Goal: Task Accomplishment & Management: Use online tool/utility

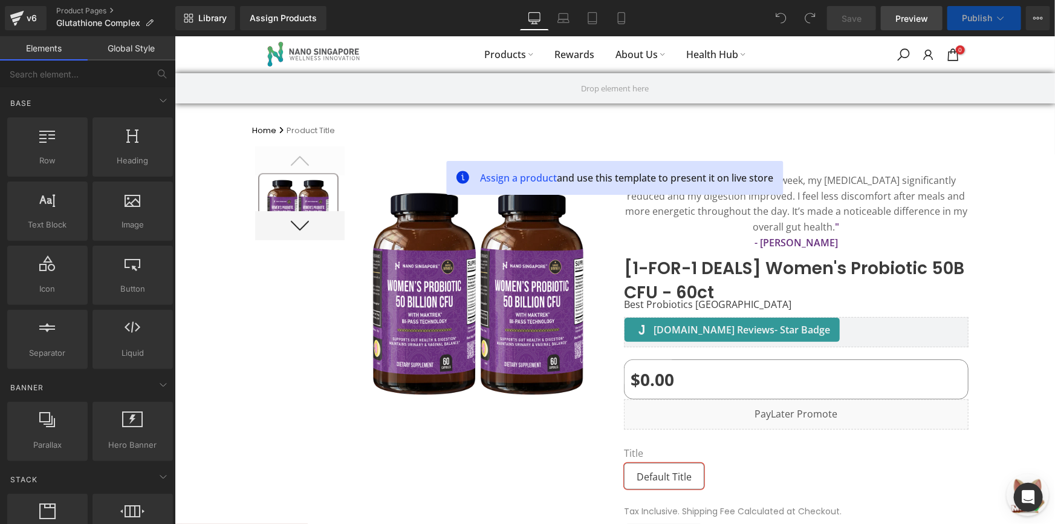
click at [907, 18] on span "Preview" at bounding box center [912, 18] width 33 height 13
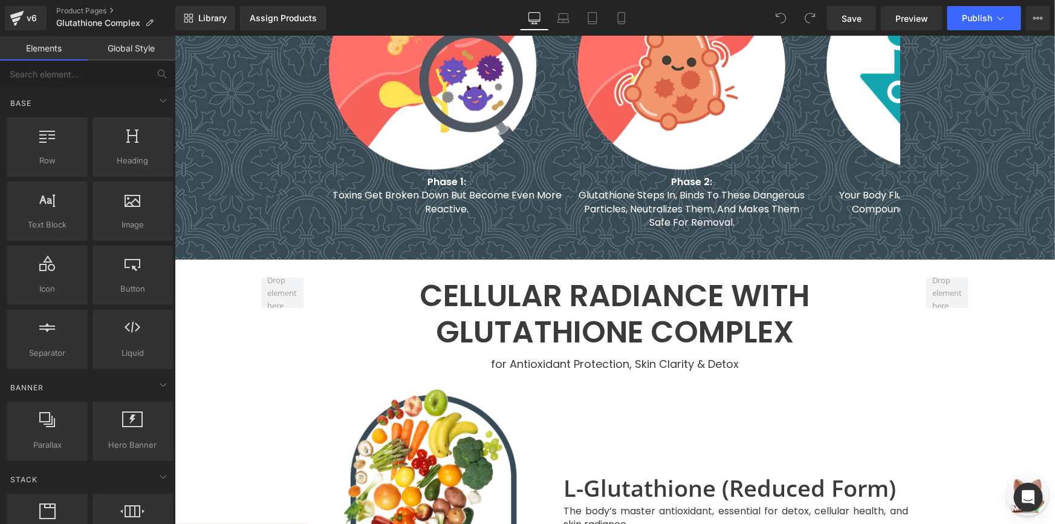
scroll to position [1702, 0]
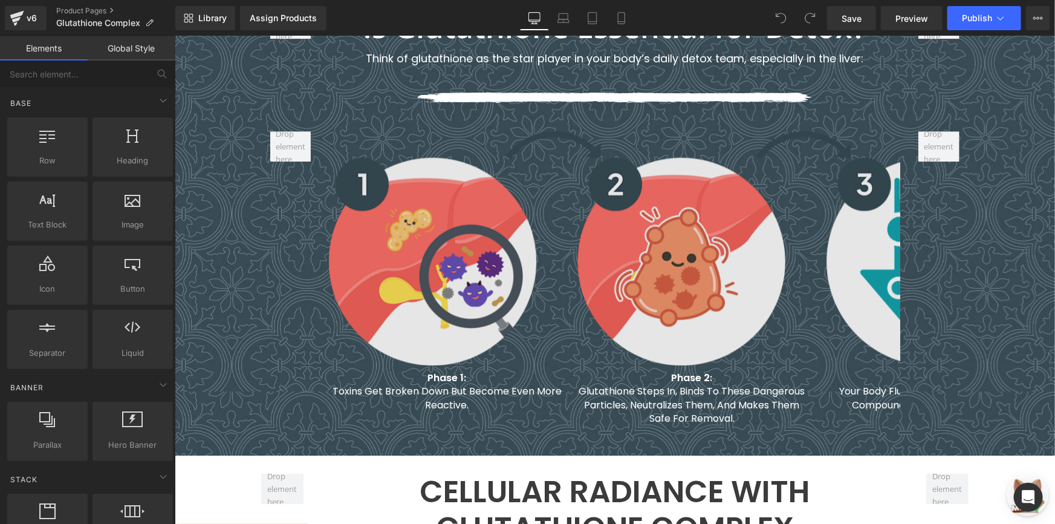
click at [581, 194] on img at bounding box center [691, 248] width 726 height 234
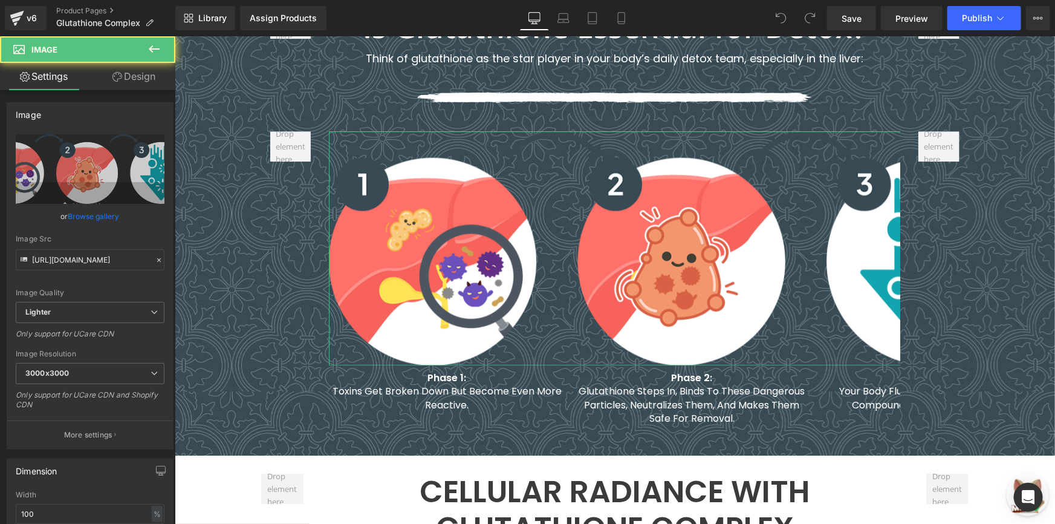
click at [116, 66] on link "Design" at bounding box center [134, 76] width 88 height 27
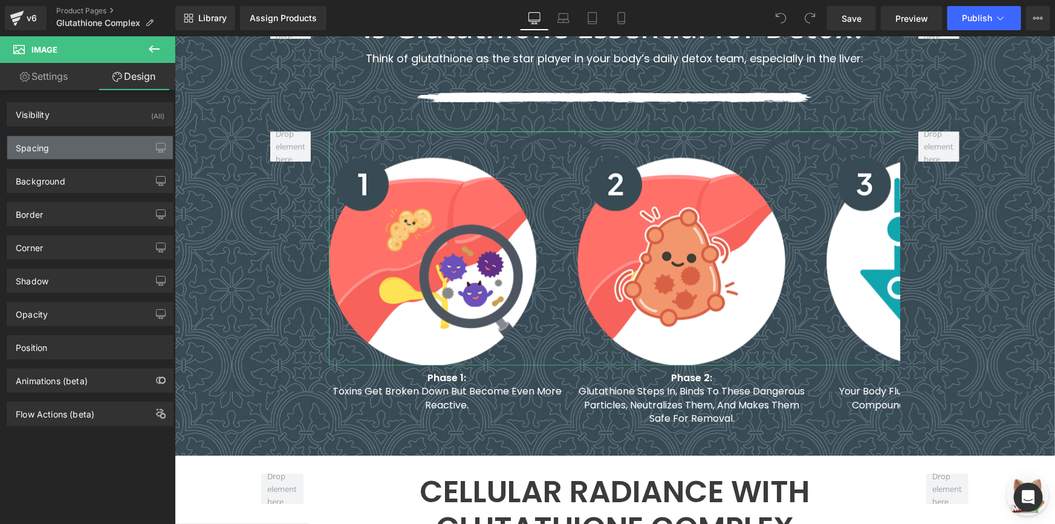
click at [76, 150] on div "Spacing" at bounding box center [90, 147] width 166 height 23
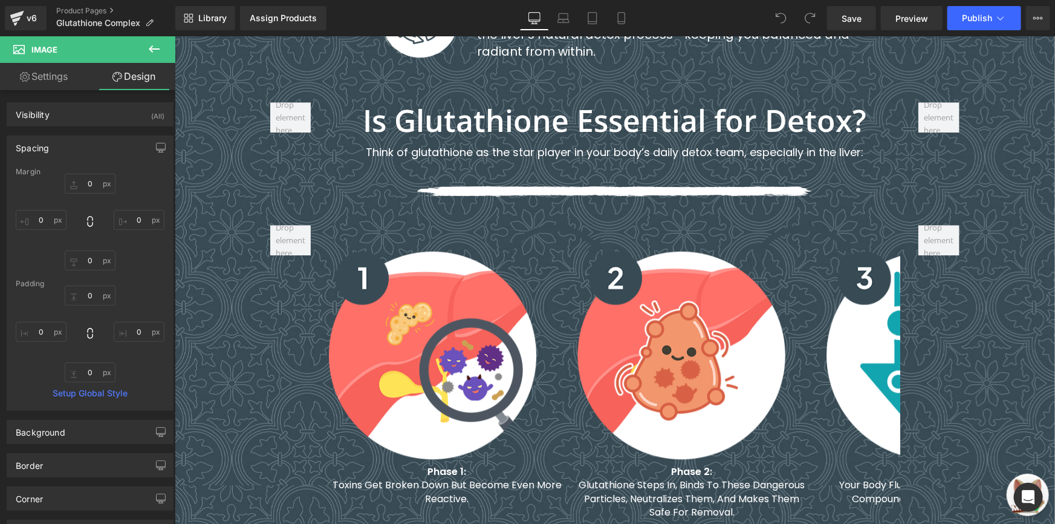
scroll to position [1592, 0]
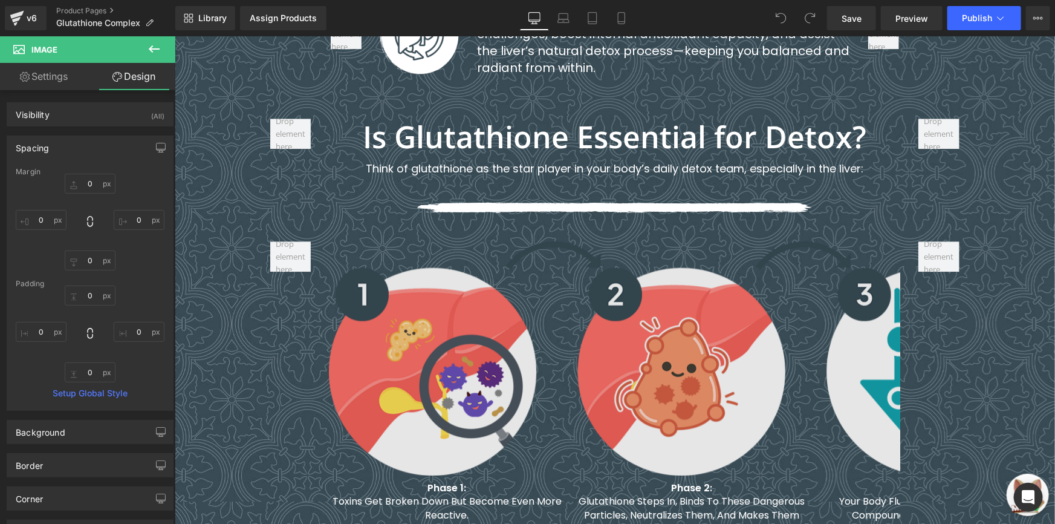
click at [389, 247] on img at bounding box center [691, 358] width 726 height 234
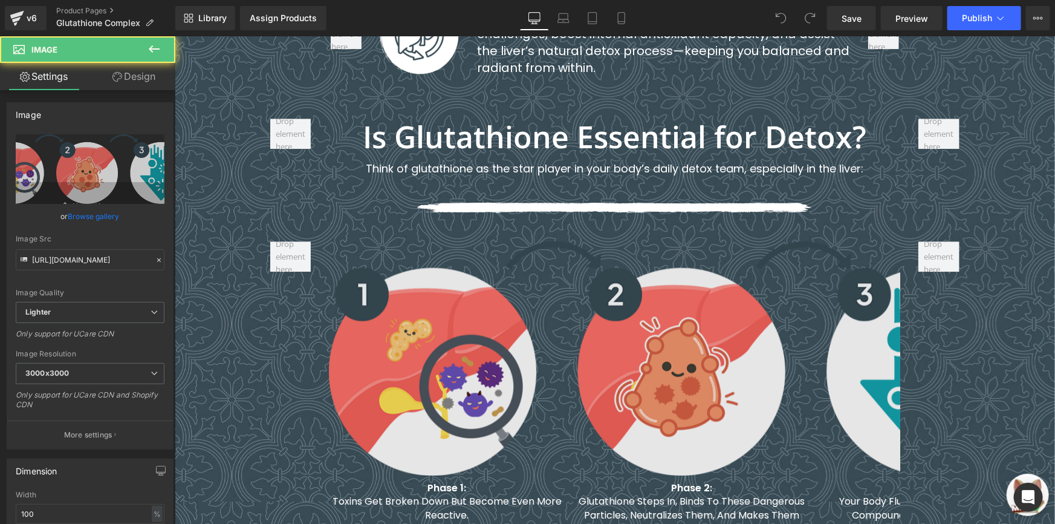
click at [403, 302] on img at bounding box center [691, 358] width 726 height 234
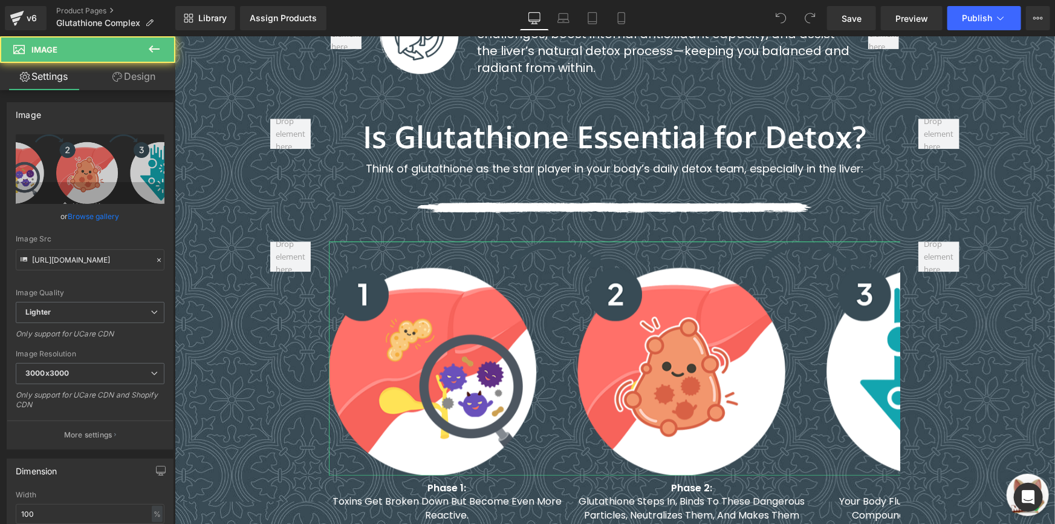
click at [121, 73] on link "Design" at bounding box center [134, 76] width 88 height 27
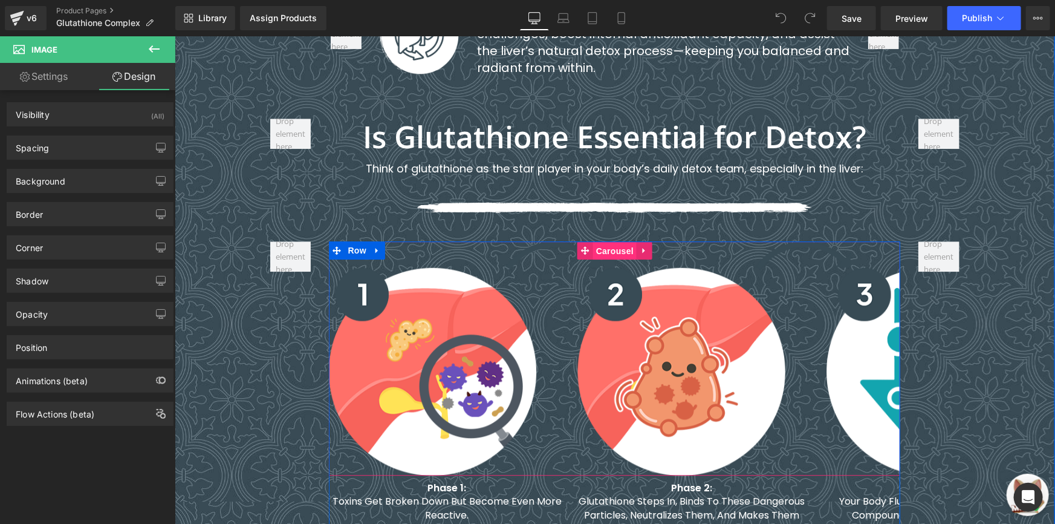
click at [593, 241] on span "Carousel" at bounding box center [615, 250] width 44 height 18
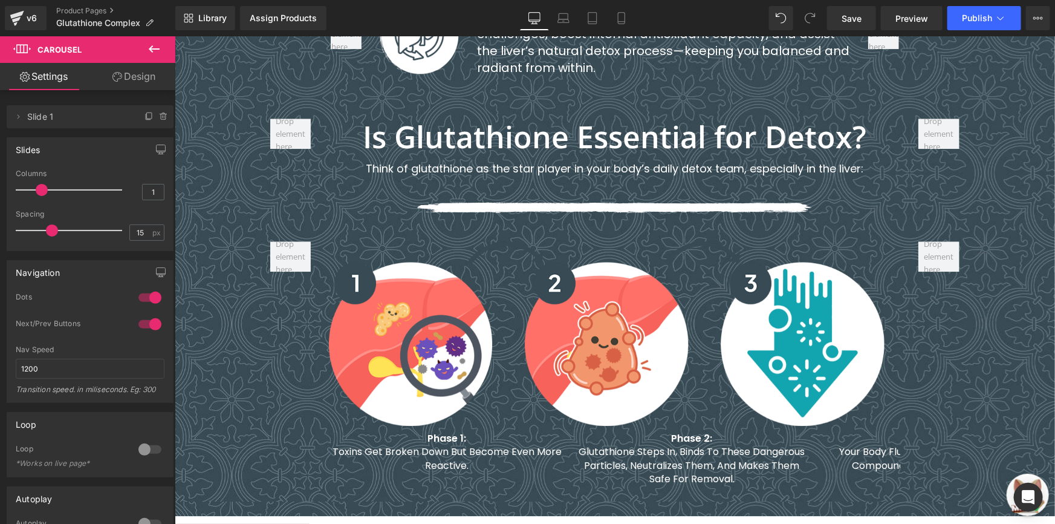
click at [36, 187] on span at bounding box center [42, 190] width 12 height 12
click at [913, 21] on span "Preview" at bounding box center [912, 18] width 33 height 13
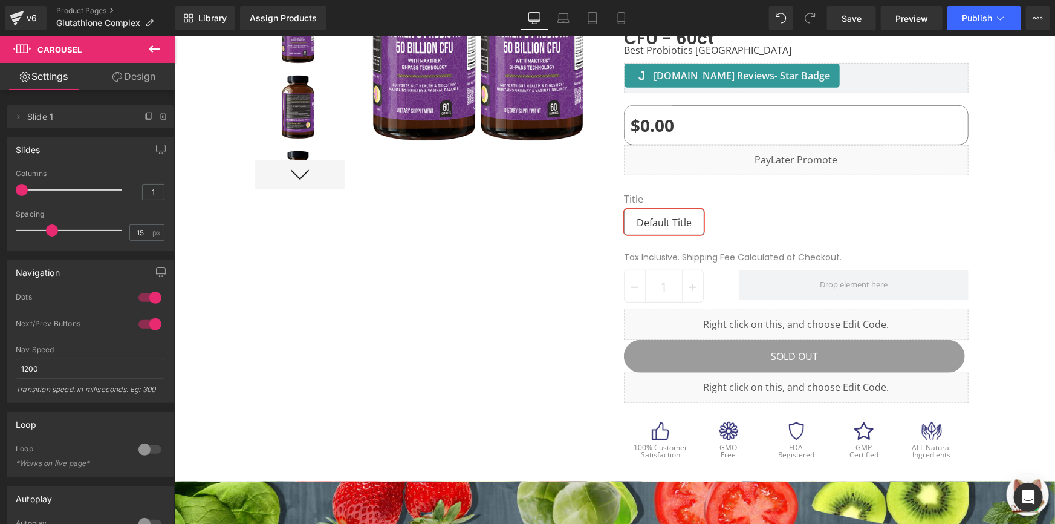
scroll to position [0, 0]
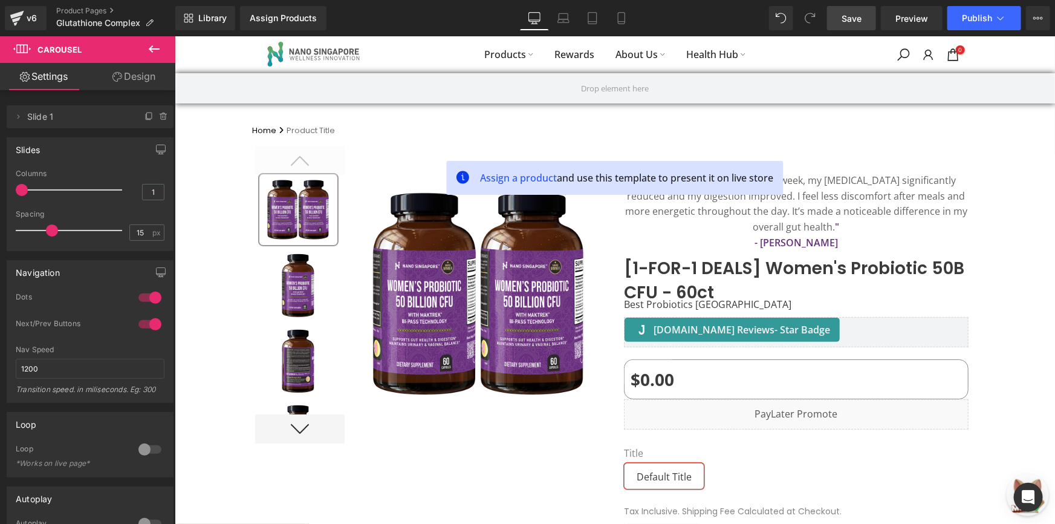
click at [859, 24] on span "Save" at bounding box center [852, 18] width 20 height 13
click at [72, 8] on link "Product Pages" at bounding box center [115, 11] width 119 height 10
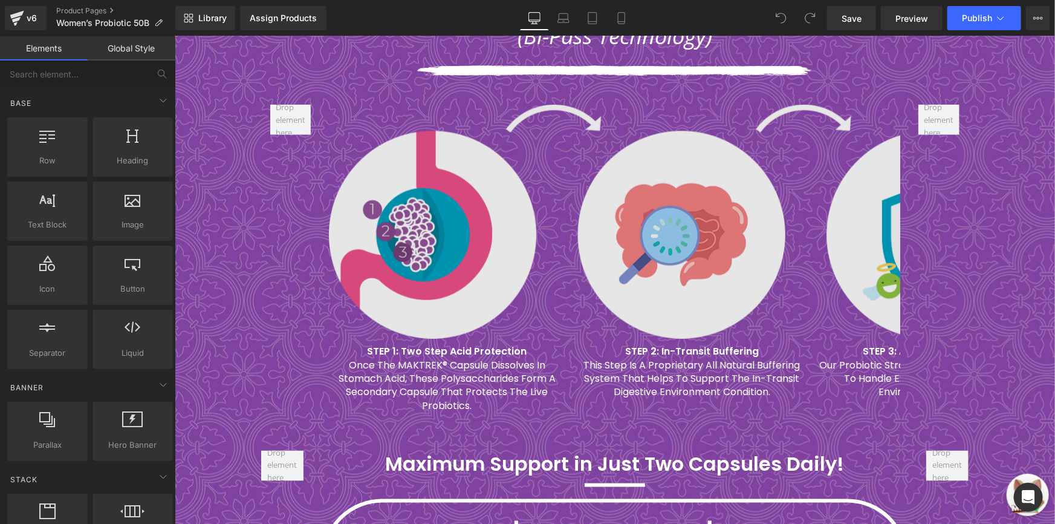
scroll to position [2896, 0]
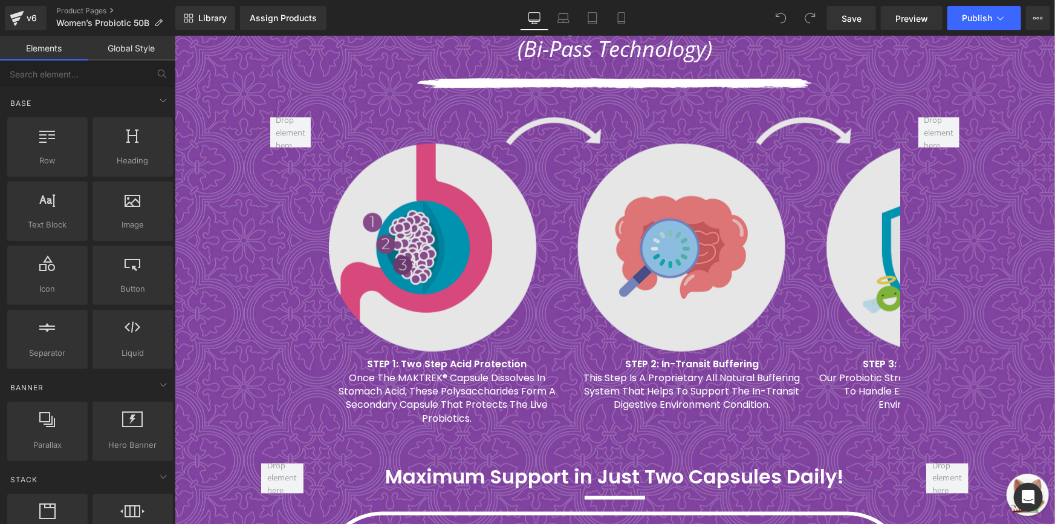
click at [505, 140] on img at bounding box center [691, 234] width 726 height 234
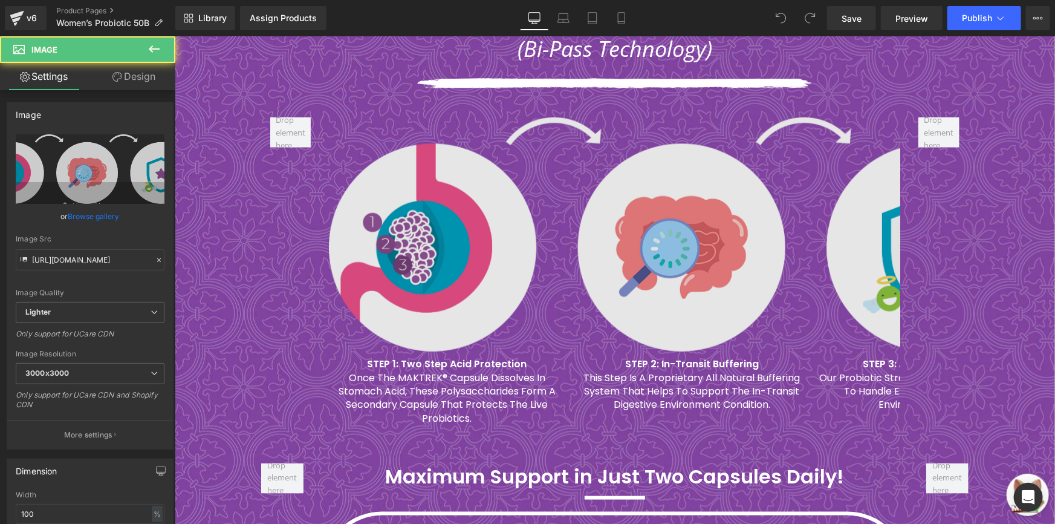
click at [362, 153] on img at bounding box center [691, 234] width 726 height 234
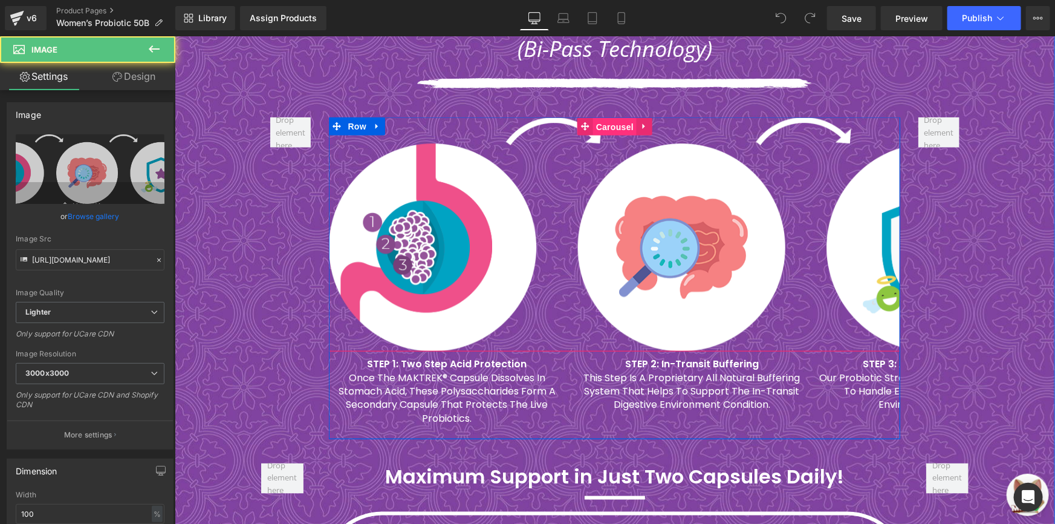
click at [594, 117] on span "Carousel" at bounding box center [615, 126] width 44 height 18
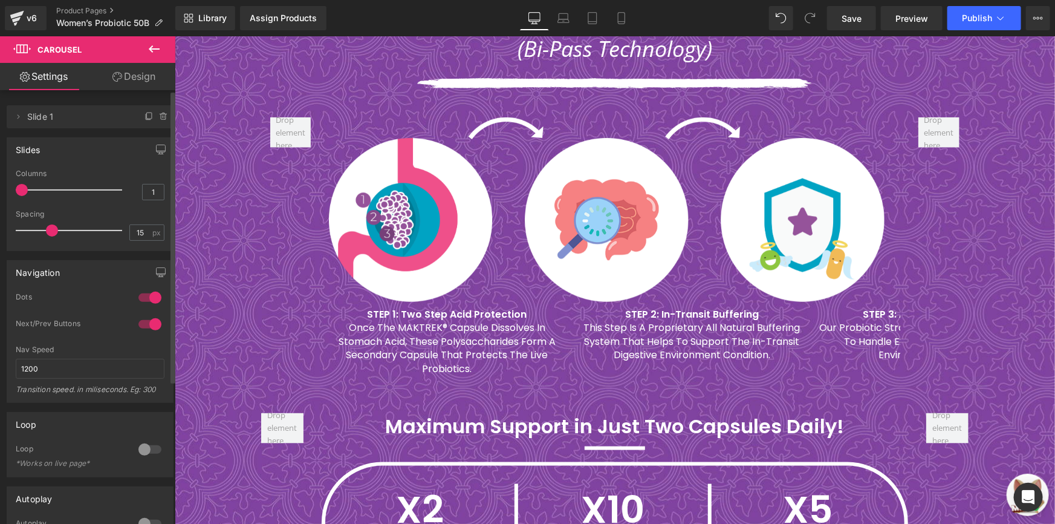
drag, startPoint x: 18, startPoint y: 190, endPoint x: 11, endPoint y: 190, distance: 7.3
click at [11, 190] on div "1 Columns 1 1 Columns 1 1 Columns 1 1 Columns 1 15px Spacing 15 px 0px Spacing …" at bounding box center [90, 209] width 166 height 81
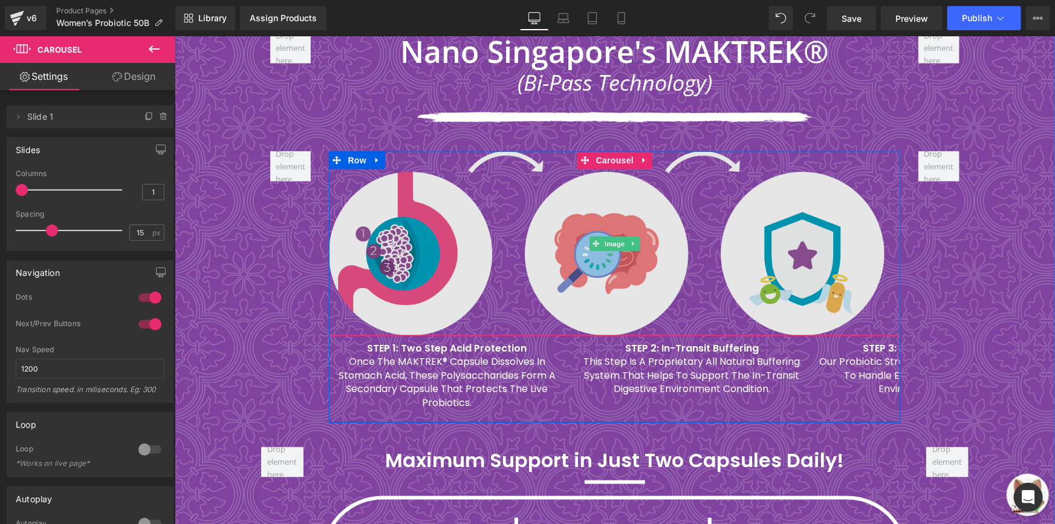
scroll to position [2786, 0]
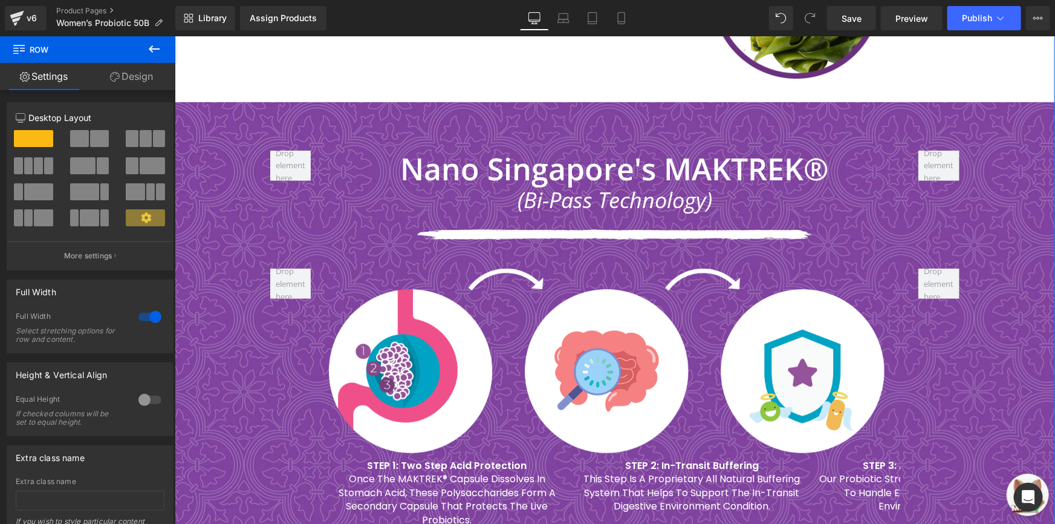
scroll to position [2731, 0]
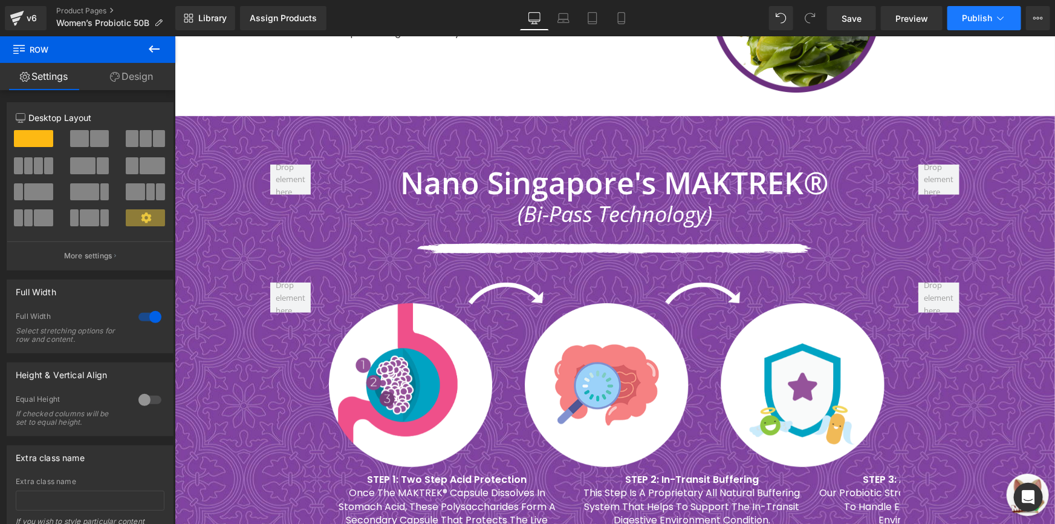
click at [987, 27] on button "Publish" at bounding box center [985, 18] width 74 height 24
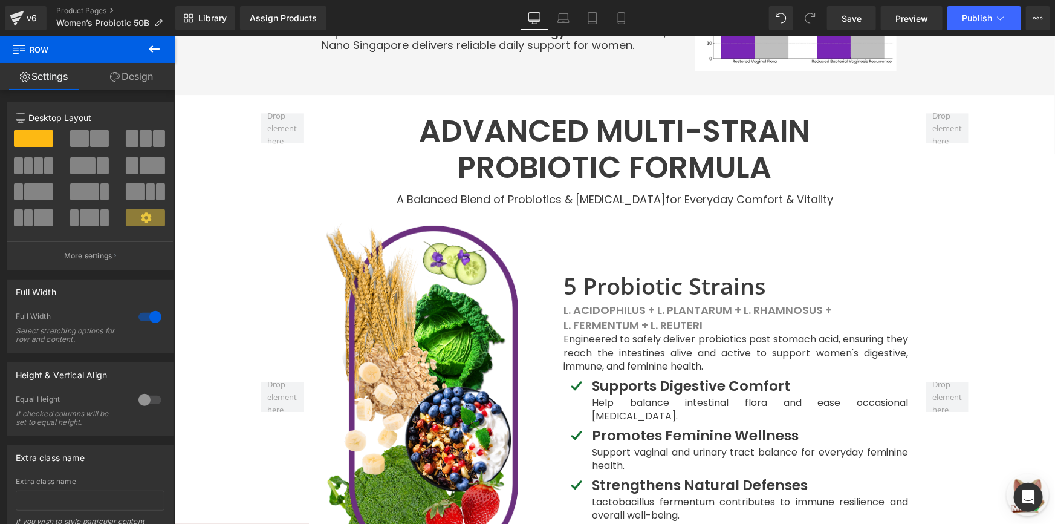
scroll to position [0, 0]
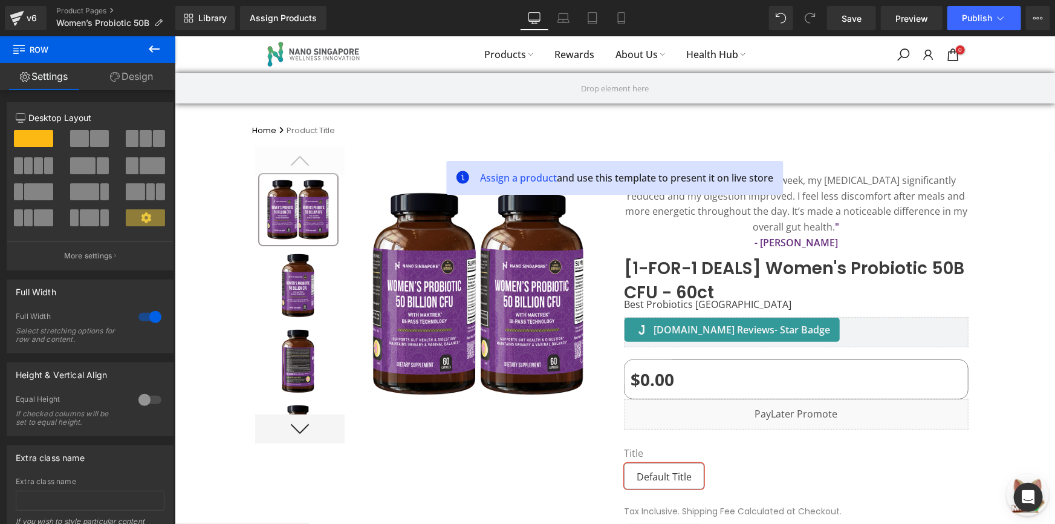
click at [783, 184] on p "" After using this probiotic for a week, my [MEDICAL_DATA] significantly reduce…" at bounding box center [795, 203] width 345 height 62
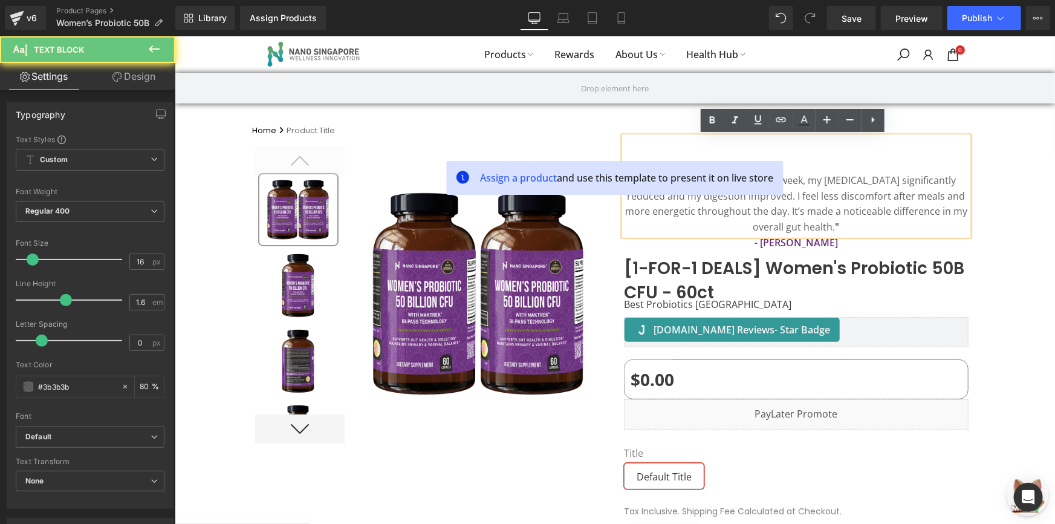
click at [761, 197] on p "" After using this probiotic for a week, my bloating significantly reduced and …" at bounding box center [795, 203] width 345 height 62
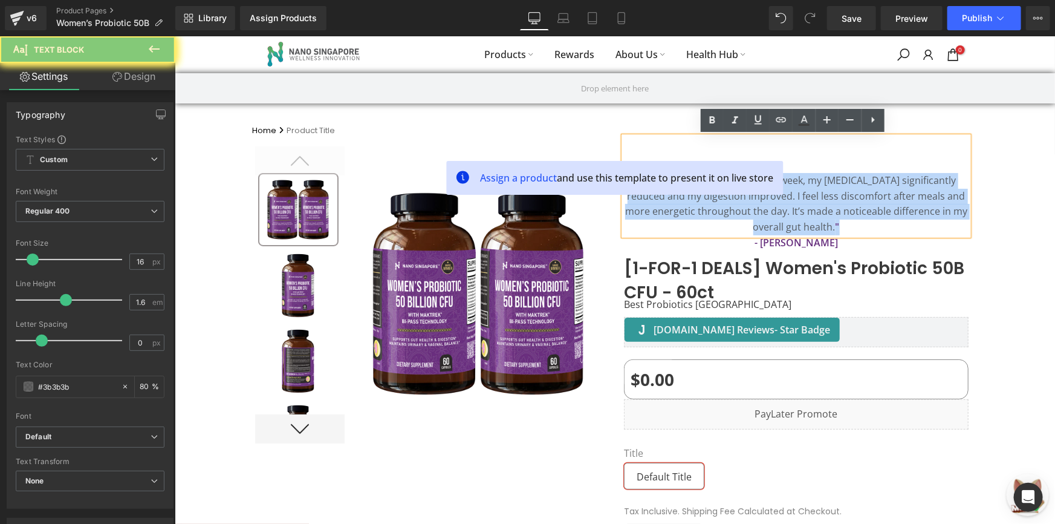
click at [761, 197] on p "" After using this probiotic for a week, my bloating significantly reduced and …" at bounding box center [795, 203] width 345 height 62
copy p "" After using this probiotic for a week, my bloating significantly reduced and …"
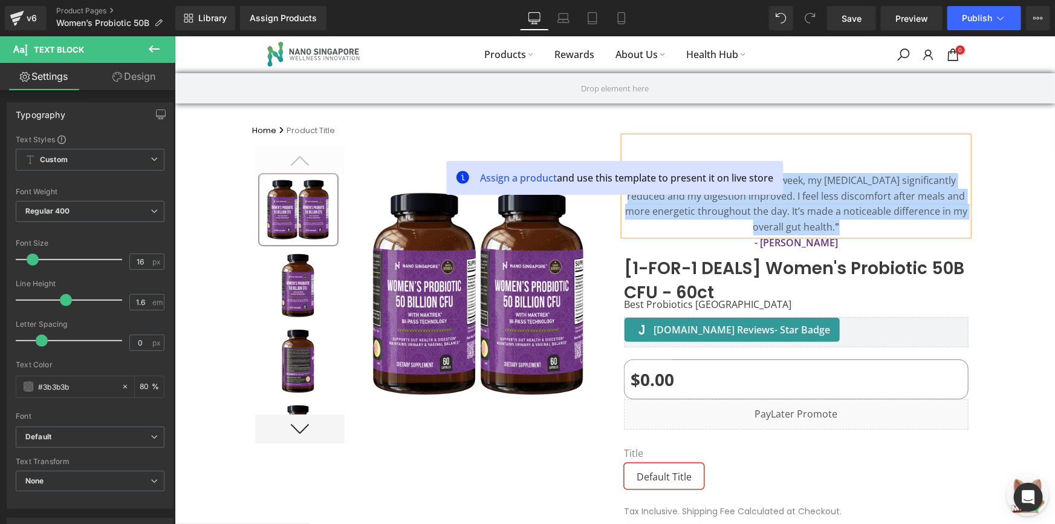
click at [829, 204] on p "" After using this probiotic for a week, my bloating significantly reduced and …" at bounding box center [795, 203] width 345 height 62
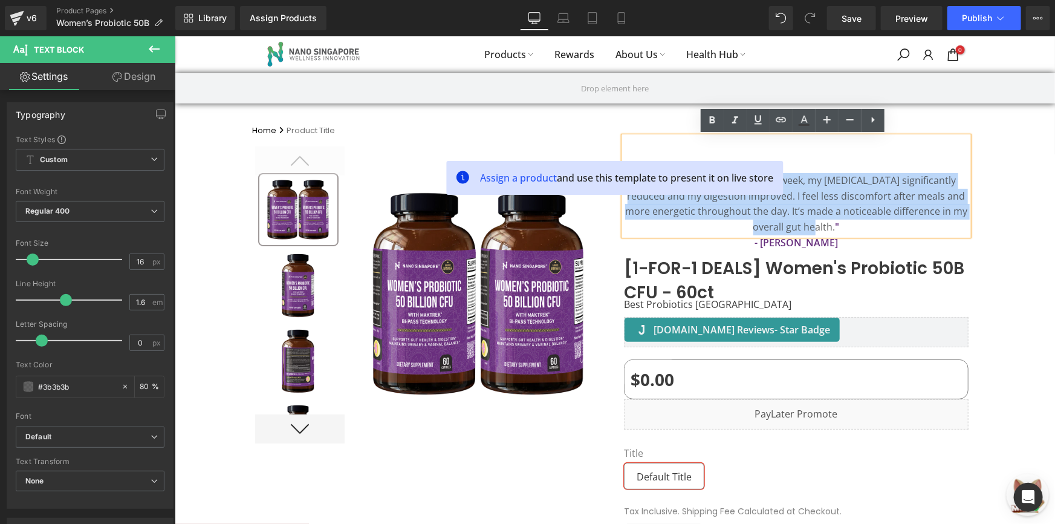
drag, startPoint x: 957, startPoint y: 212, endPoint x: 455, endPoint y: 172, distance: 503.0
click at [450, 172] on div "Assign a product and use this template to present it on live store" at bounding box center [614, 435] width 881 height 598
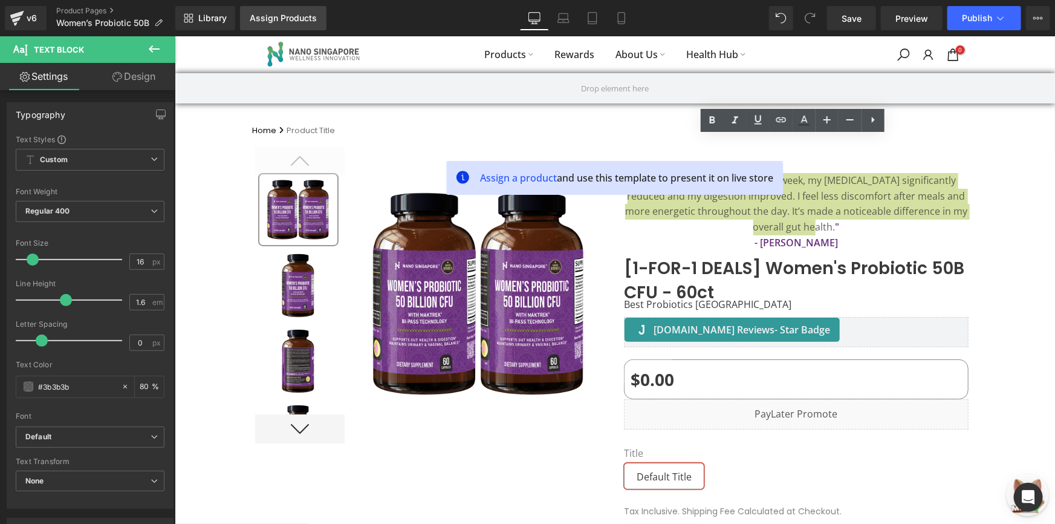
click at [264, 18] on div "Assign Products" at bounding box center [283, 18] width 67 height 10
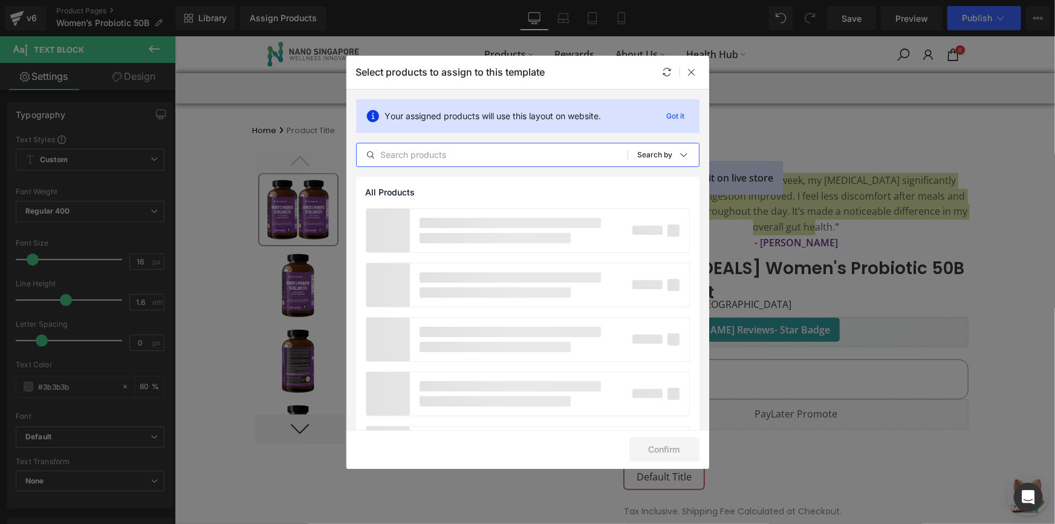
click at [539, 152] on input "text" at bounding box center [492, 155] width 271 height 15
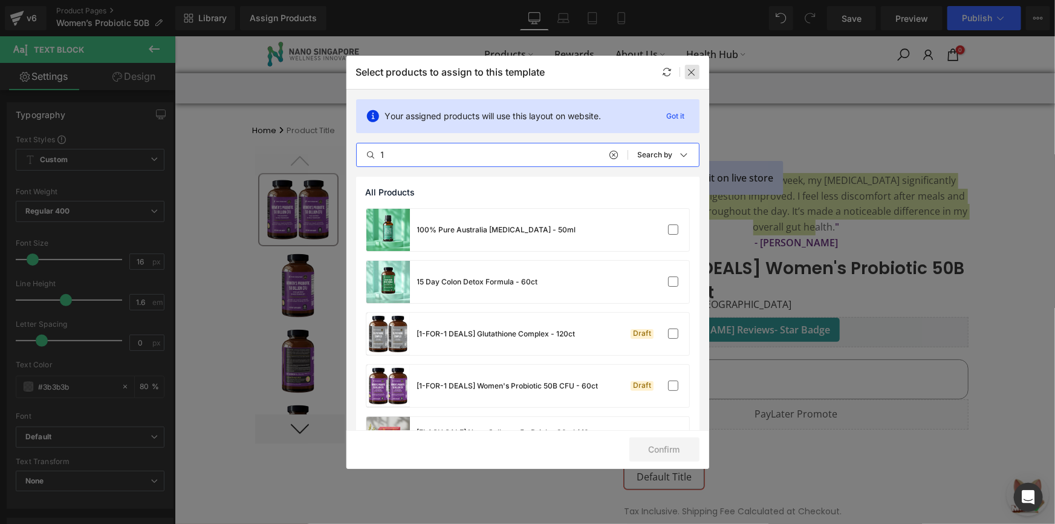
type input "1"
click at [694, 73] on icon at bounding box center [693, 72] width 10 height 10
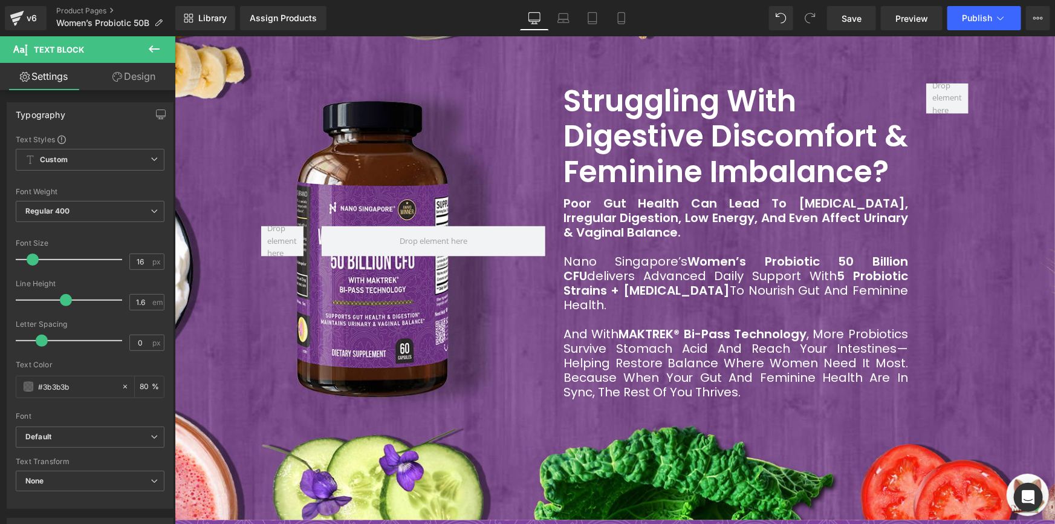
scroll to position [721, 0]
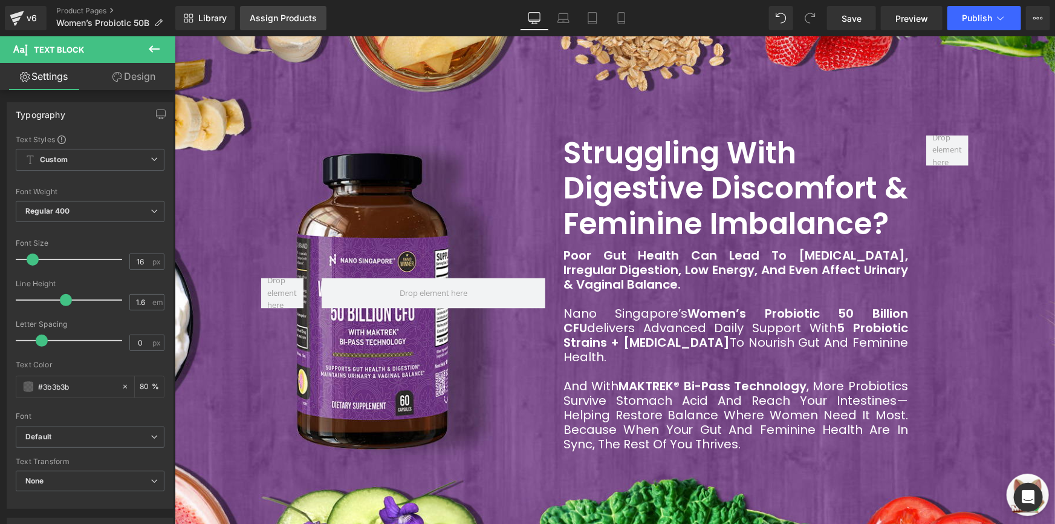
click at [281, 21] on div "Assign Products" at bounding box center [283, 18] width 67 height 10
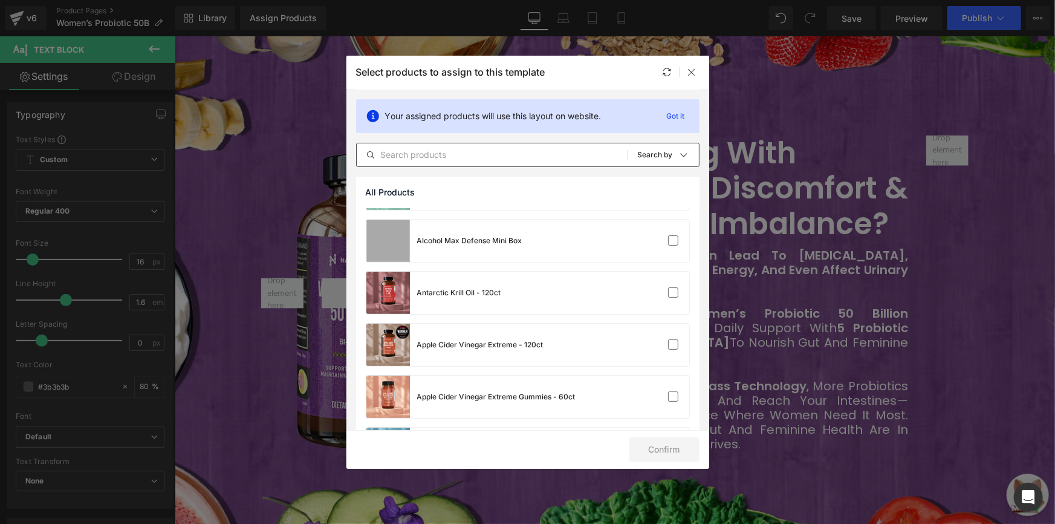
scroll to position [164, 0]
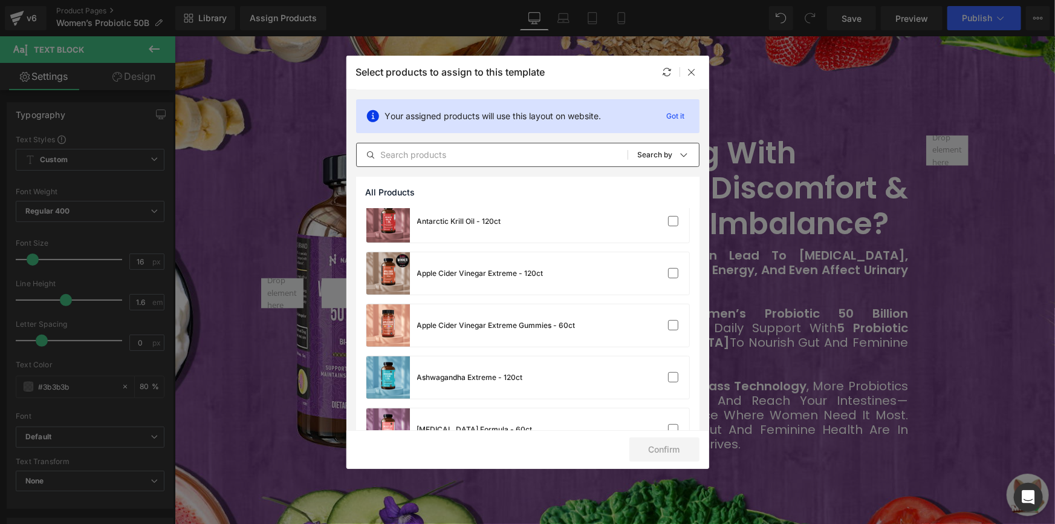
click at [487, 152] on input "text" at bounding box center [492, 155] width 271 height 15
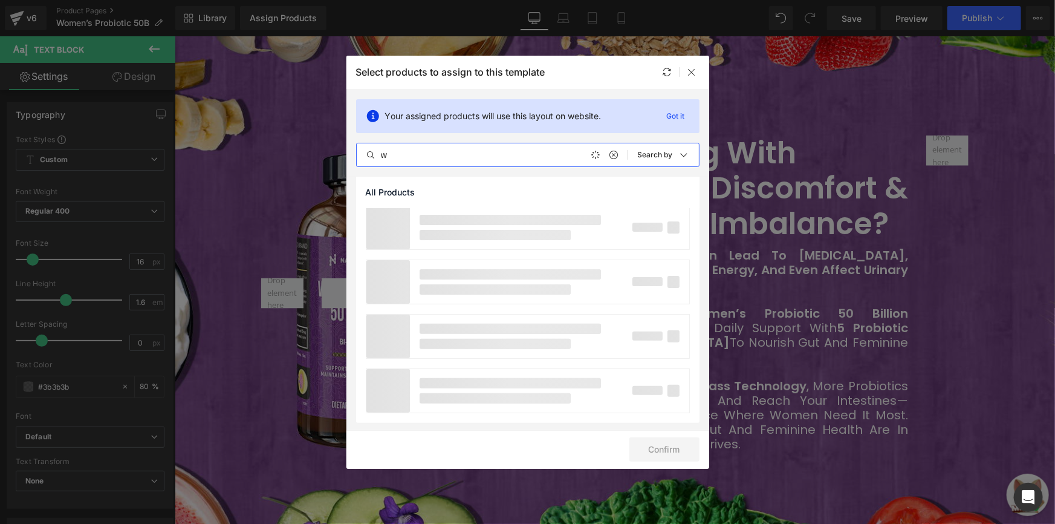
scroll to position [0, 0]
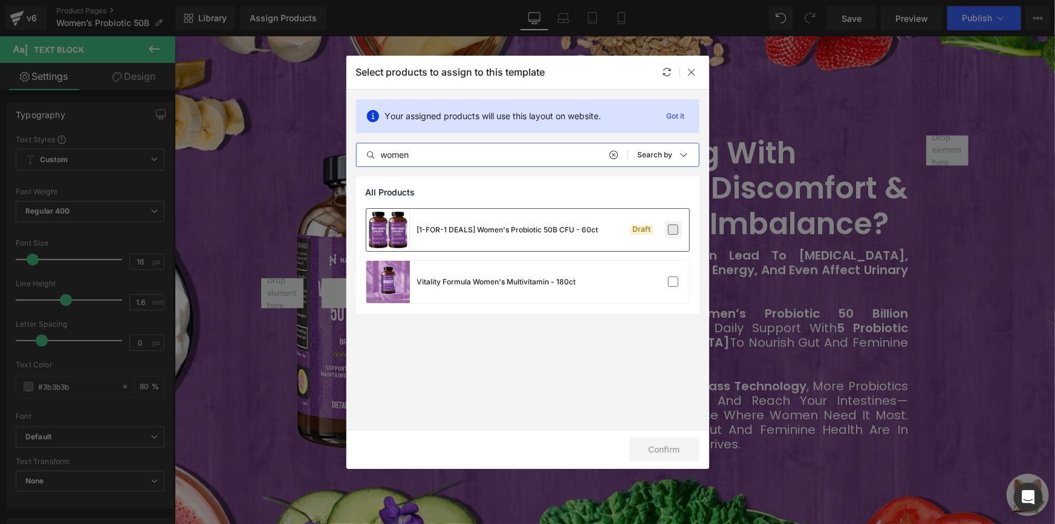
type input "women"
click at [671, 229] on label at bounding box center [673, 229] width 11 height 11
click at [674, 230] on input "checkbox" at bounding box center [674, 230] width 0 height 0
click at [671, 444] on button "Confirm" at bounding box center [665, 449] width 70 height 24
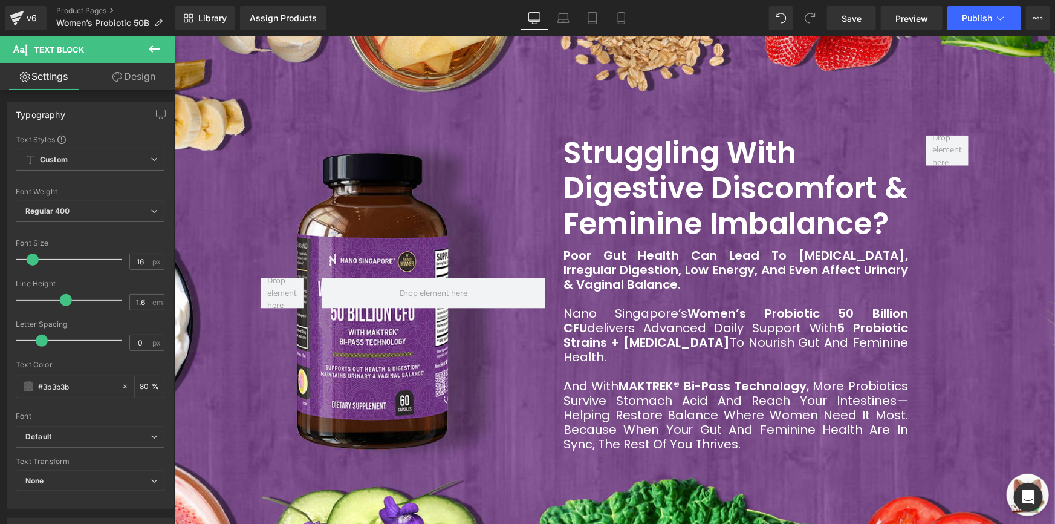
drag, startPoint x: 1229, startPoint y: 160, endPoint x: 1054, endPoint y: 100, distance: 184.9
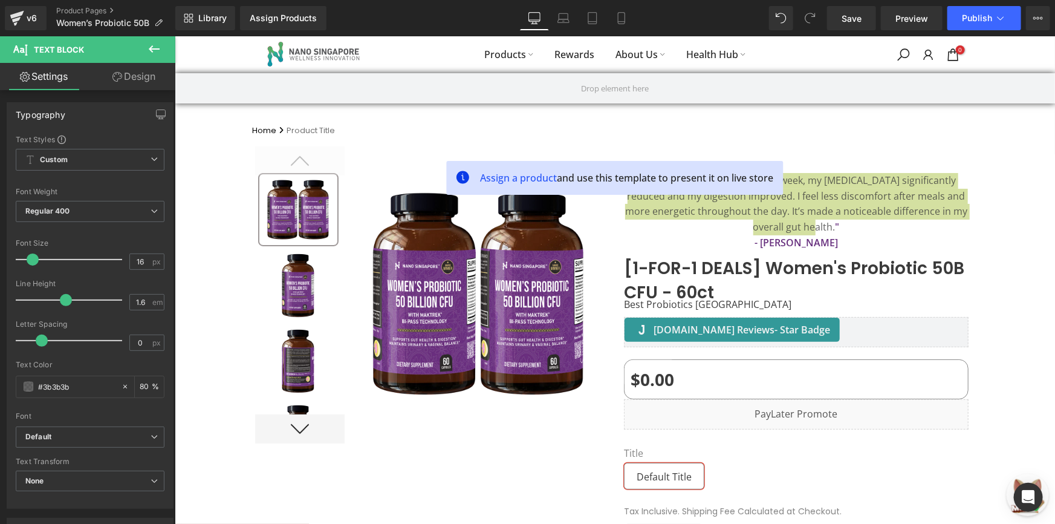
drag, startPoint x: 1051, startPoint y: 128, endPoint x: 1221, endPoint y: 71, distance: 179.4
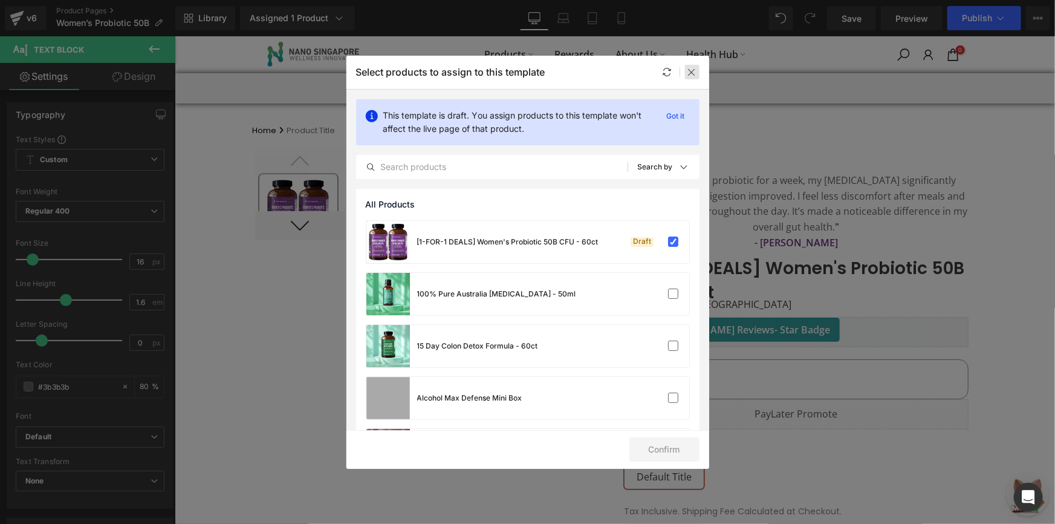
click at [698, 74] on div at bounding box center [692, 72] width 15 height 15
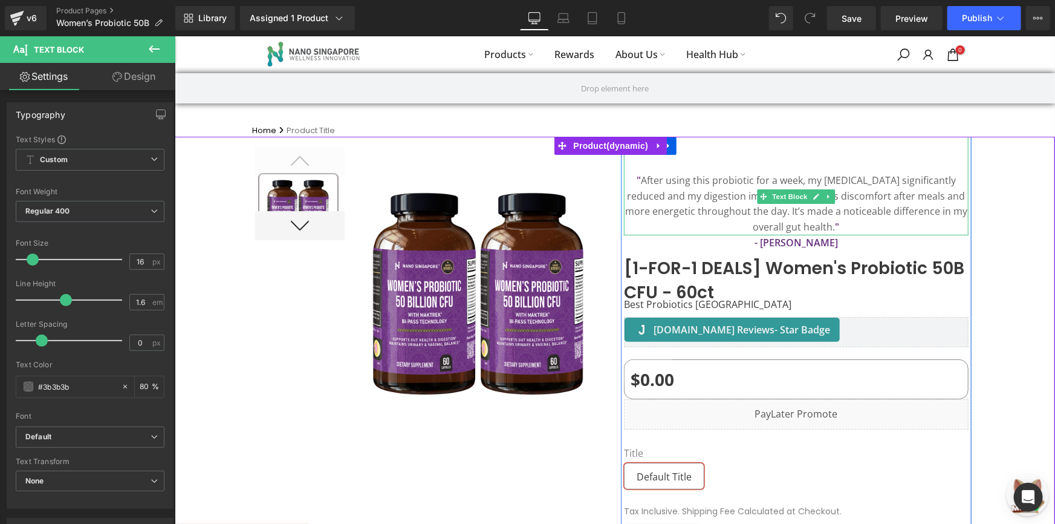
click at [679, 207] on p "" After using this probiotic for a week, my bloating significantly reduced and …" at bounding box center [795, 203] width 345 height 62
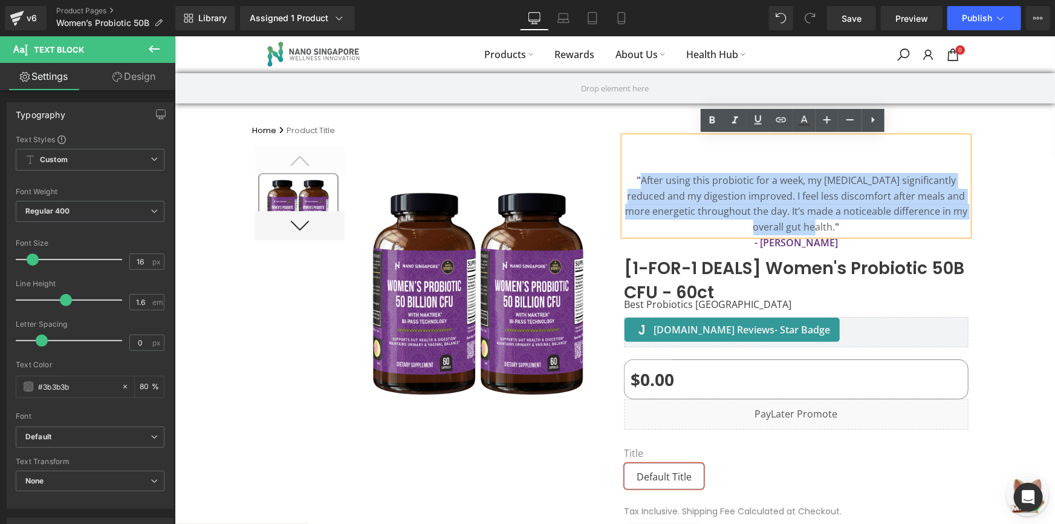
paste div
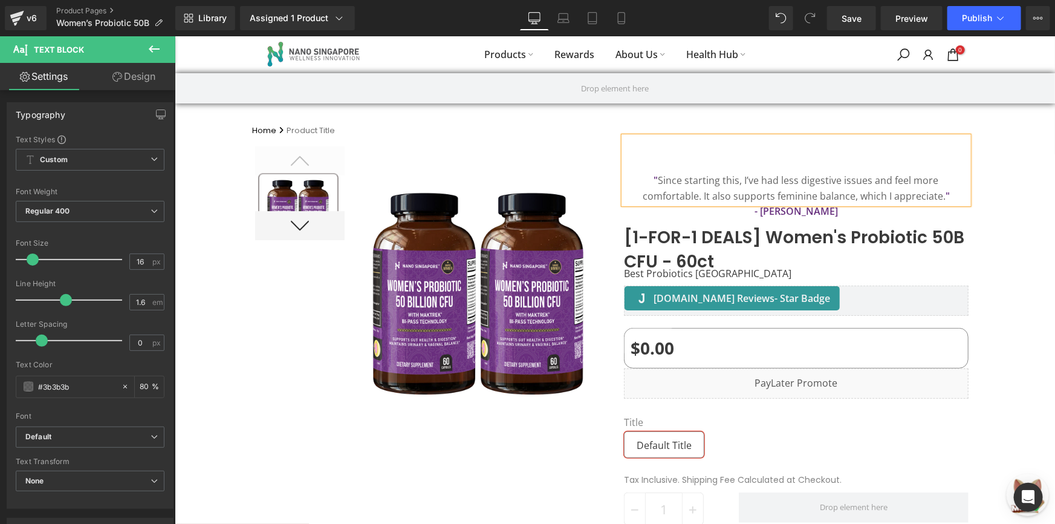
drag, startPoint x: 628, startPoint y: 178, endPoint x: 955, endPoint y: 216, distance: 329.3
click at [955, 216] on div "" Since starting this, I’ve had less digestive issues and feel more comfortable…" at bounding box center [795, 413] width 351 height 555
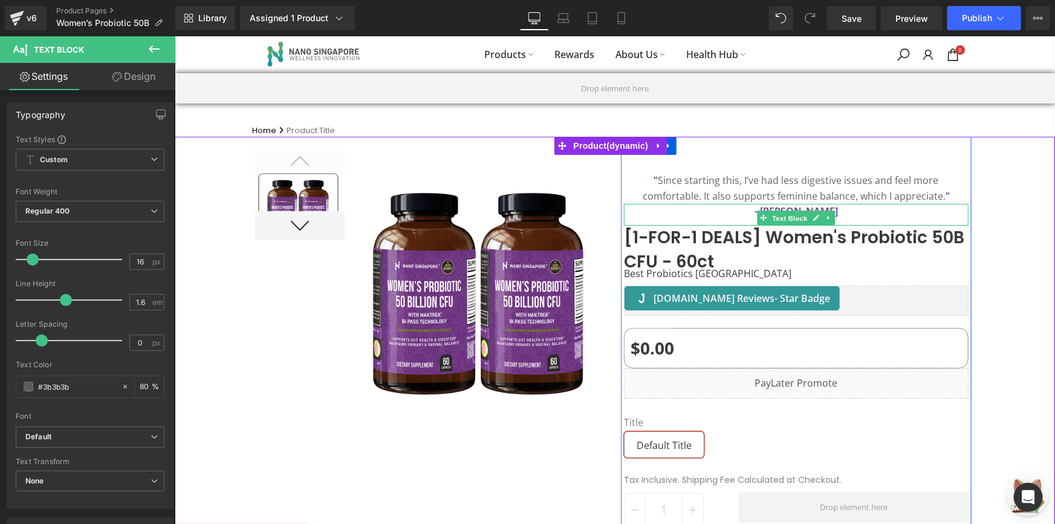
click at [788, 210] on span "Text Block" at bounding box center [789, 217] width 40 height 15
click at [873, 218] on div "- Devanand" at bounding box center [795, 214] width 345 height 22
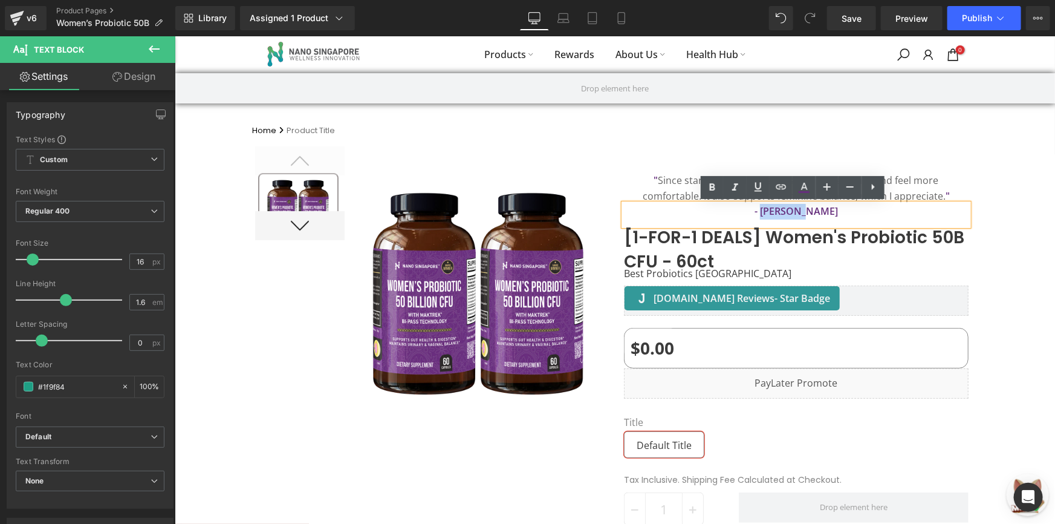
drag, startPoint x: 873, startPoint y: 216, endPoint x: 775, endPoint y: 218, distance: 97.4
click at [775, 218] on p "- Devanand" at bounding box center [795, 211] width 345 height 16
click at [802, 207] on strong "- Devanand" at bounding box center [795, 210] width 83 height 13
drag, startPoint x: 818, startPoint y: 211, endPoint x: 773, endPoint y: 210, distance: 45.4
click at [773, 210] on p "- Devanand" at bounding box center [795, 211] width 345 height 16
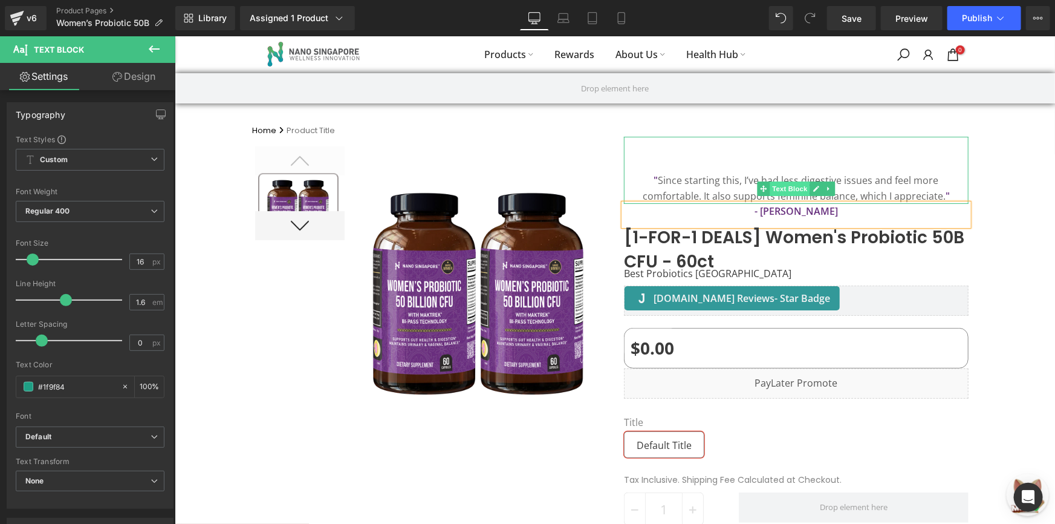
click at [769, 192] on span "Text Block" at bounding box center [789, 188] width 40 height 15
click at [685, 183] on p "" Since starting this, I’ve had less digestive issues and feel more comfortable…" at bounding box center [795, 187] width 345 height 31
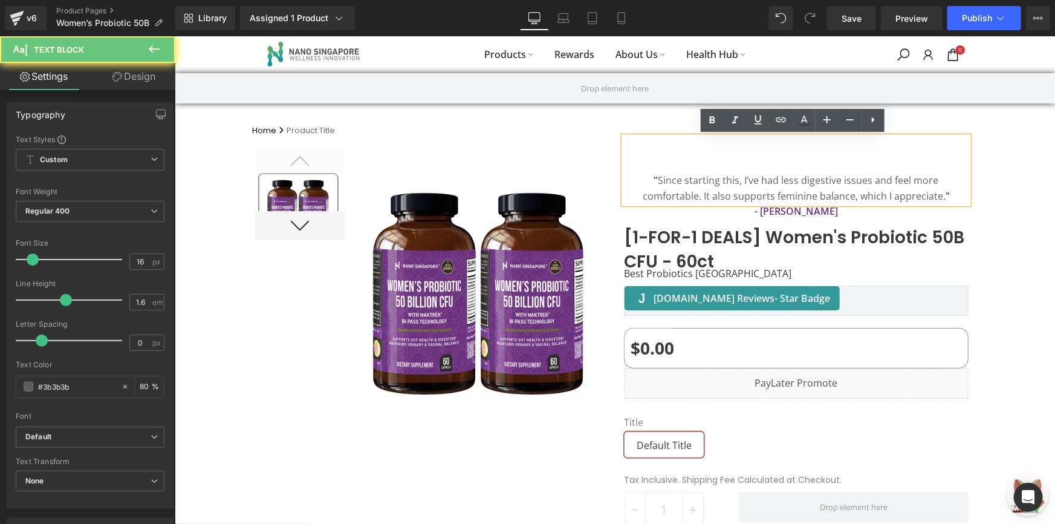
click at [634, 176] on p "" Since starting this, I’ve had less digestive issues and feel more comfortable…" at bounding box center [795, 187] width 345 height 31
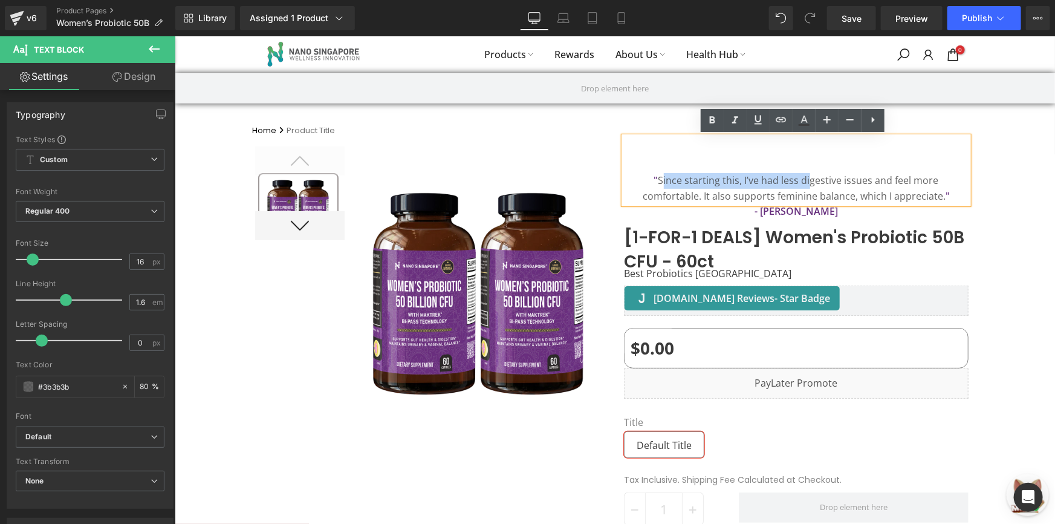
drag, startPoint x: 633, startPoint y: 177, endPoint x: 773, endPoint y: 179, distance: 140.3
click at [773, 179] on p "" Since starting this, I’ve had less digestive issues and feel more comfortable…" at bounding box center [795, 187] width 345 height 31
click at [850, 191] on p "" Since starting this, I’ve had less digestive issues and feel more comfortable…" at bounding box center [795, 187] width 345 height 31
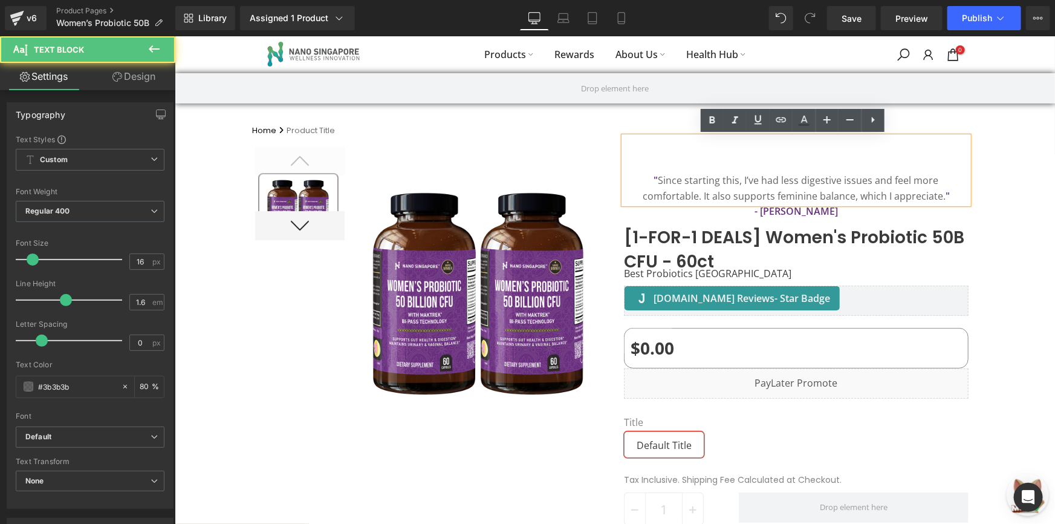
click at [890, 195] on p "" Since starting this, I’ve had less digestive issues and feel more comfortable…" at bounding box center [795, 187] width 345 height 31
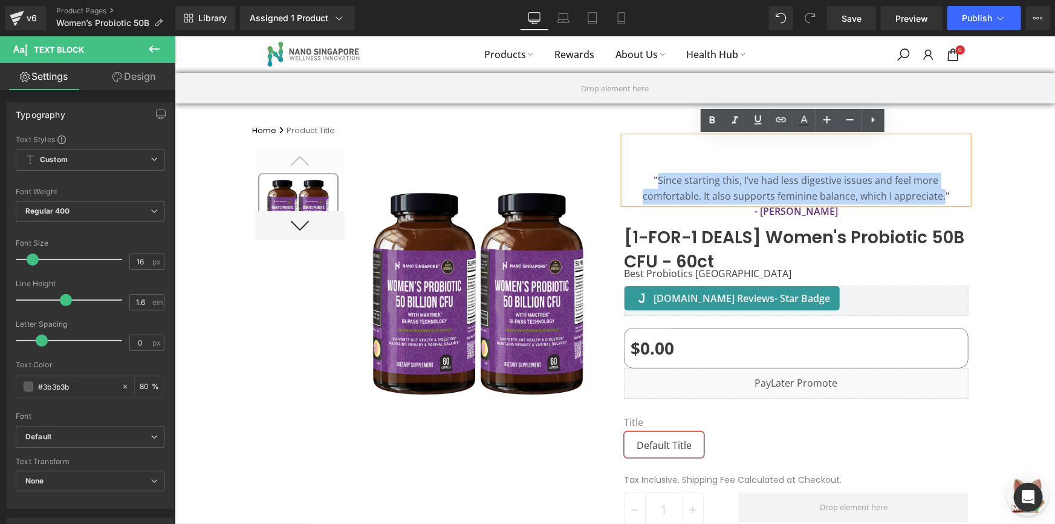
drag, startPoint x: 897, startPoint y: 195, endPoint x: 630, endPoint y: 184, distance: 267.5
click at [630, 184] on p "" Since starting this, I’ve had less digestive issues and feel more comfortable…" at bounding box center [795, 187] width 345 height 31
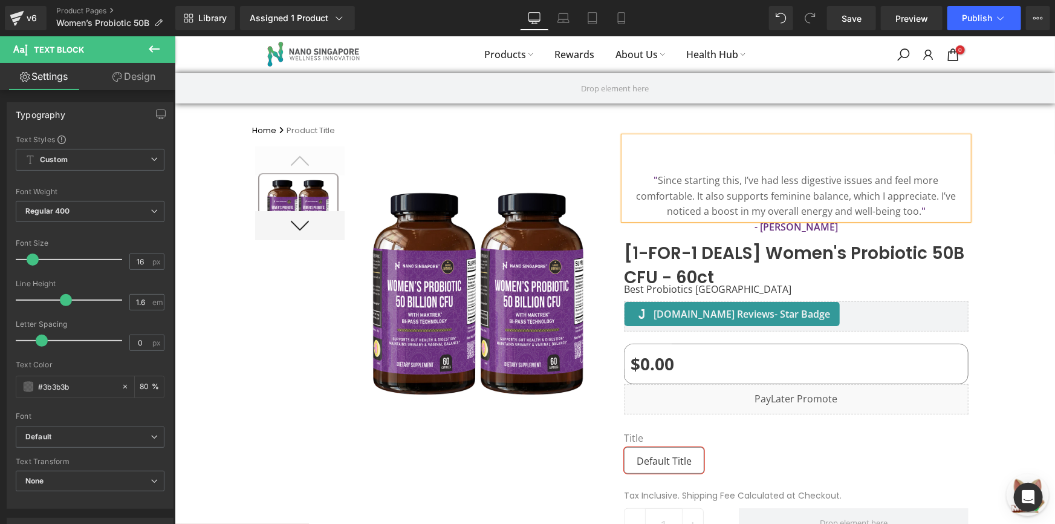
click at [1002, 190] on div at bounding box center [614, 427] width 881 height 583
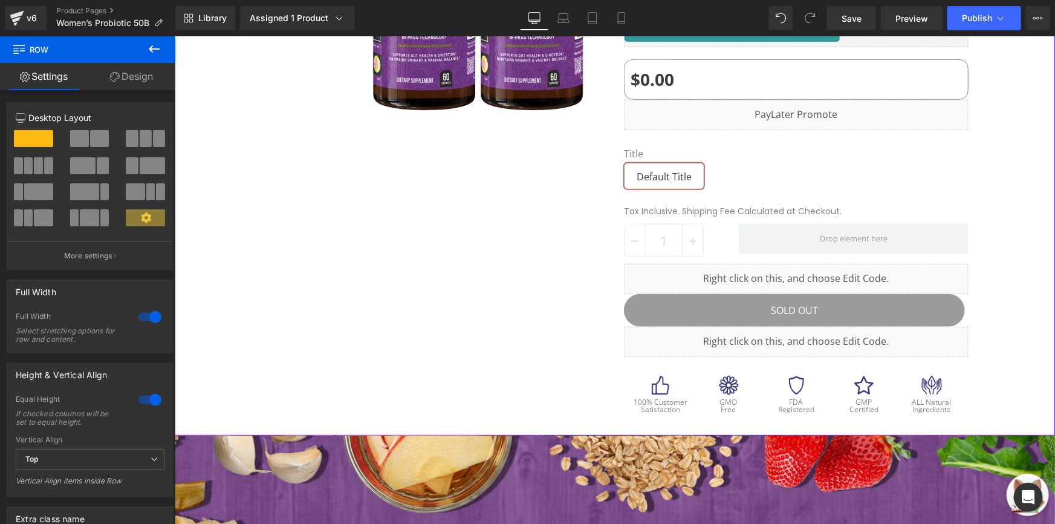
scroll to position [275, 0]
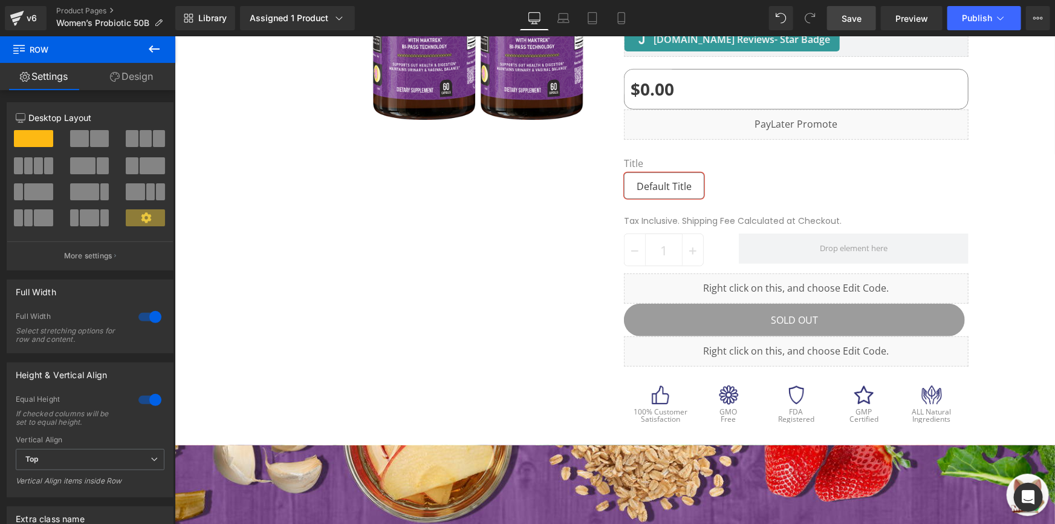
click at [869, 23] on link "Save" at bounding box center [851, 18] width 49 height 24
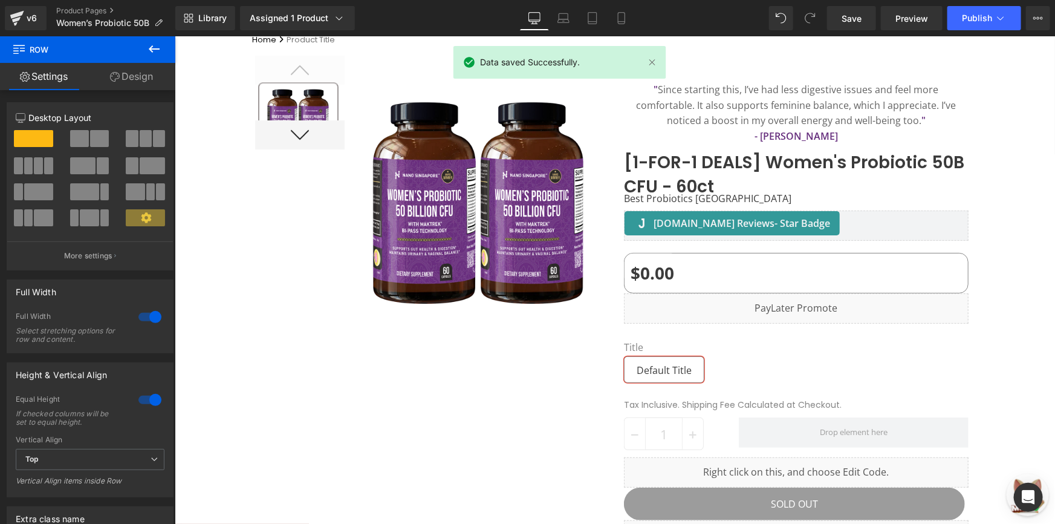
scroll to position [0, 0]
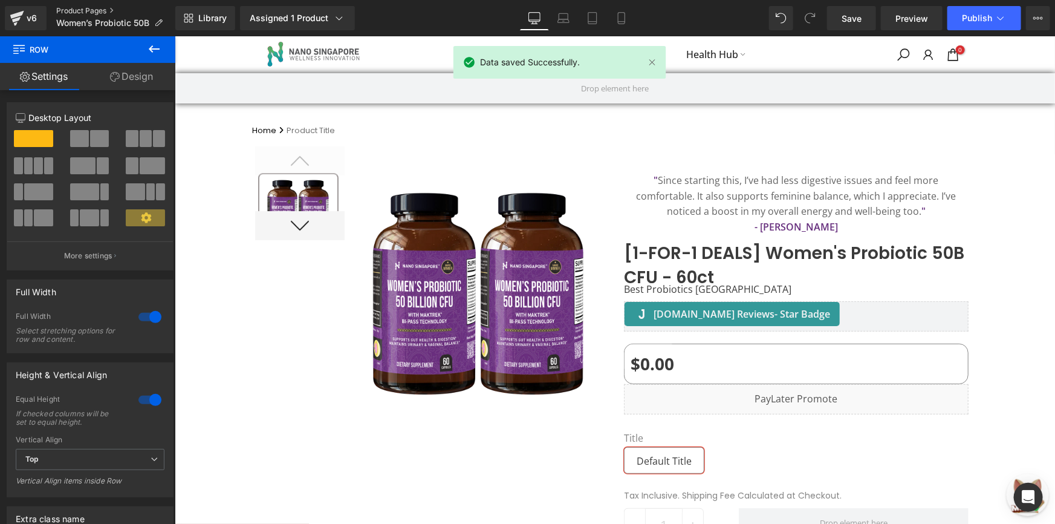
click at [60, 7] on link "Product Pages" at bounding box center [115, 11] width 119 height 10
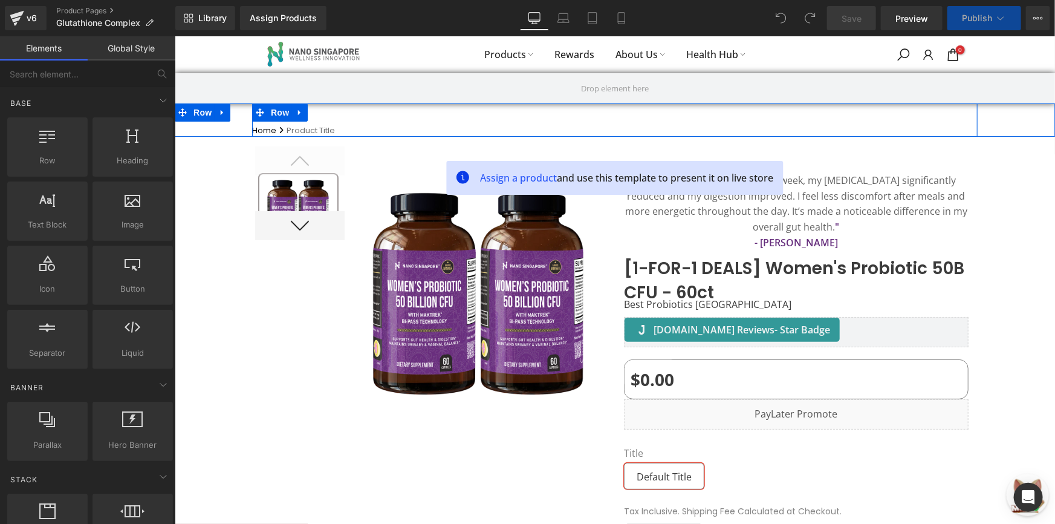
scroll to position [54, 0]
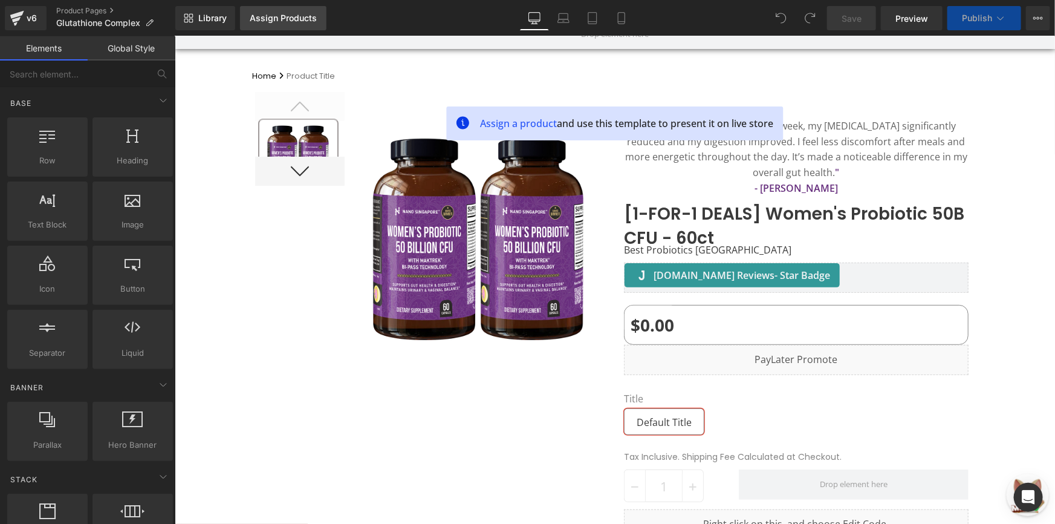
click at [293, 19] on div "Assign Products" at bounding box center [283, 18] width 67 height 10
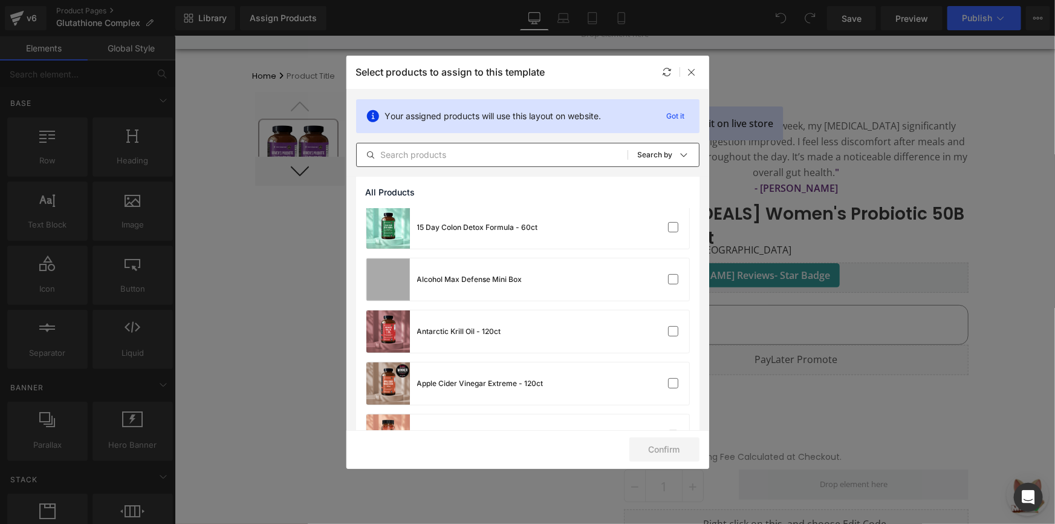
click at [450, 146] on div "All Products Shopify Collections Product Templates Shopify Collections Sort: Se…" at bounding box center [527, 155] width 343 height 24
click at [449, 157] on input "text" at bounding box center [492, 155] width 271 height 15
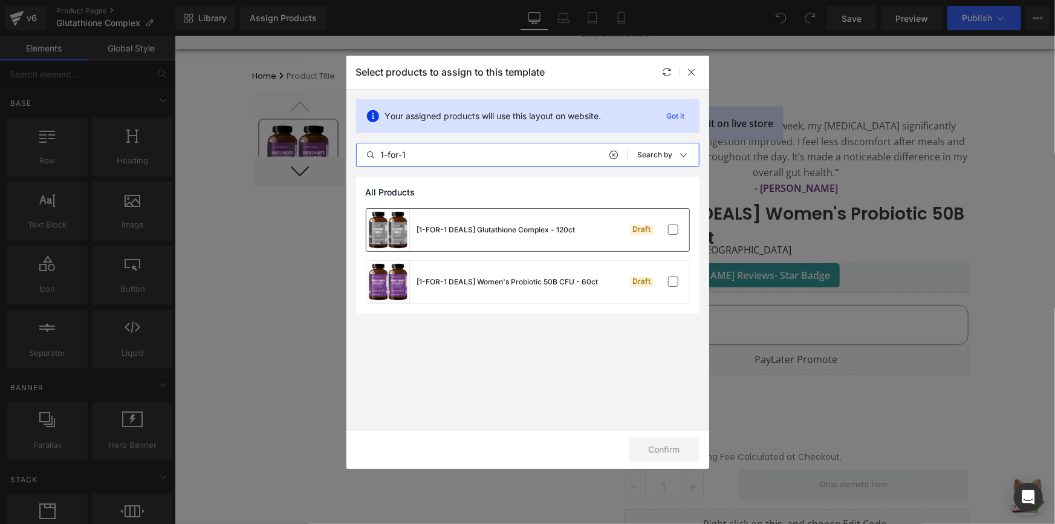
type input "1-for-1"
click at [660, 218] on div "[1-FOR-1 DEALS] Glutathione Complex - 120ct Draft" at bounding box center [527, 230] width 323 height 42
click at [671, 442] on button "Confirm" at bounding box center [665, 449] width 70 height 24
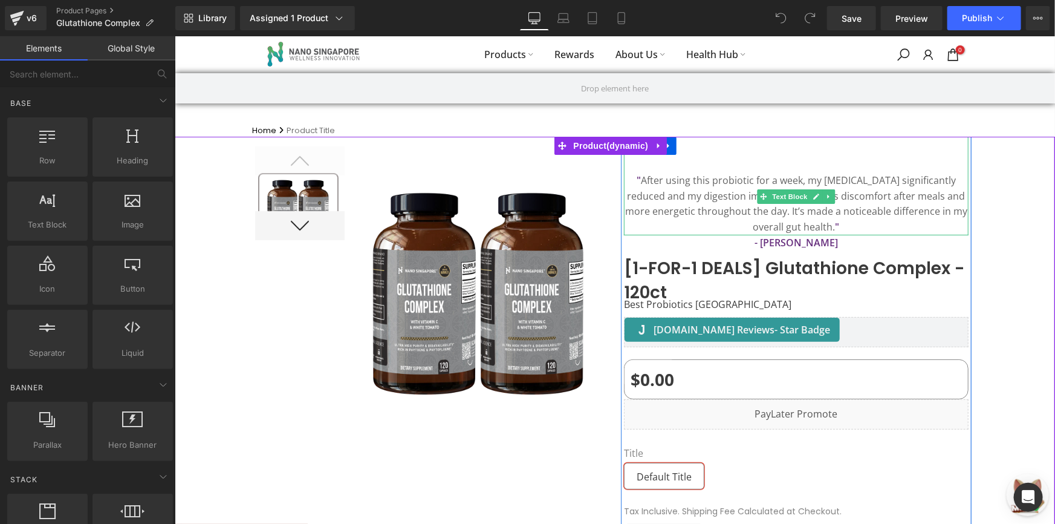
click at [698, 194] on p "" After using this probiotic for a week, my [MEDICAL_DATA] significantly reduce…" at bounding box center [795, 203] width 345 height 62
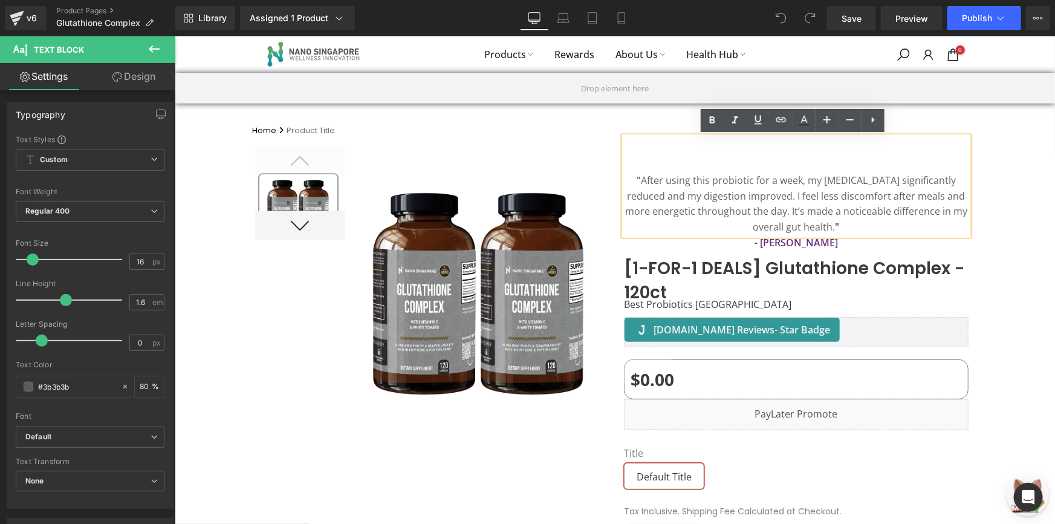
click at [702, 206] on p "" After using this probiotic for a week, my [MEDICAL_DATA] significantly reduce…" at bounding box center [795, 203] width 345 height 62
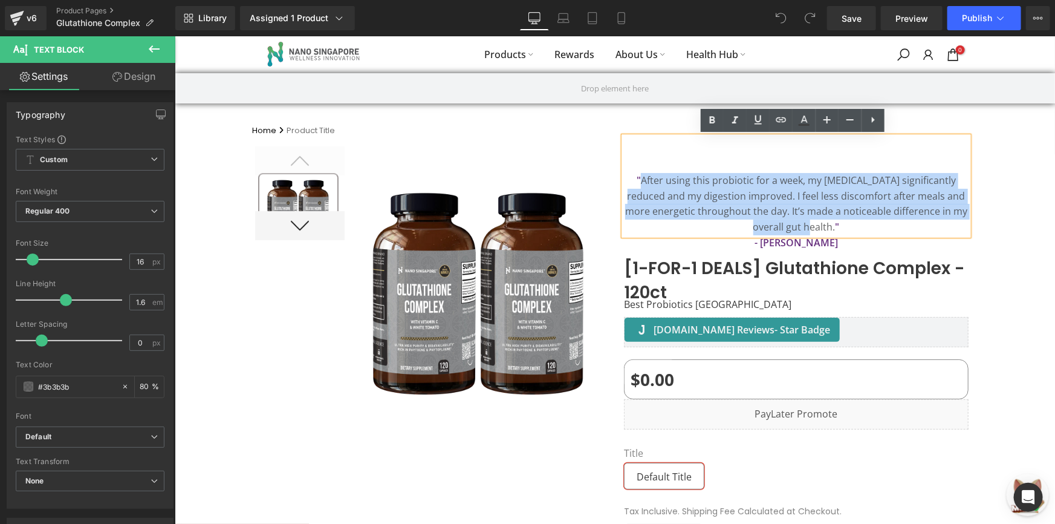
drag, startPoint x: 627, startPoint y: 177, endPoint x: 954, endPoint y: 211, distance: 329.5
click at [954, 211] on p "" After using this probiotic for a week, my [MEDICAL_DATA] significantly reduce…" at bounding box center [795, 203] width 345 height 62
paste div
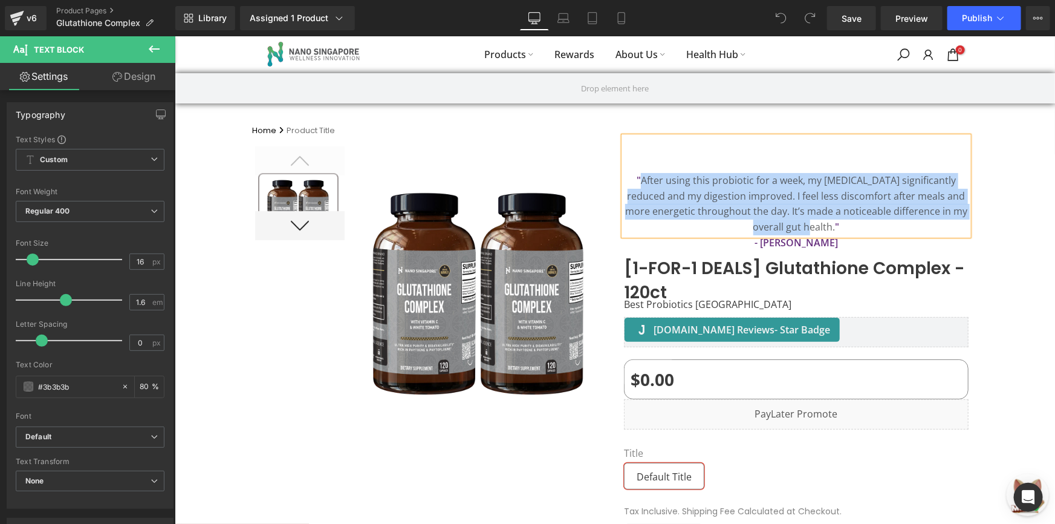
click at [691, 175] on p "" After using this probiotic for a week, my [MEDICAL_DATA] significantly reduce…" at bounding box center [795, 203] width 345 height 62
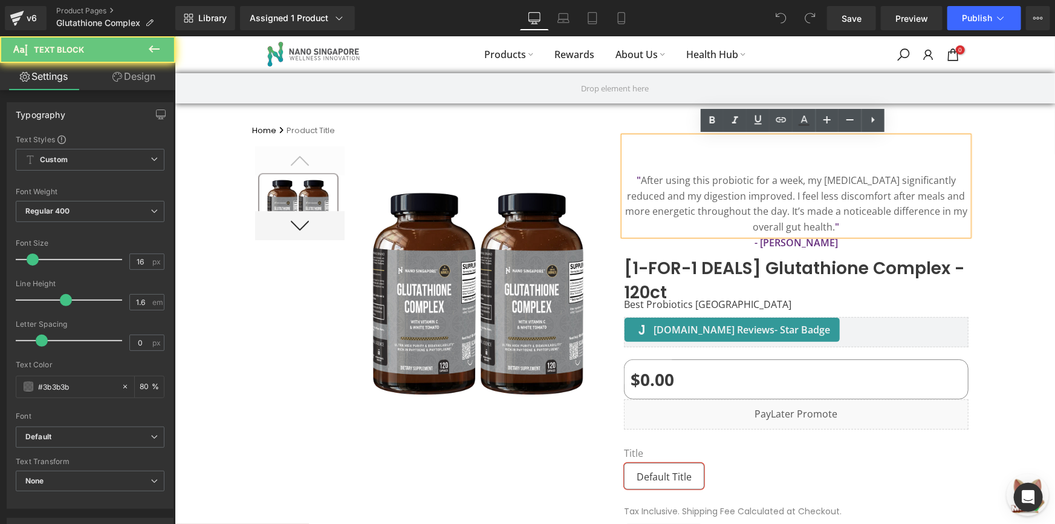
click at [856, 184] on p "" After using this probiotic for a week, my [MEDICAL_DATA] significantly reduce…" at bounding box center [795, 203] width 345 height 62
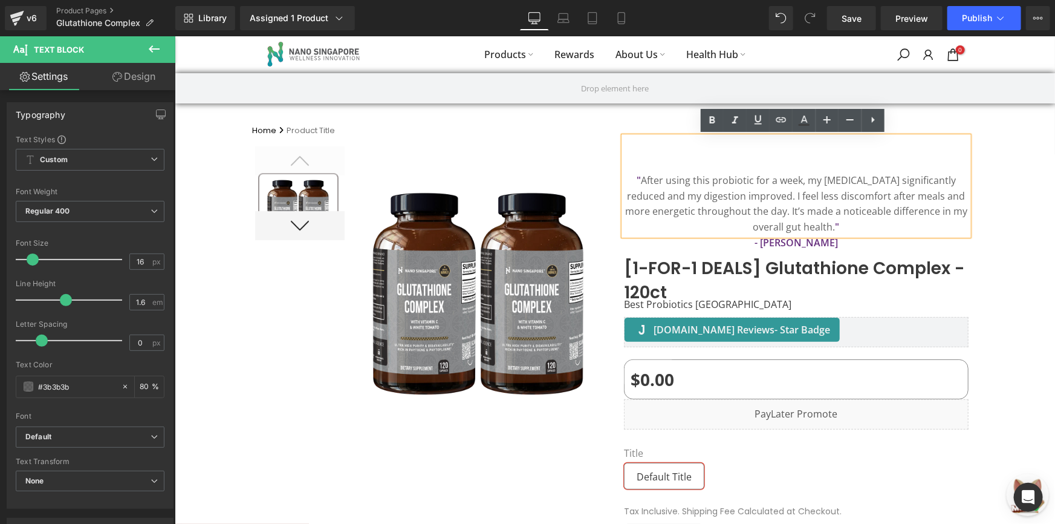
drag, startPoint x: 955, startPoint y: 213, endPoint x: 701, endPoint y: 181, distance: 256.5
click at [701, 181] on p "" After using this probiotic for a week, my [MEDICAL_DATA] significantly reduce…" at bounding box center [795, 203] width 345 height 62
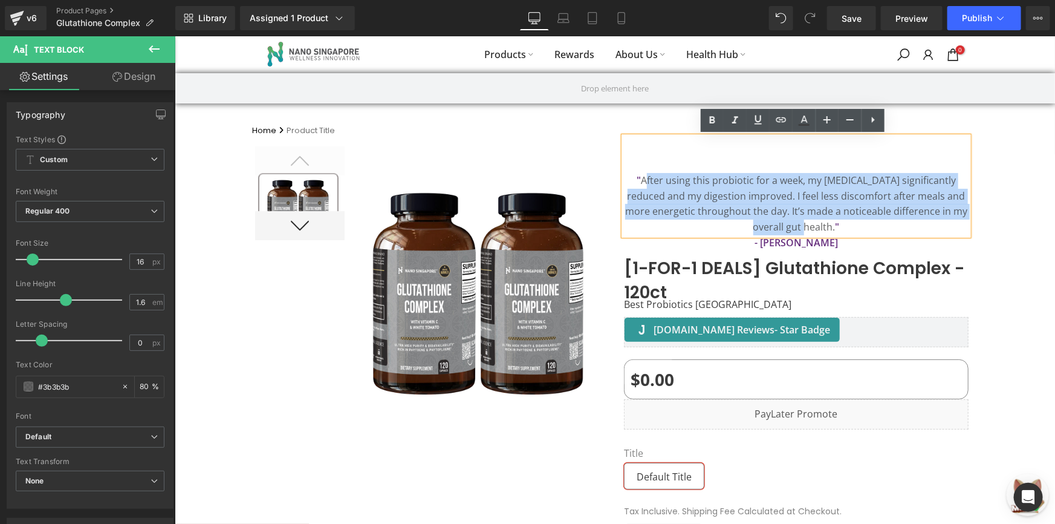
drag, startPoint x: 952, startPoint y: 210, endPoint x: 633, endPoint y: 177, distance: 320.5
click at [633, 177] on p "" After using this probiotic for a week, my [MEDICAL_DATA] significantly reduce…" at bounding box center [795, 203] width 345 height 62
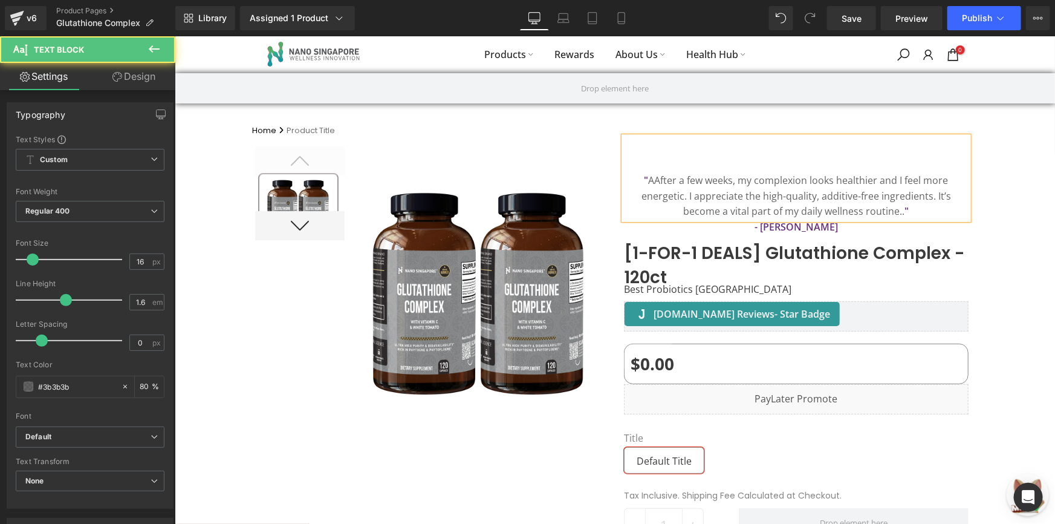
click at [632, 184] on p "" AAfter a few weeks, my complexion looks healthier and I feel more energetic. …" at bounding box center [795, 195] width 345 height 47
click at [842, 209] on p "" After a few weeks, my complexion looks healthier and I feel more energetic. I…" at bounding box center [795, 195] width 345 height 47
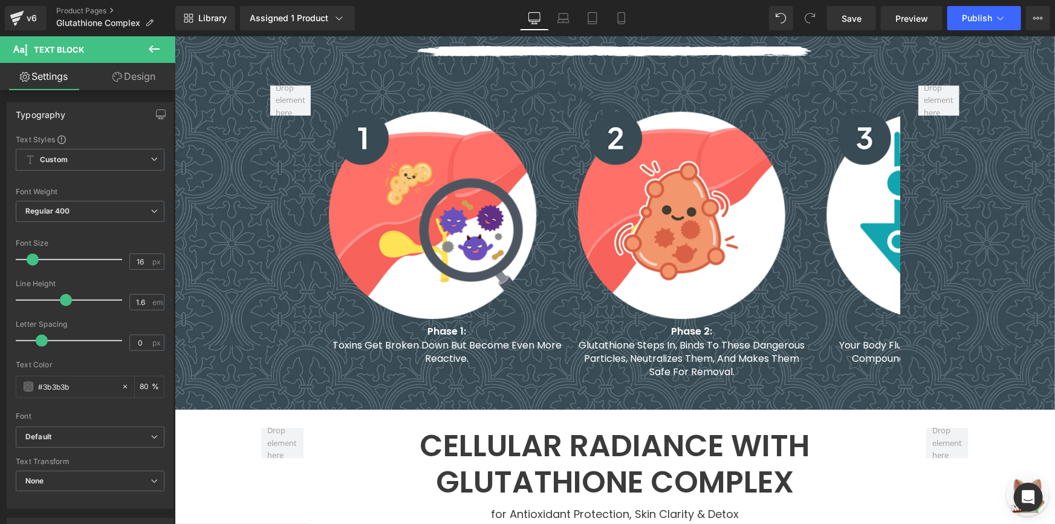
scroll to position [1766, 0]
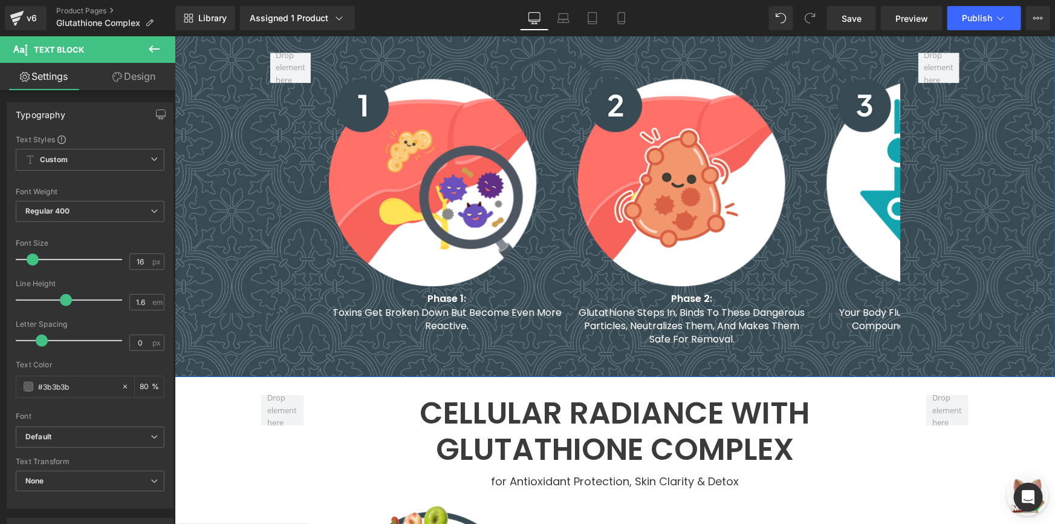
click at [261, 151] on div "Is Glutathione Essential for Detox? Heading Think of glutathione as the star pl…" at bounding box center [615, 137] width 708 height 417
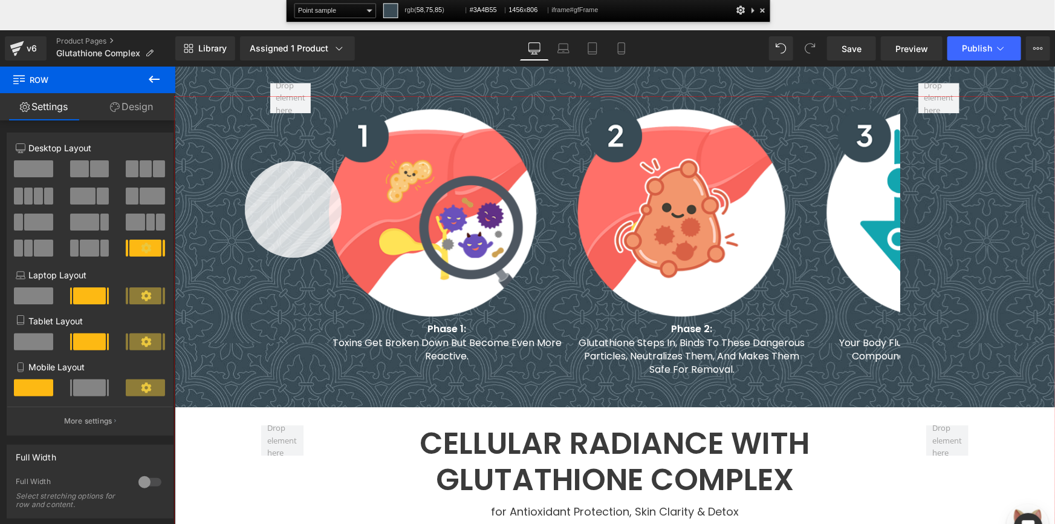
click at [245, 161] on div at bounding box center [615, 340] width 881 height 487
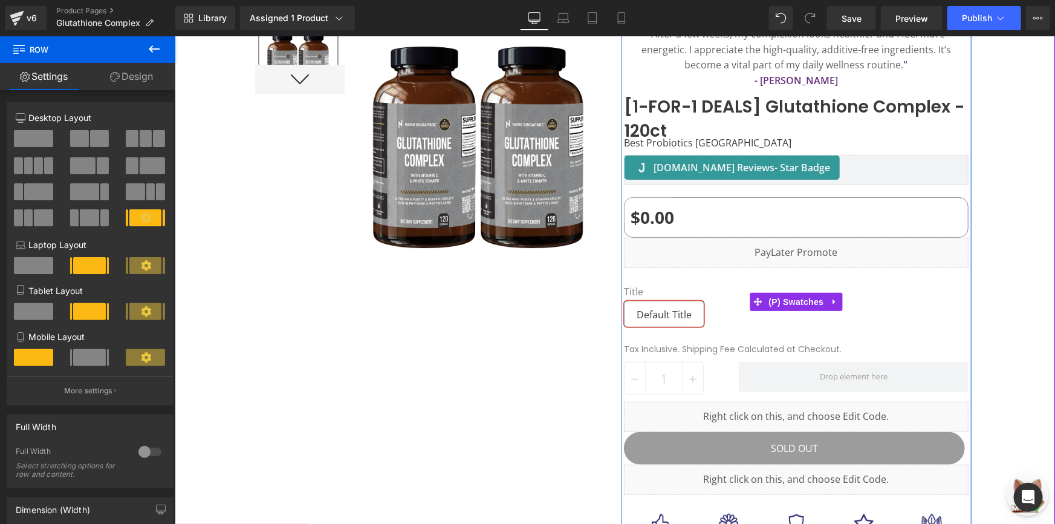
scroll to position [0, 0]
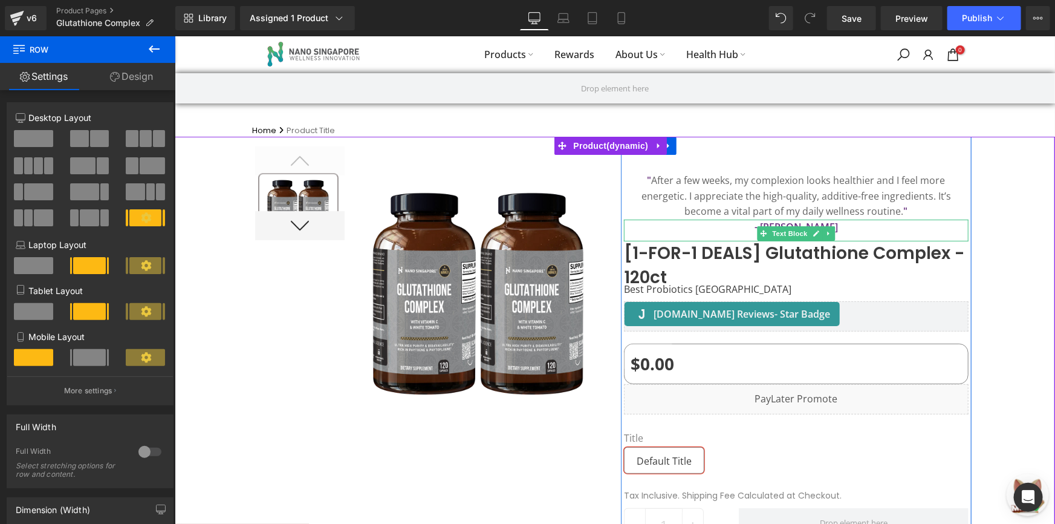
click at [832, 223] on p "- [PERSON_NAME]" at bounding box center [795, 227] width 345 height 16
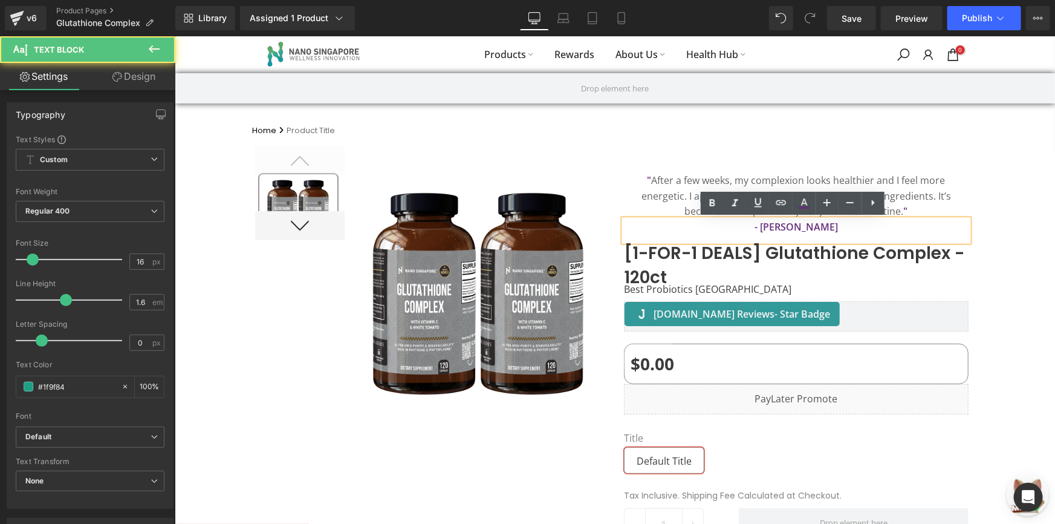
click at [832, 223] on p "- [PERSON_NAME]" at bounding box center [795, 227] width 345 height 16
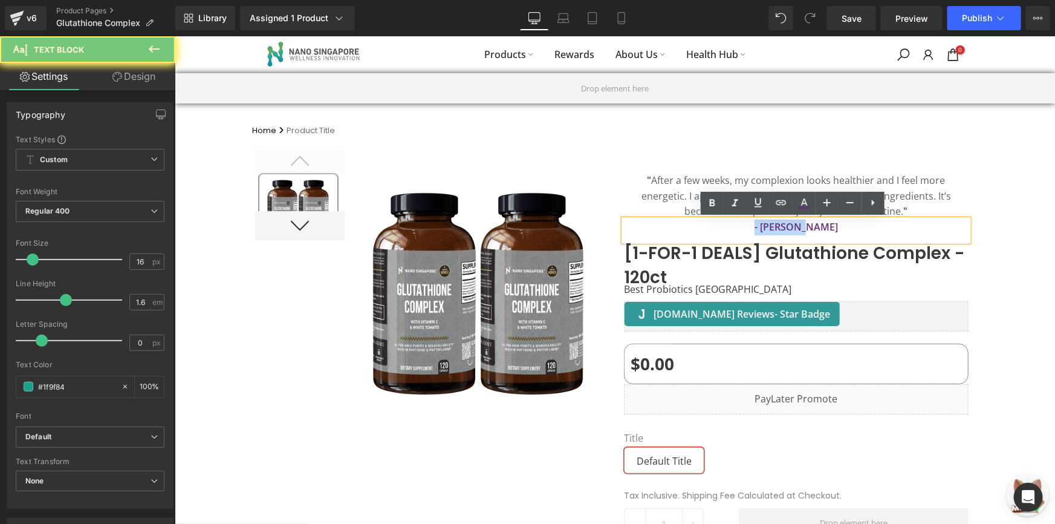
drag, startPoint x: 832, startPoint y: 224, endPoint x: 750, endPoint y: 225, distance: 81.6
click at [750, 225] on p "- [PERSON_NAME]" at bounding box center [795, 227] width 345 height 16
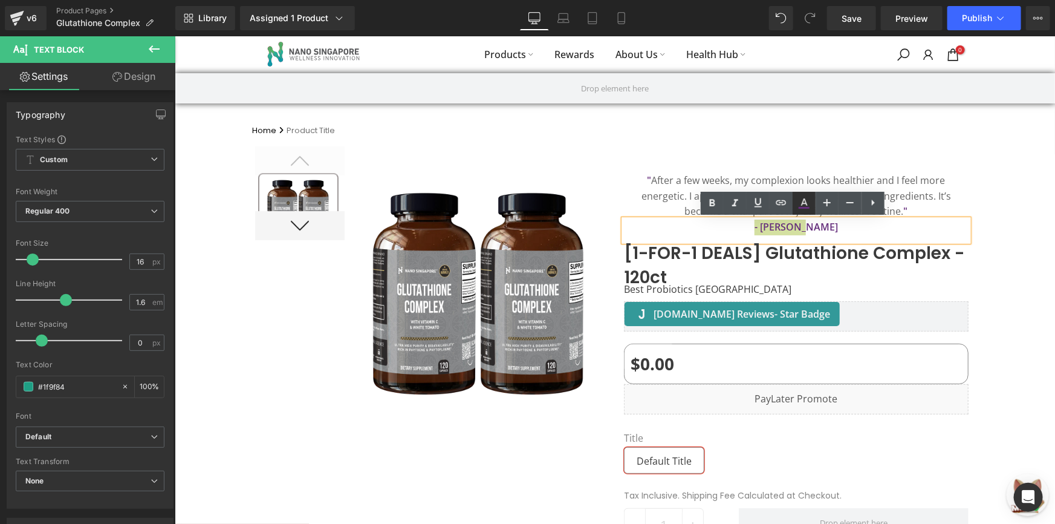
click at [810, 207] on icon at bounding box center [804, 203] width 15 height 15
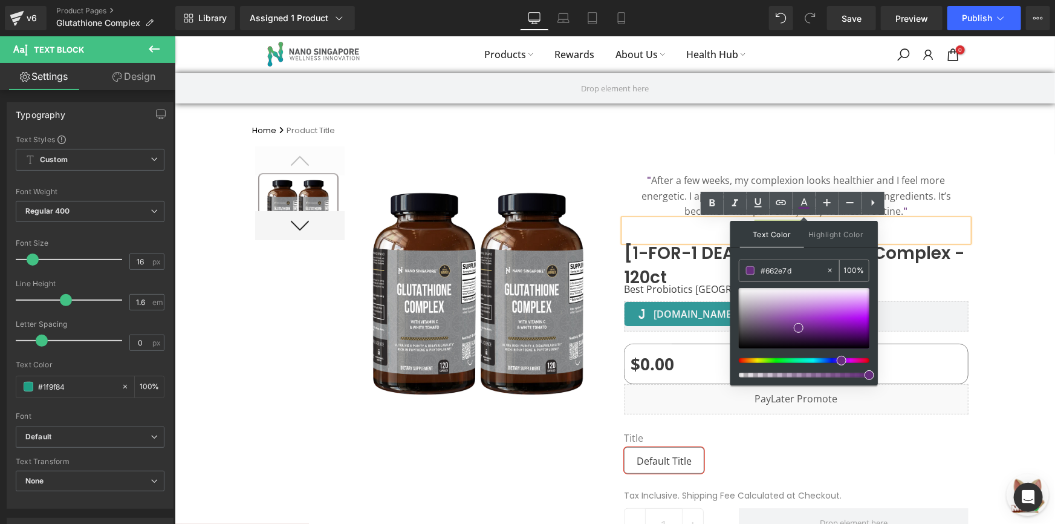
click at [788, 265] on input "#662e7d" at bounding box center [793, 270] width 65 height 13
paste input "3A4B55"
type input "#3A4B55"
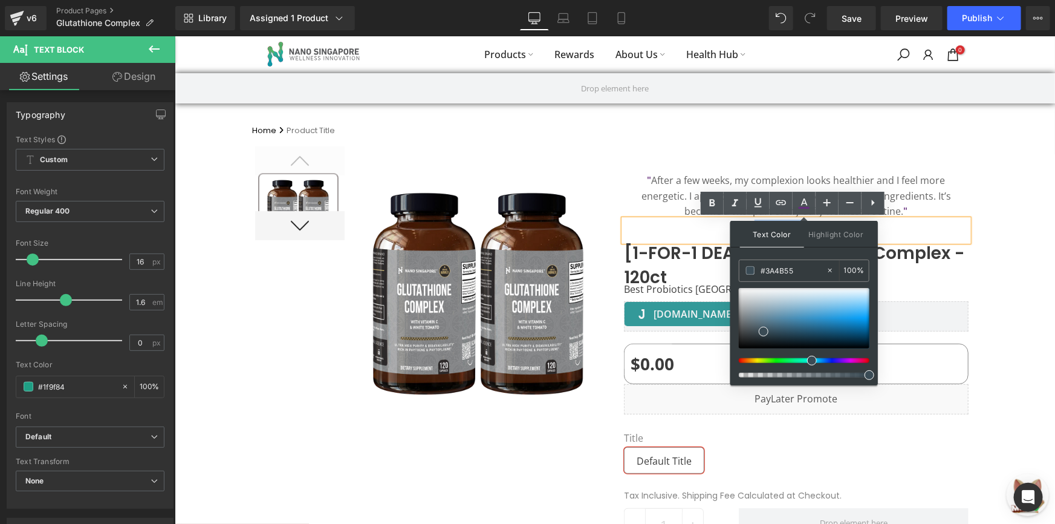
click at [677, 252] on span "[1-FOR-1 DEALS] Glutathione Complex - 120ct" at bounding box center [795, 265] width 345 height 48
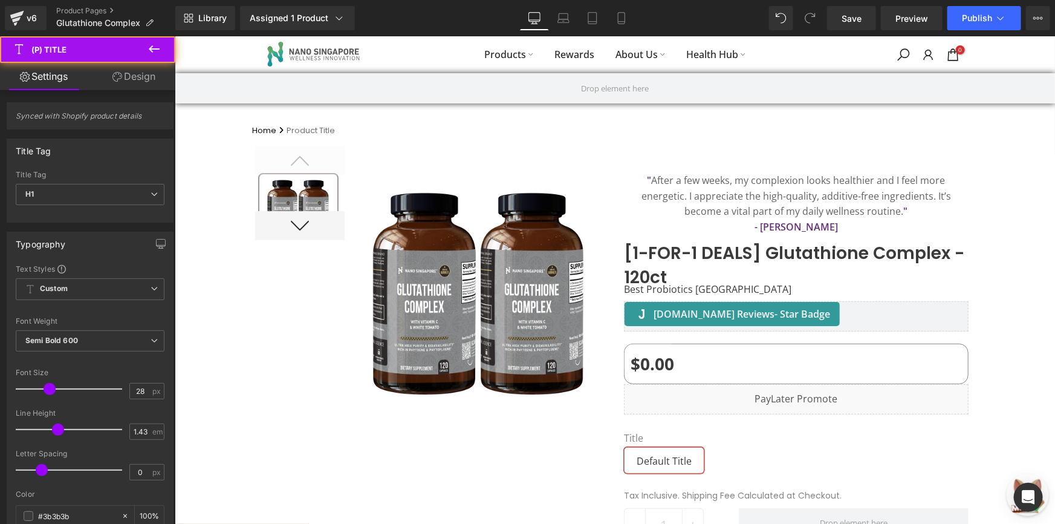
click at [776, 232] on div "- Devanand Text Block" at bounding box center [795, 230] width 345 height 22
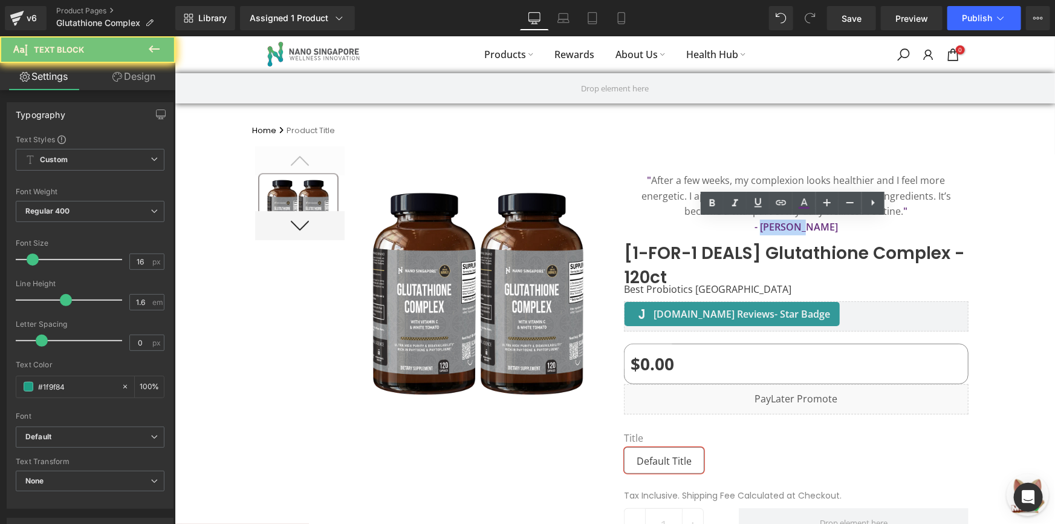
click at [776, 232] on strong "- Devanand" at bounding box center [795, 226] width 83 height 13
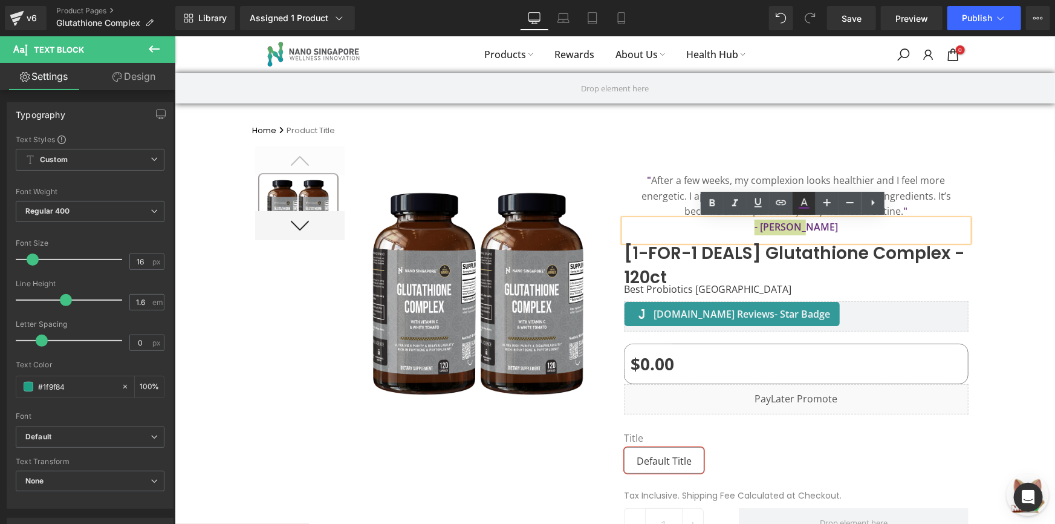
click at [806, 200] on icon at bounding box center [804, 203] width 15 height 15
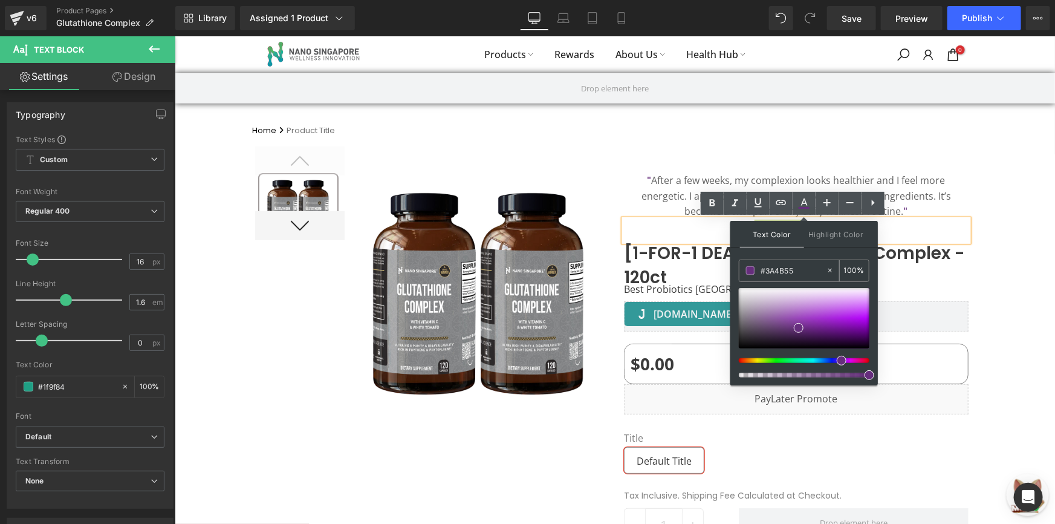
click at [778, 267] on input "#3A4B55" at bounding box center [793, 270] width 65 height 13
paste input "3A4B55"
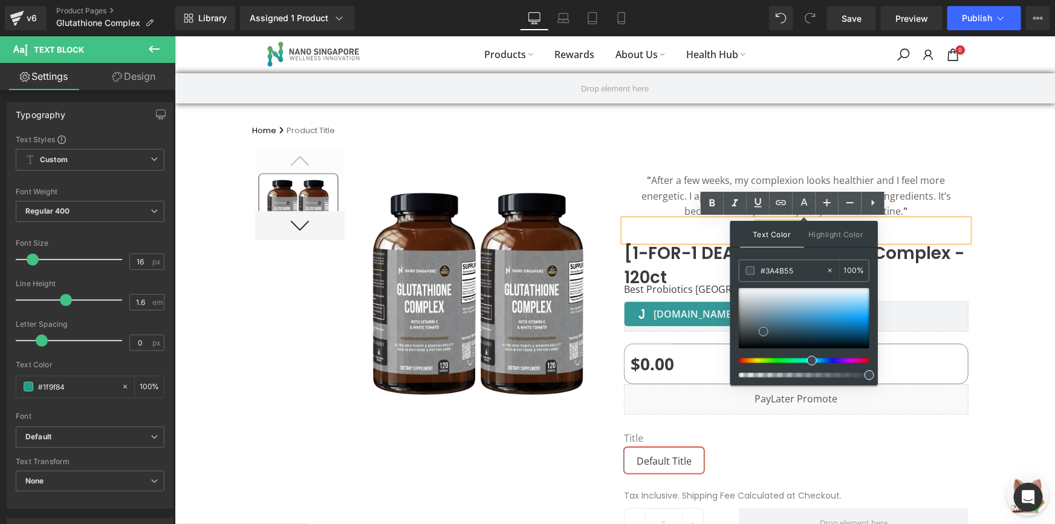
click at [764, 332] on span at bounding box center [764, 332] width 10 height 10
click at [970, 256] on div "" After a few weeks, my complexion looks healthier and I feel more energetic. I…" at bounding box center [795, 424] width 363 height 577
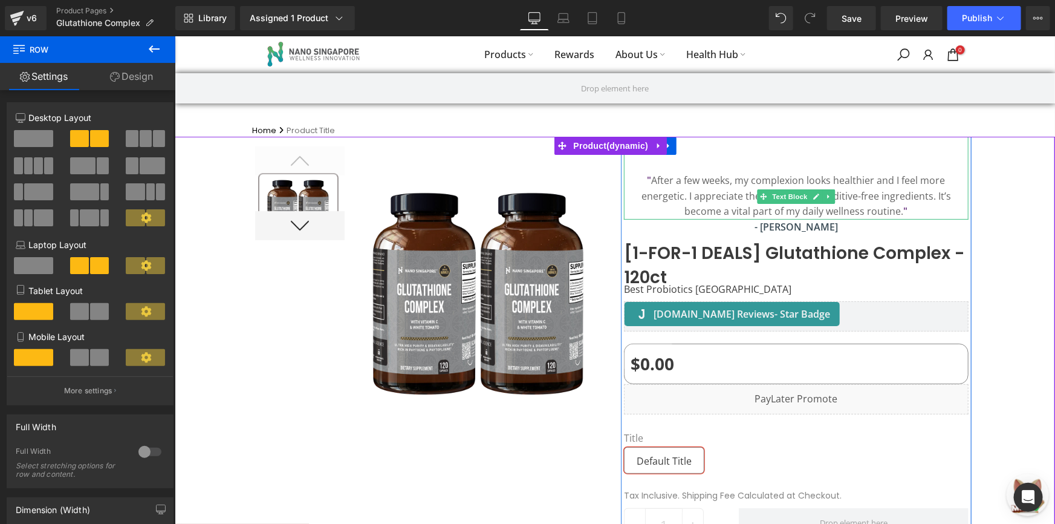
click at [641, 180] on p "" After a few weeks, my complexion looks healthier and I feel more energetic. I…" at bounding box center [795, 195] width 345 height 47
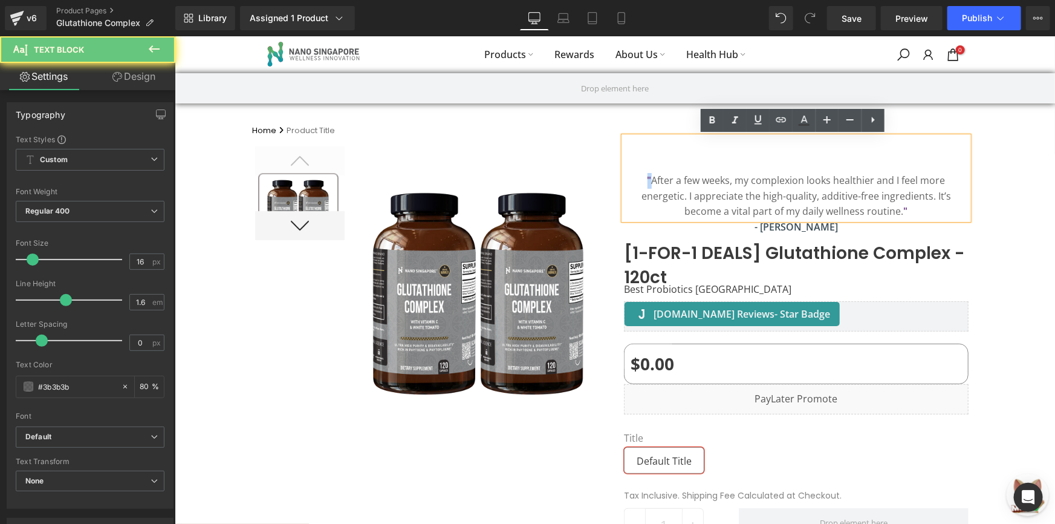
click at [647, 176] on b """ at bounding box center [649, 179] width 4 height 13
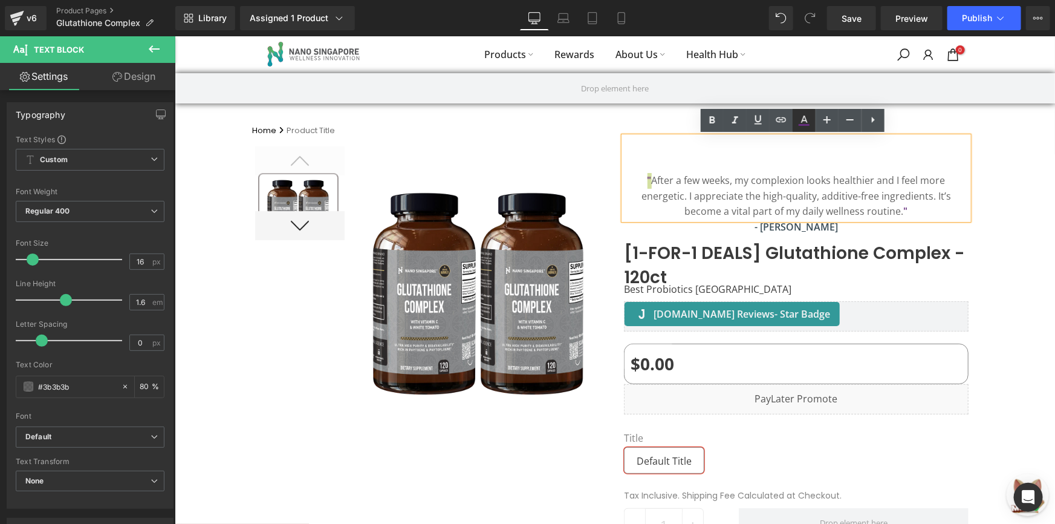
click at [803, 118] on icon at bounding box center [804, 119] width 7 height 7
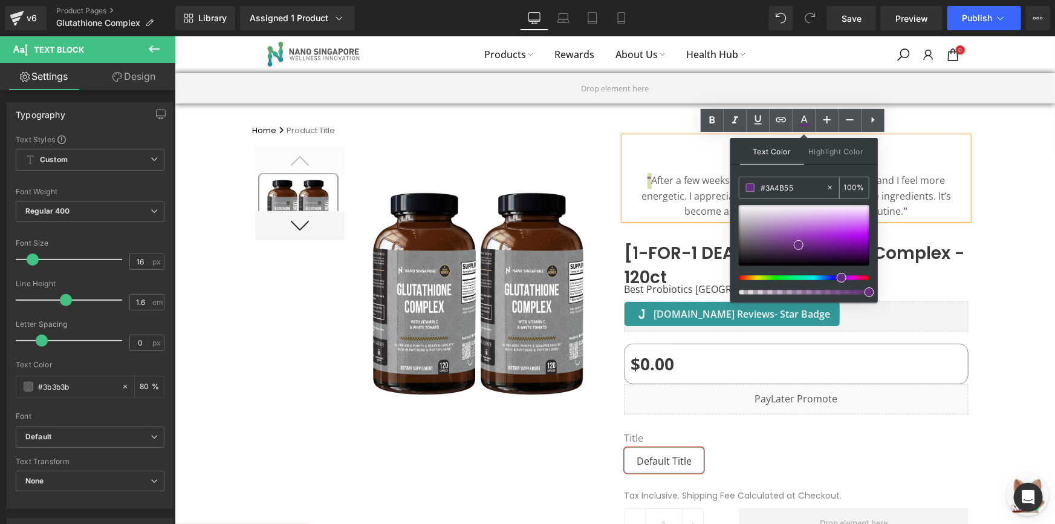
click at [766, 187] on input "#3A4B55" at bounding box center [793, 187] width 65 height 13
click at [766, 187] on input "#662e7d" at bounding box center [793, 187] width 65 height 13
paste input "3A4B55"
click at [762, 249] on span at bounding box center [764, 249] width 10 height 10
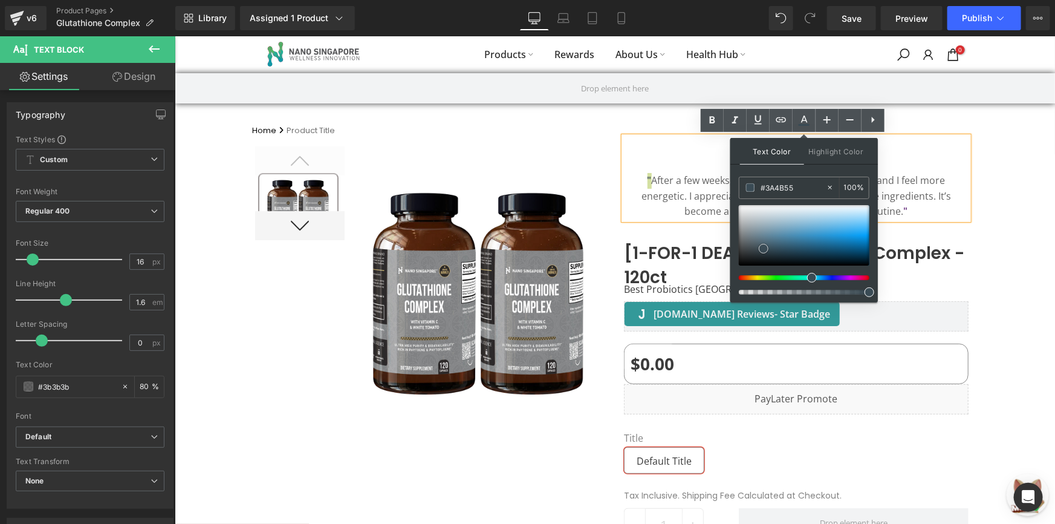
click at [762, 249] on span at bounding box center [764, 249] width 10 height 10
click at [968, 234] on div "" After a few weeks, my complexion looks healthier and I feel more energetic. I…" at bounding box center [795, 421] width 357 height 571
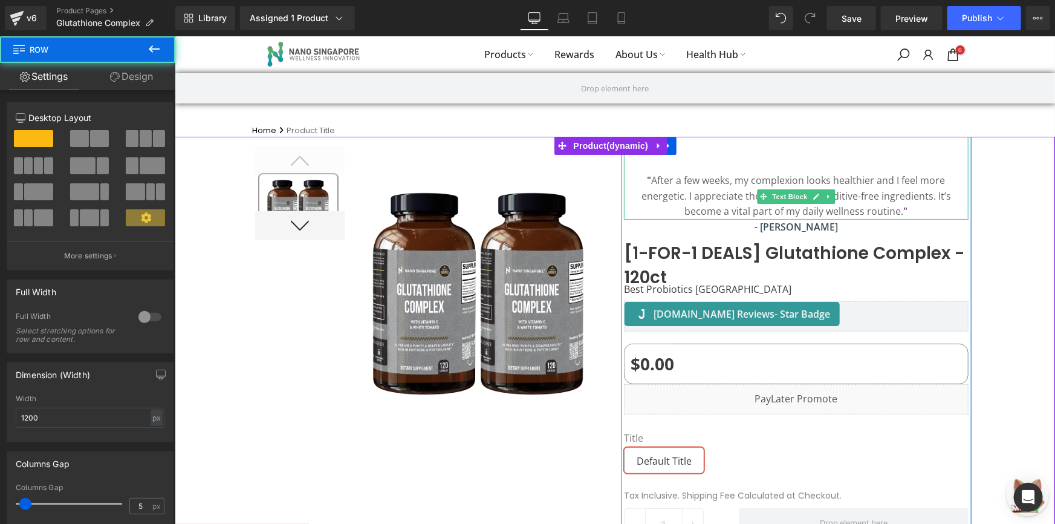
click at [911, 208] on p "" After a few weeks, my complexion looks healthier and I feel more energetic. I…" at bounding box center [795, 195] width 345 height 47
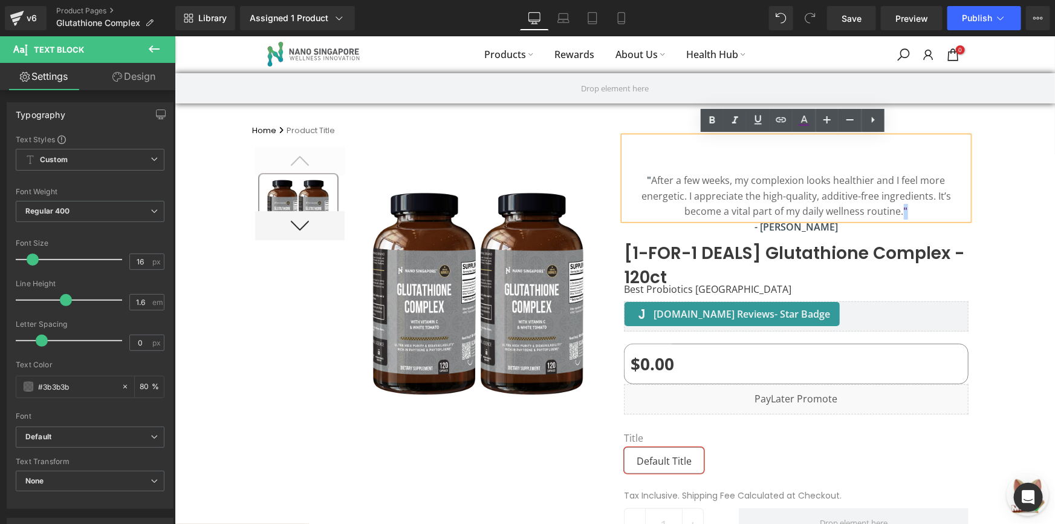
drag, startPoint x: 862, startPoint y: 210, endPoint x: 846, endPoint y: 208, distance: 16.4
click at [846, 208] on p "" After a few weeks, my complexion looks healthier and I feel more energetic. I…" at bounding box center [795, 195] width 345 height 47
click at [809, 118] on icon at bounding box center [804, 120] width 15 height 15
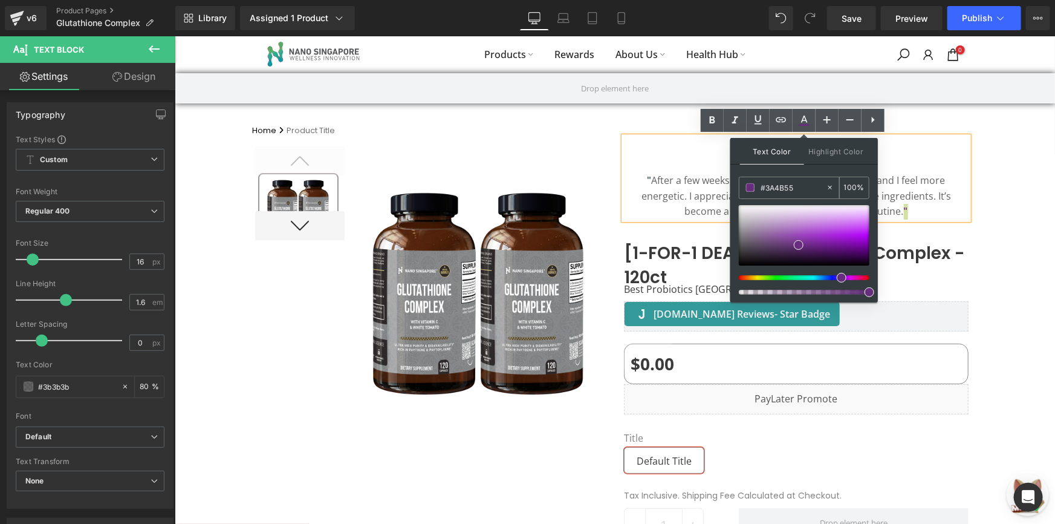
click at [787, 189] on input "#3A4B55" at bounding box center [793, 187] width 65 height 13
paste input "3A4B55"
type input "#3A4B55"
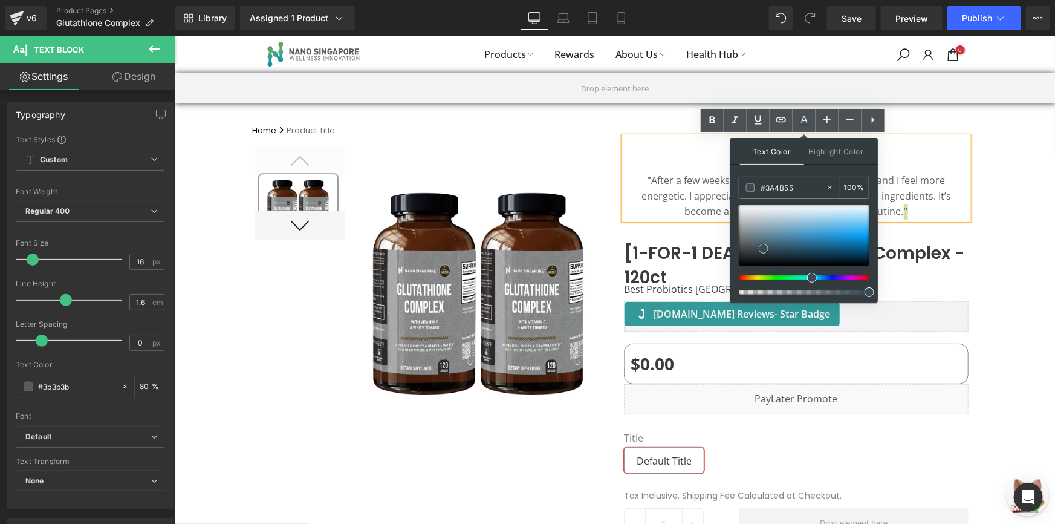
click at [763, 248] on span at bounding box center [764, 249] width 10 height 10
click at [994, 224] on div at bounding box center [614, 427] width 881 height 583
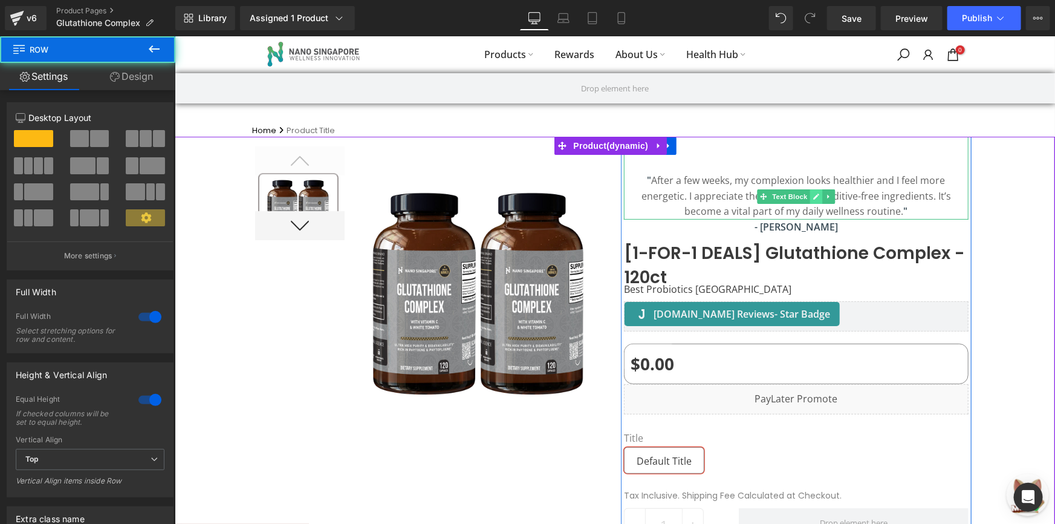
click at [810, 201] on link at bounding box center [816, 196] width 13 height 15
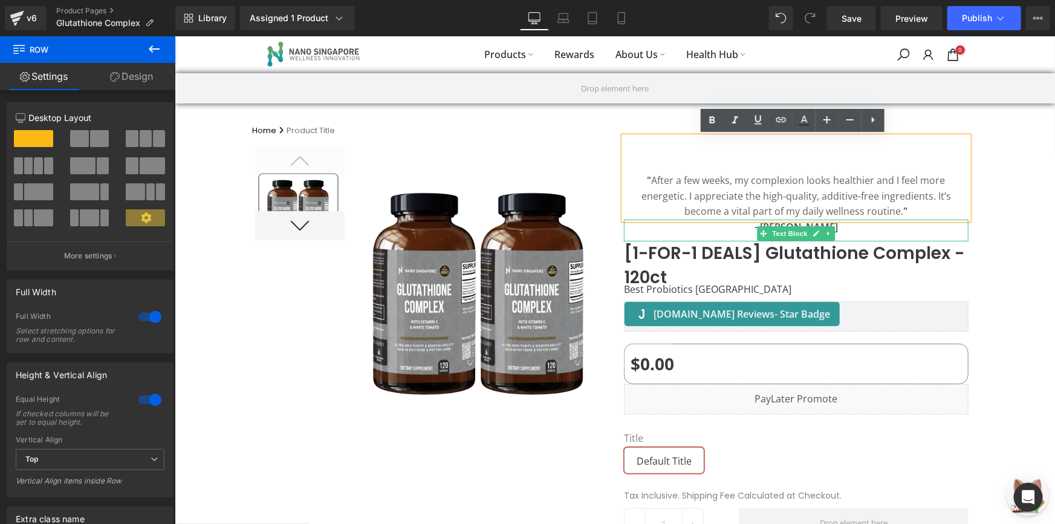
click at [832, 216] on p "" After a few weeks, my complexion looks healthier and I feel more energetic. I…" at bounding box center [795, 195] width 345 height 47
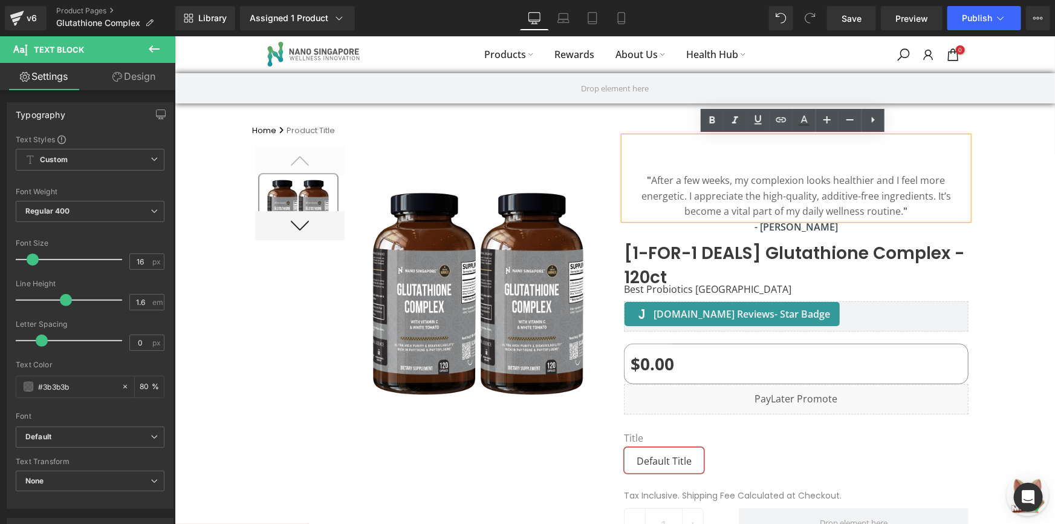
click at [869, 150] on div "" After a few weeks, my complexion looks healthier and I feel more energetic. I…" at bounding box center [795, 177] width 345 height 83
click at [983, 157] on div at bounding box center [614, 427] width 881 height 583
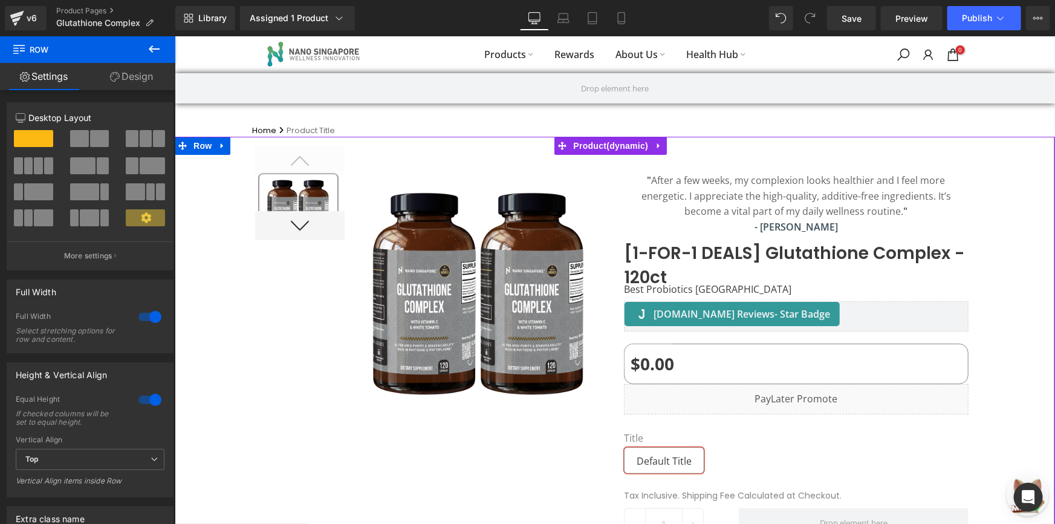
click at [1000, 205] on div at bounding box center [614, 427] width 881 height 583
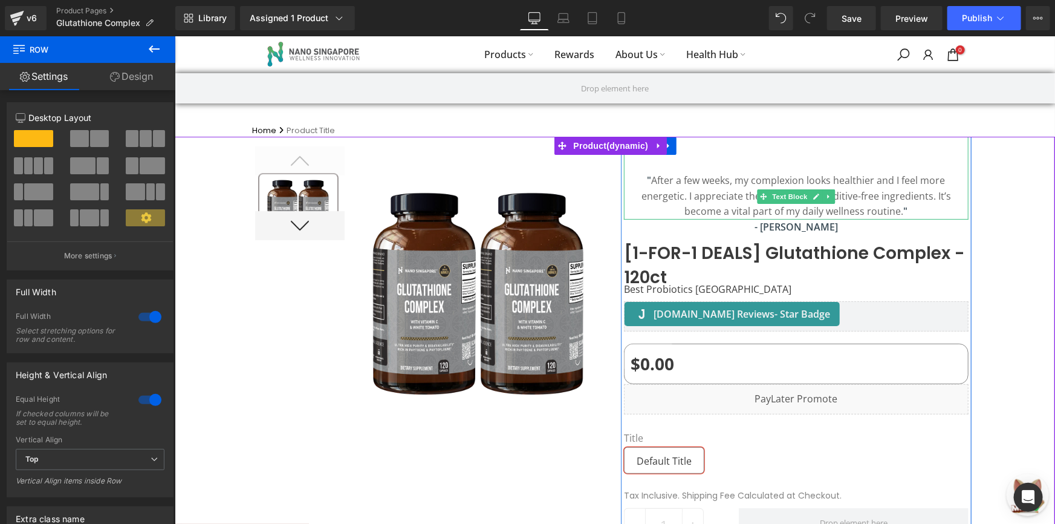
click at [923, 197] on p "" After a few weeks, my complexion looks healthier and I feel more energetic. I…" at bounding box center [795, 195] width 345 height 47
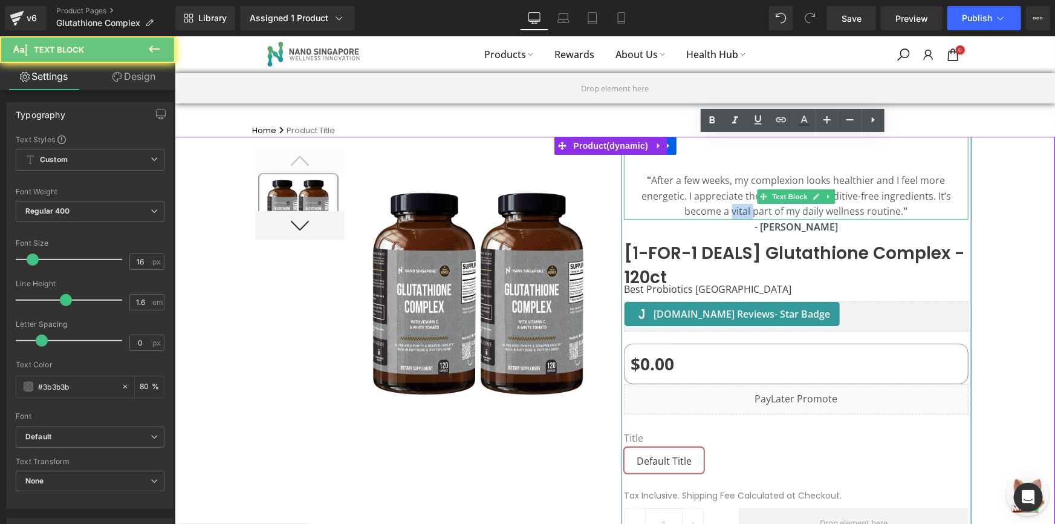
click at [923, 197] on p "" After a few weeks, my complexion looks healthier and I feel more energetic. I…" at bounding box center [795, 195] width 345 height 47
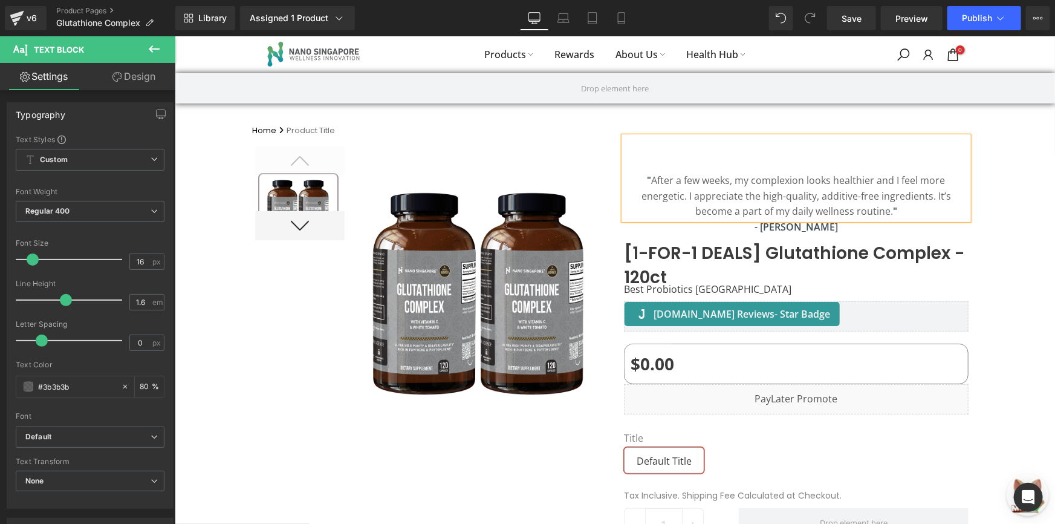
click at [985, 189] on div at bounding box center [614, 427] width 881 height 583
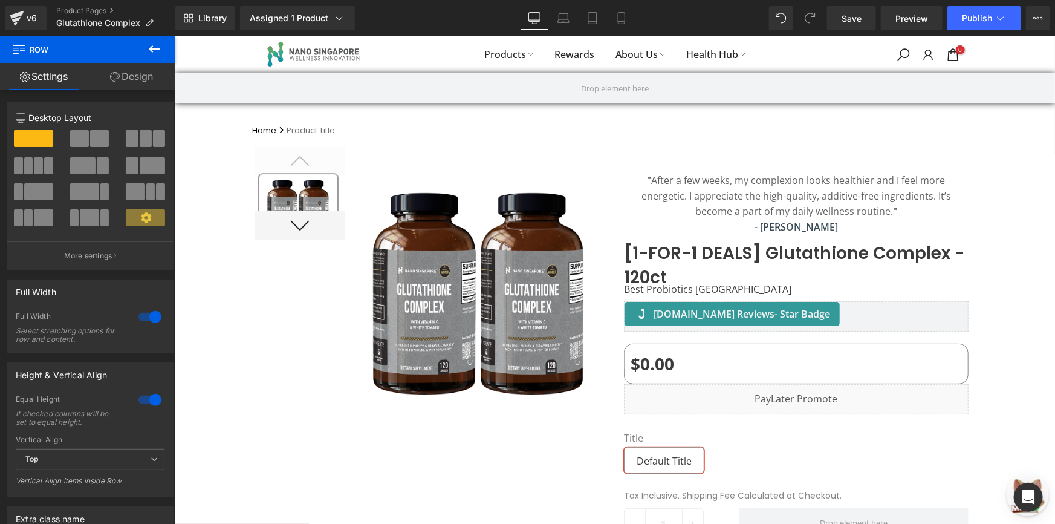
click at [665, 186] on p "" After a few weeks, my complexion looks healthier and I feel more energetic. I…" at bounding box center [795, 195] width 345 height 47
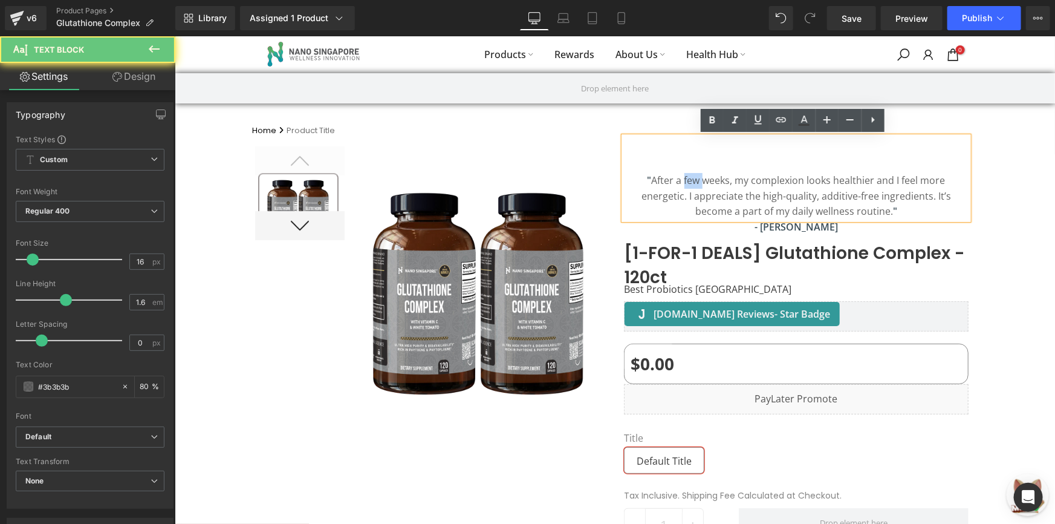
click at [665, 186] on p "" After a few weeks, my complexion looks healthier and I feel more energetic. I…" at bounding box center [795, 195] width 345 height 47
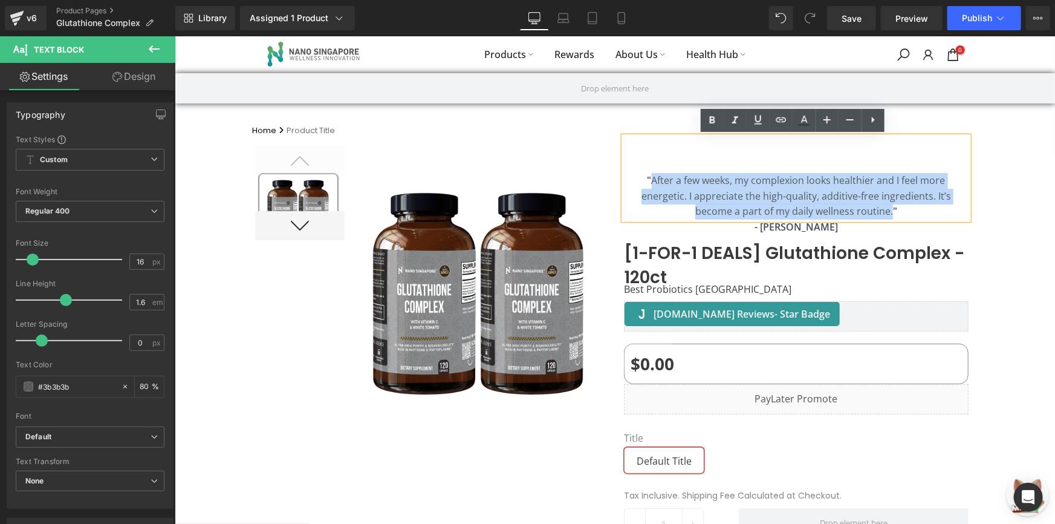
drag, startPoint x: 633, startPoint y: 180, endPoint x: 836, endPoint y: 210, distance: 205.5
click at [836, 210] on p "" After a few weeks, my complexion looks healthier and I feel more energetic. I…" at bounding box center [795, 195] width 345 height 47
copy p "After a few weeks, my complexion looks healthier and I feel more energetic. I a…"
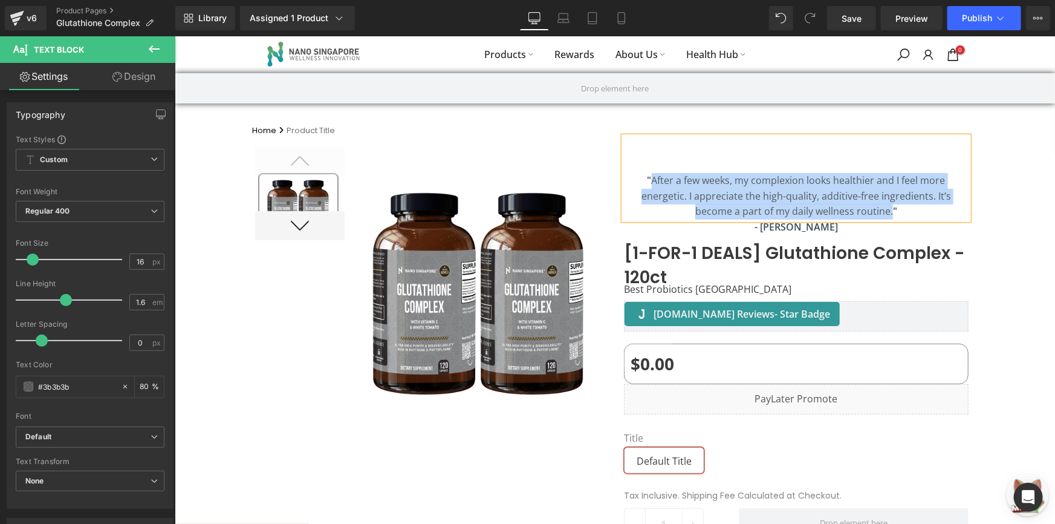
click at [174, 36] on div at bounding box center [174, 36] width 0 height 0
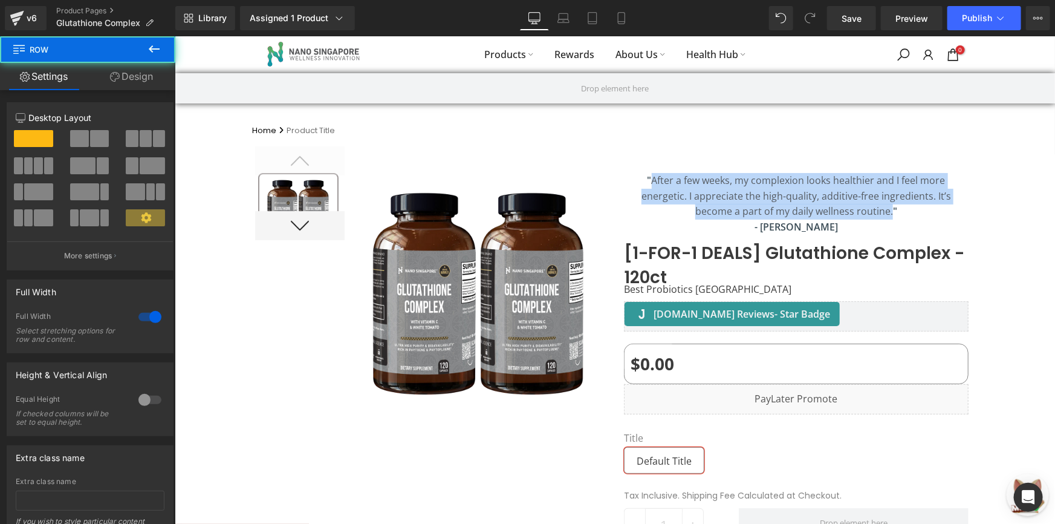
click at [991, 181] on div at bounding box center [614, 427] width 881 height 583
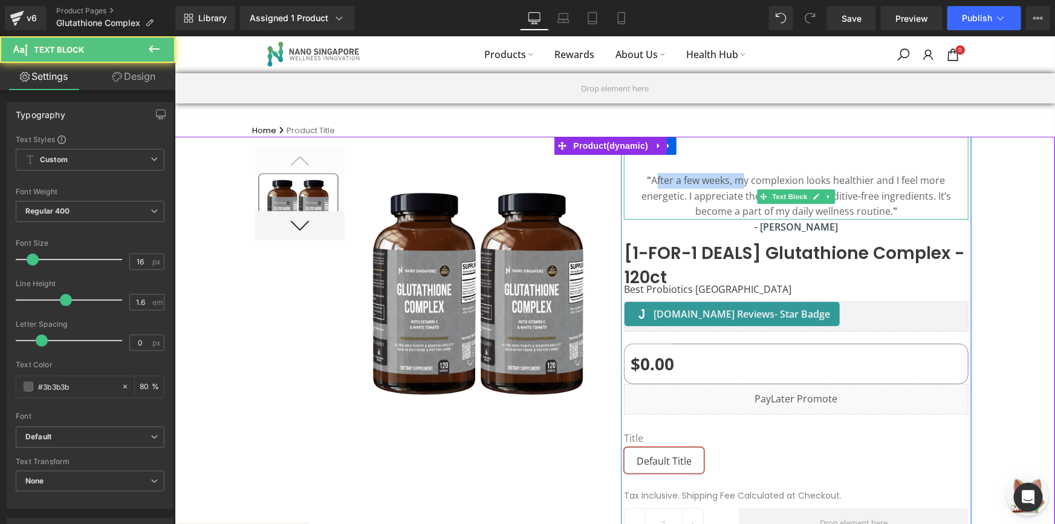
drag, startPoint x: 715, startPoint y: 178, endPoint x: 636, endPoint y: 180, distance: 79.2
click at [636, 180] on p "" After a few weeks, my complexion looks healthier and I feel more energetic. I…" at bounding box center [795, 195] width 345 height 47
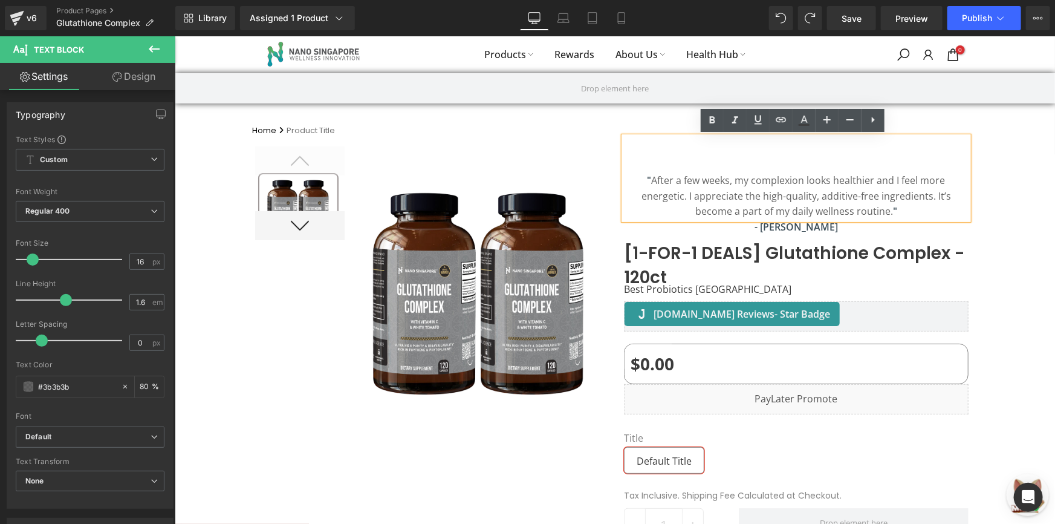
click at [718, 181] on p "" After a few weeks, my complexion looks healthier and I feel more energetic. I…" at bounding box center [795, 195] width 345 height 47
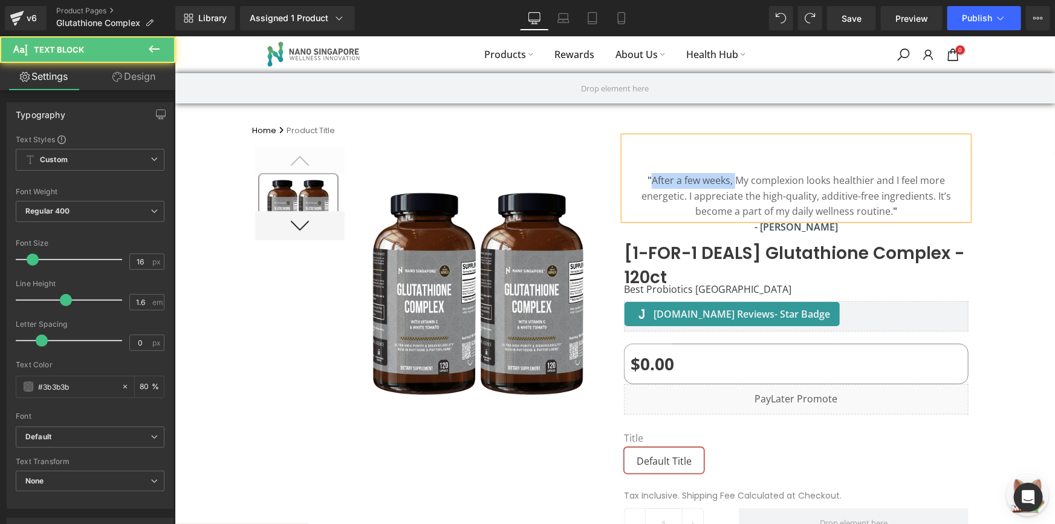
drag, startPoint x: 709, startPoint y: 186, endPoint x: 629, endPoint y: 177, distance: 81.0
click at [629, 177] on p "" After a few weeks, My complexion looks healthier and I feel more energetic. I…" at bounding box center [795, 195] width 345 height 47
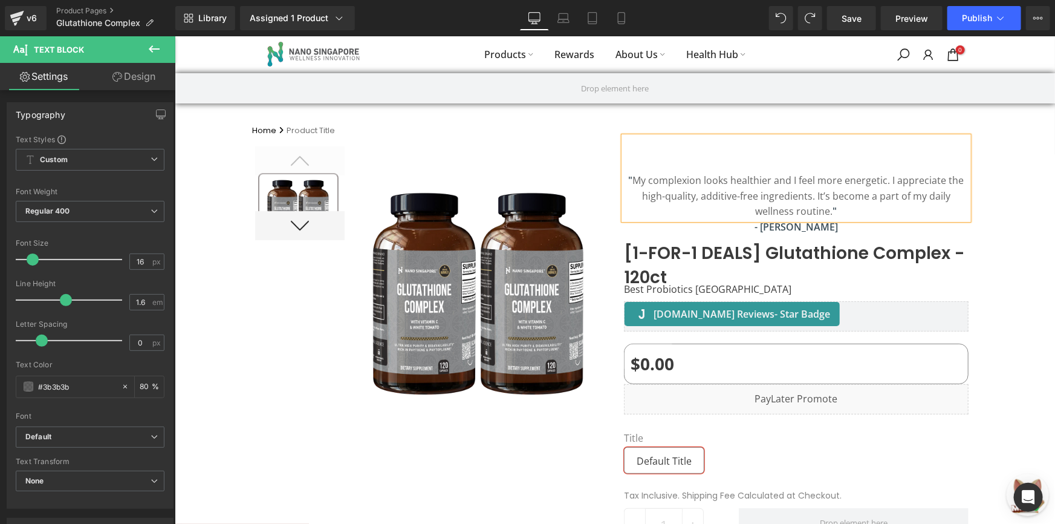
click at [985, 181] on div at bounding box center [614, 427] width 881 height 583
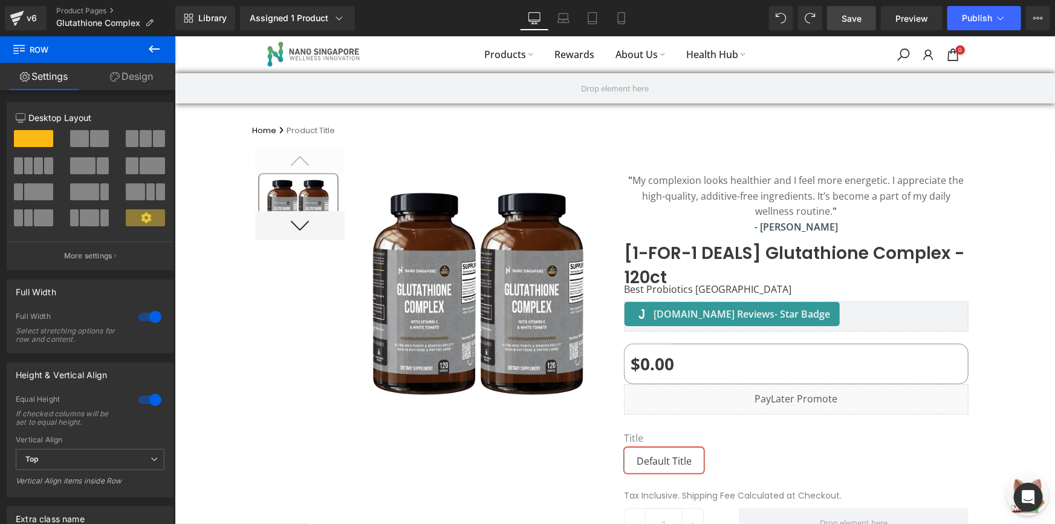
drag, startPoint x: 870, startPoint y: 24, endPoint x: 759, endPoint y: 135, distance: 156.5
click at [870, 24] on link "Save" at bounding box center [851, 18] width 49 height 24
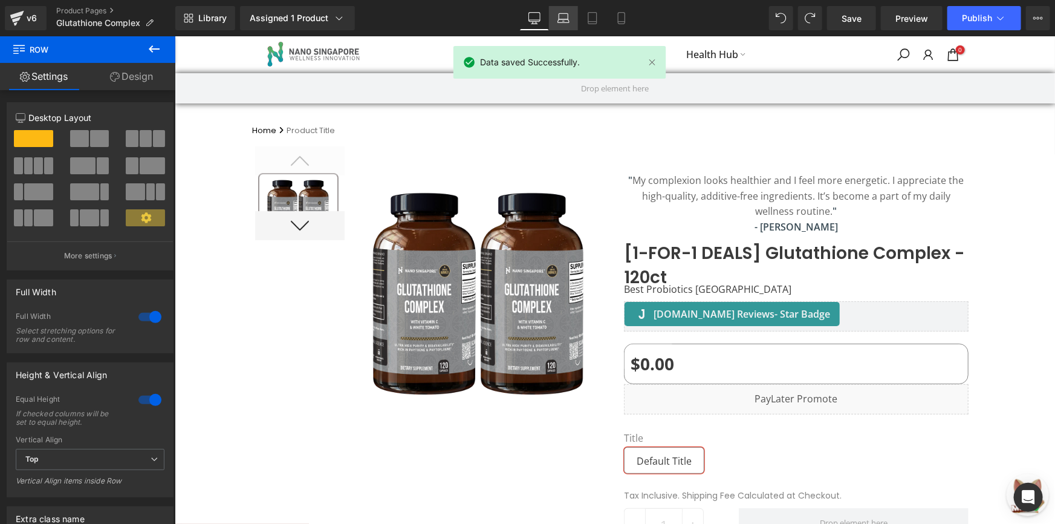
click at [555, 13] on link "Laptop" at bounding box center [563, 18] width 29 height 24
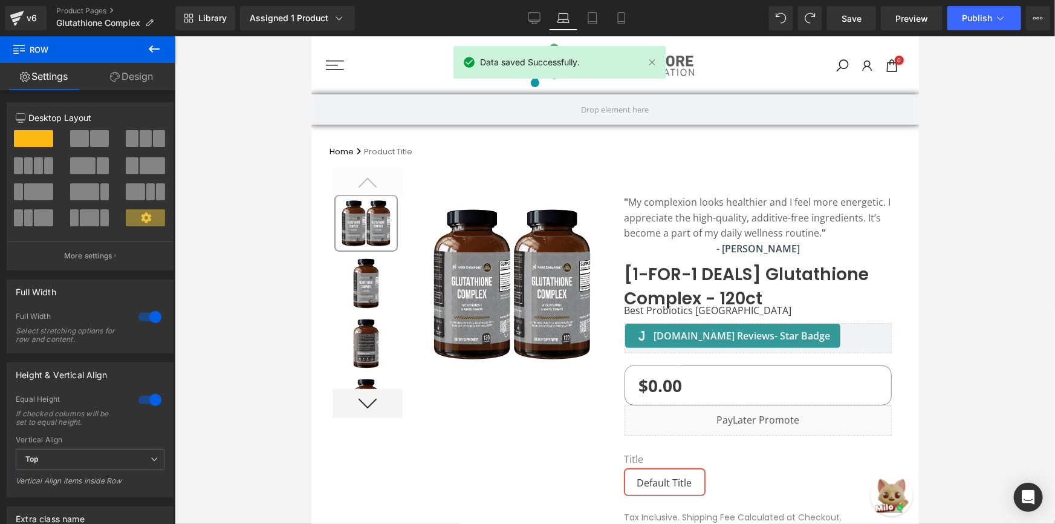
click at [578, 15] on link "Laptop" at bounding box center [563, 18] width 29 height 24
click at [616, 22] on icon at bounding box center [622, 18] width 12 height 12
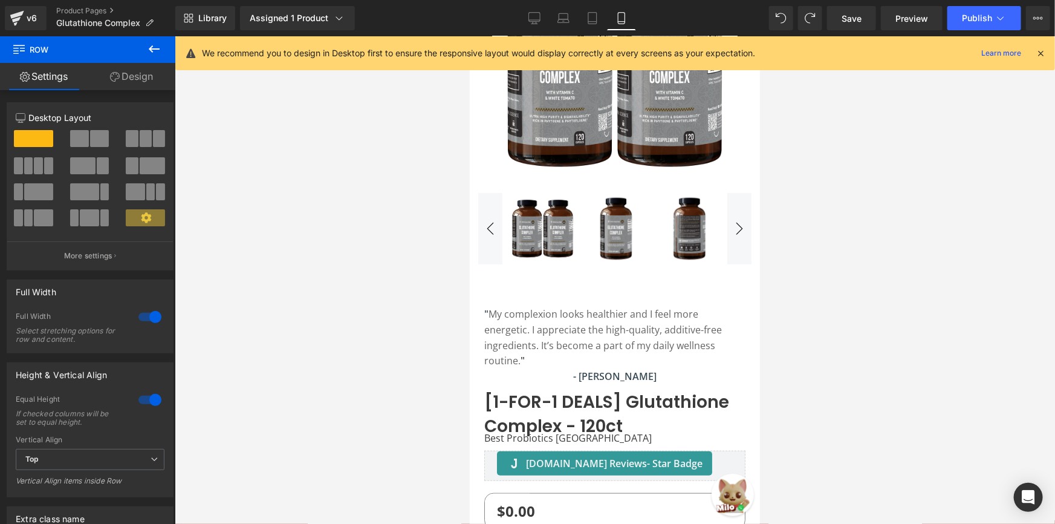
scroll to position [291, 0]
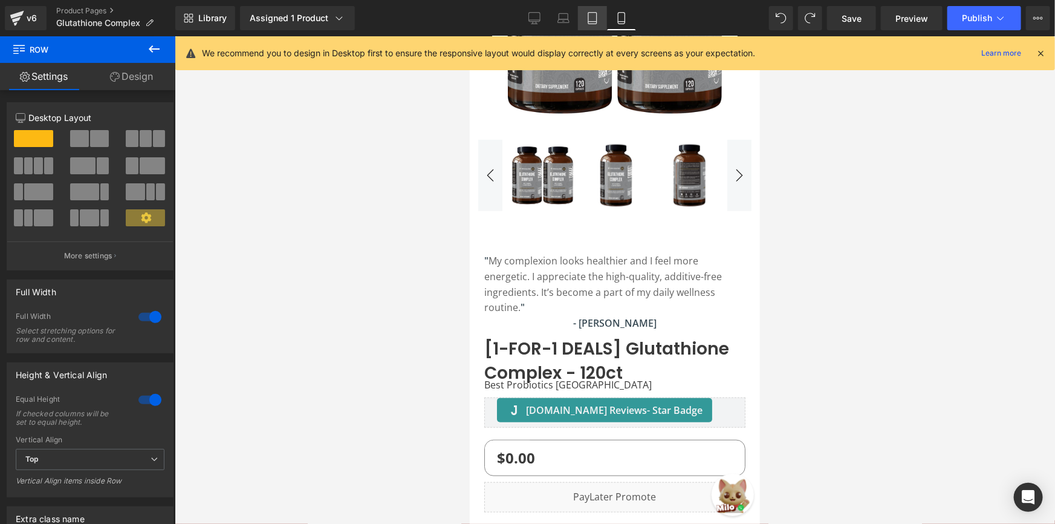
click at [586, 25] on link "Tablet" at bounding box center [592, 18] width 29 height 24
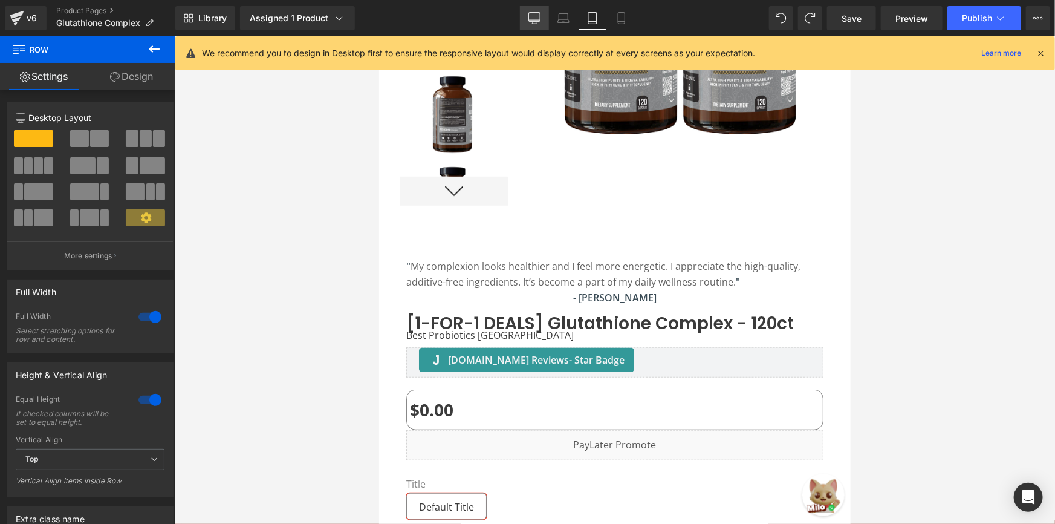
click at [542, 19] on link "Desktop" at bounding box center [534, 18] width 29 height 24
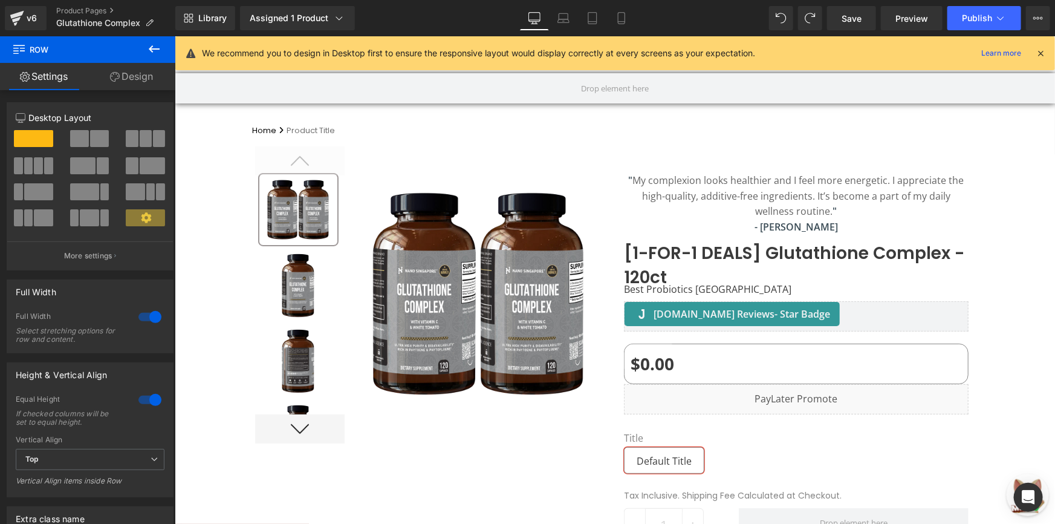
click at [787, 227] on div "- Devanand Text Block" at bounding box center [795, 230] width 345 height 22
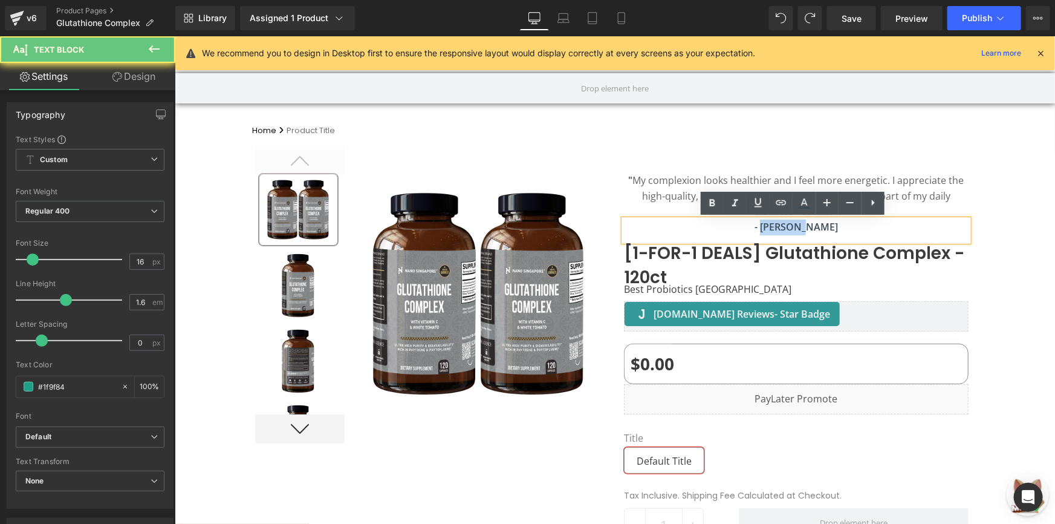
click at [787, 227] on strong "- Devanand" at bounding box center [795, 226] width 83 height 13
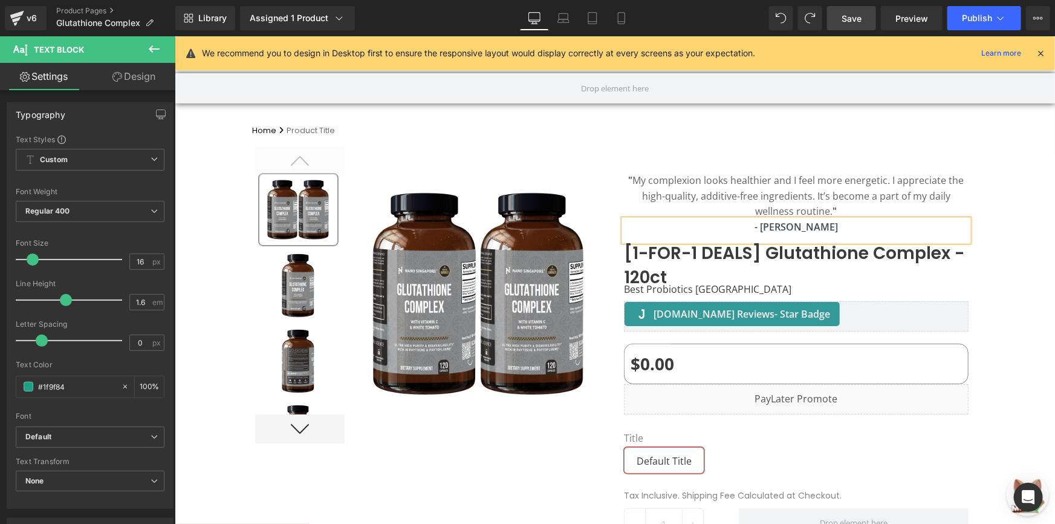
click at [859, 16] on span "Save" at bounding box center [852, 18] width 20 height 13
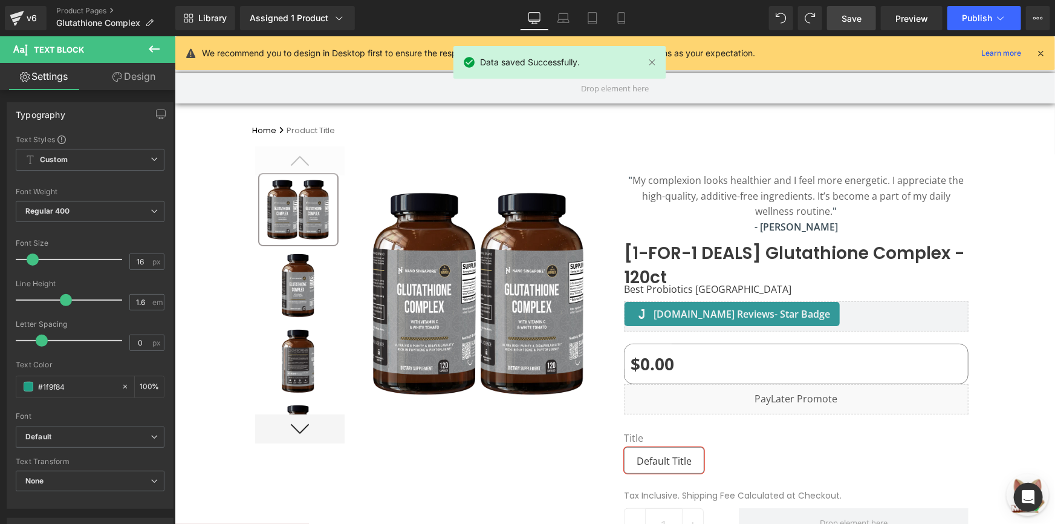
click at [82, 5] on div "v6 Product Pages Glutathione Complex" at bounding box center [87, 18] width 175 height 36
click at [79, 11] on link "Product Pages" at bounding box center [115, 11] width 119 height 10
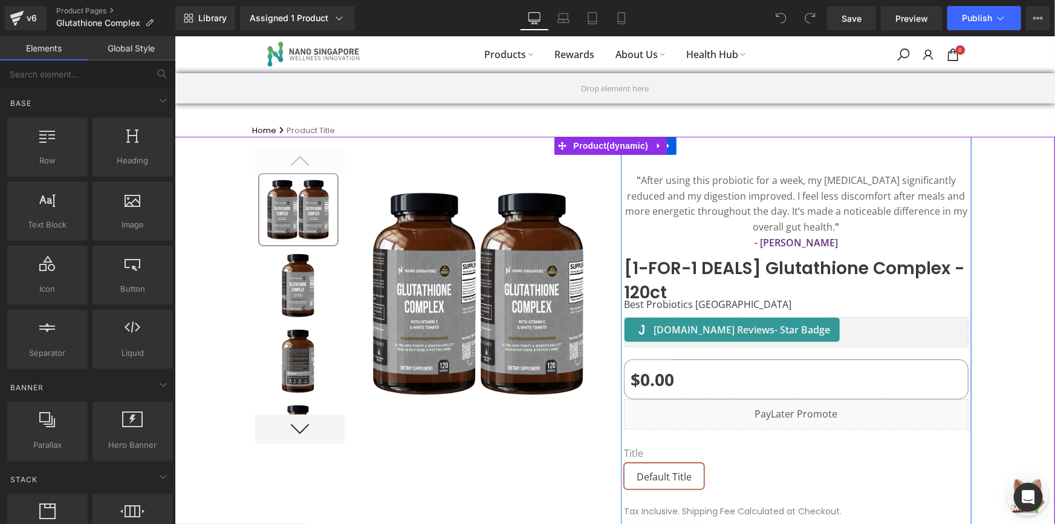
click at [888, 209] on p "" After using this probiotic for a week, my [MEDICAL_DATA] significantly reduce…" at bounding box center [795, 203] width 345 height 62
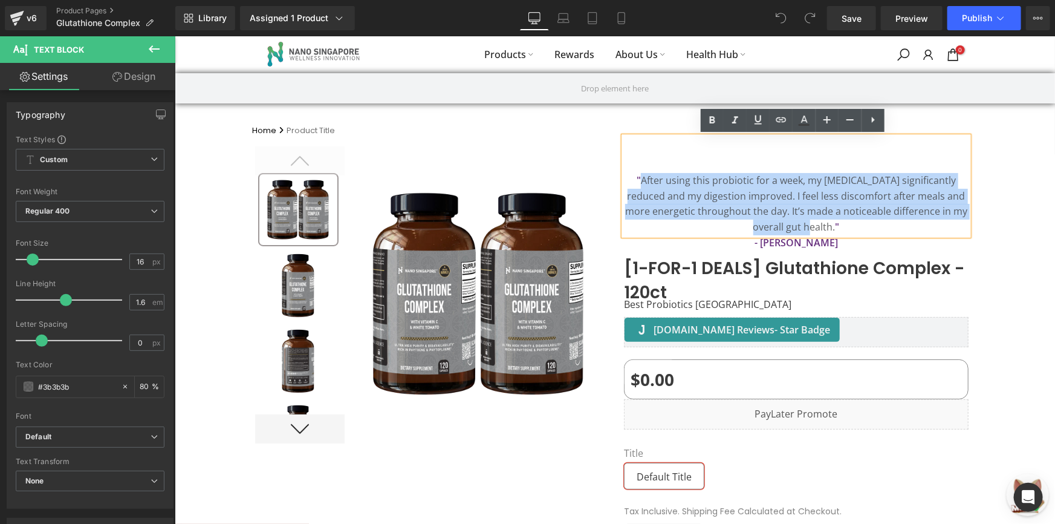
drag, startPoint x: 954, startPoint y: 208, endPoint x: 630, endPoint y: 176, distance: 325.7
click at [630, 176] on p "" After using this probiotic for a week, my [MEDICAL_DATA] significantly reduce…" at bounding box center [795, 203] width 345 height 62
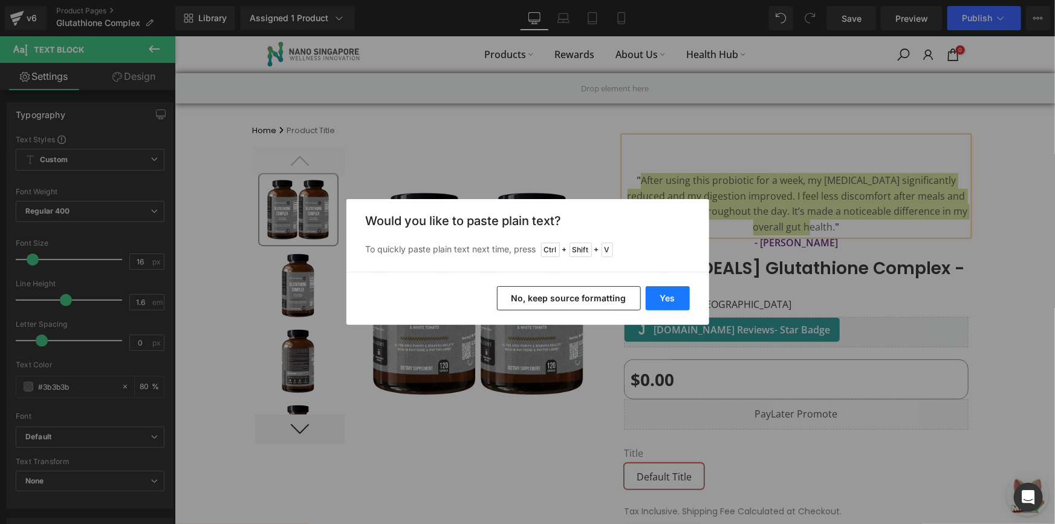
click at [678, 300] on button "Yes" at bounding box center [668, 298] width 44 height 24
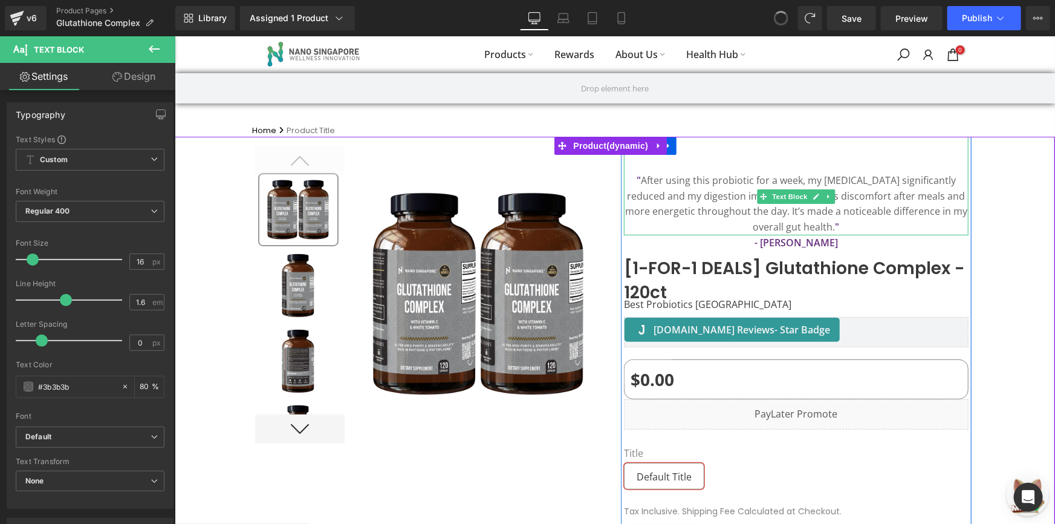
click at [662, 192] on p "" After using this probiotic for a week, my [MEDICAL_DATA] significantly reduce…" at bounding box center [795, 203] width 345 height 62
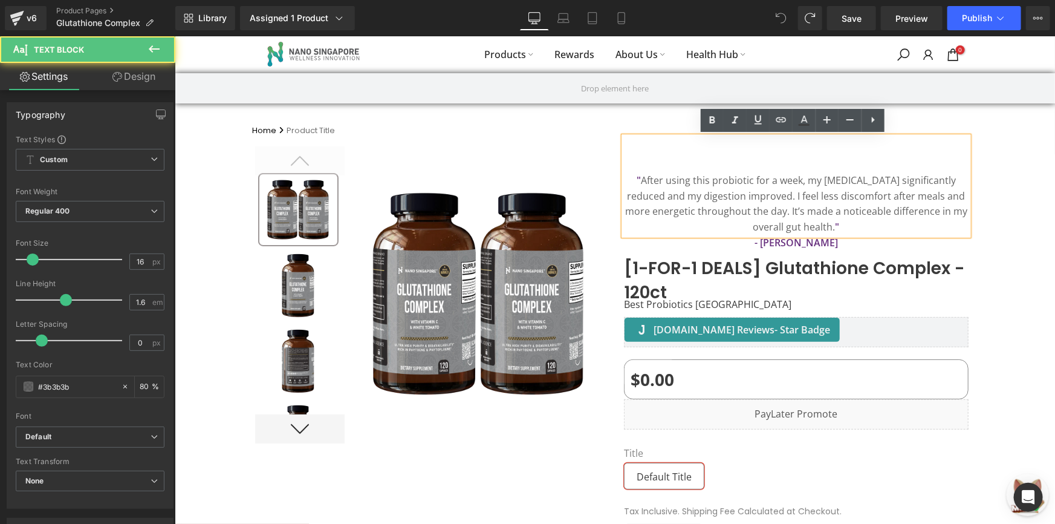
click at [631, 179] on p "" After using this probiotic for a week, my [MEDICAL_DATA] significantly reduce…" at bounding box center [795, 203] width 345 height 62
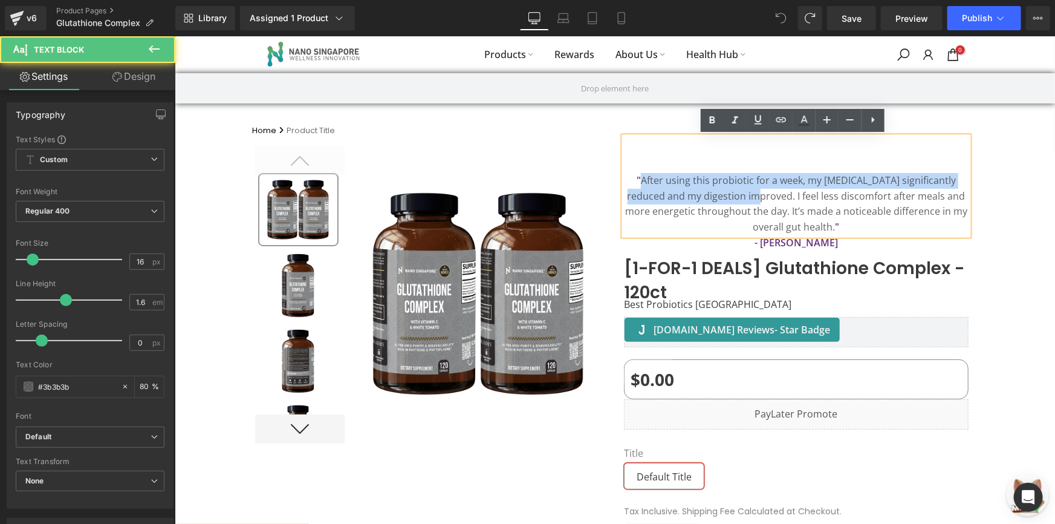
drag, startPoint x: 633, startPoint y: 179, endPoint x: 707, endPoint y: 193, distance: 75.7
click at [707, 193] on p "" After using this probiotic for a week, my [MEDICAL_DATA] significantly reduce…" at bounding box center [795, 203] width 345 height 62
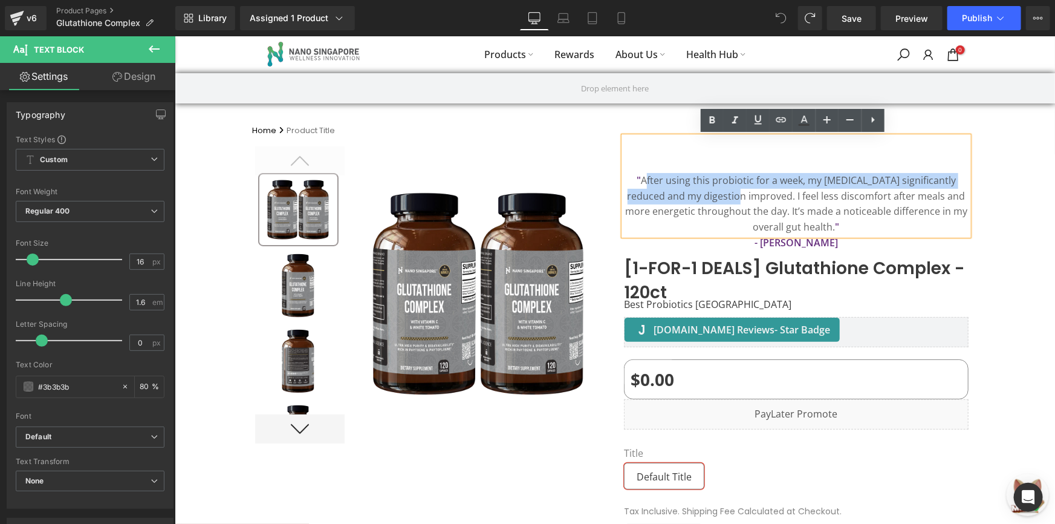
drag, startPoint x: 633, startPoint y: 181, endPoint x: 697, endPoint y: 192, distance: 65.7
click at [697, 192] on p "" After using this probiotic for a week, my [MEDICAL_DATA] significantly reduce…" at bounding box center [795, 203] width 345 height 62
click at [698, 192] on p "" After using this probiotic for a week, my [MEDICAL_DATA] significantly reduce…" at bounding box center [795, 203] width 345 height 62
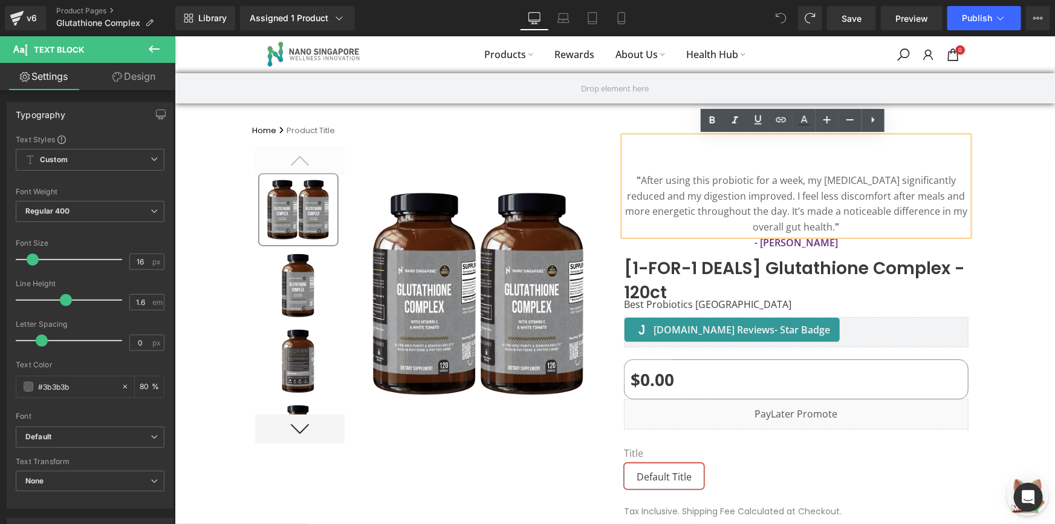
click at [827, 215] on p "" After using this probiotic for a week, my [MEDICAL_DATA] significantly reduce…" at bounding box center [795, 203] width 345 height 62
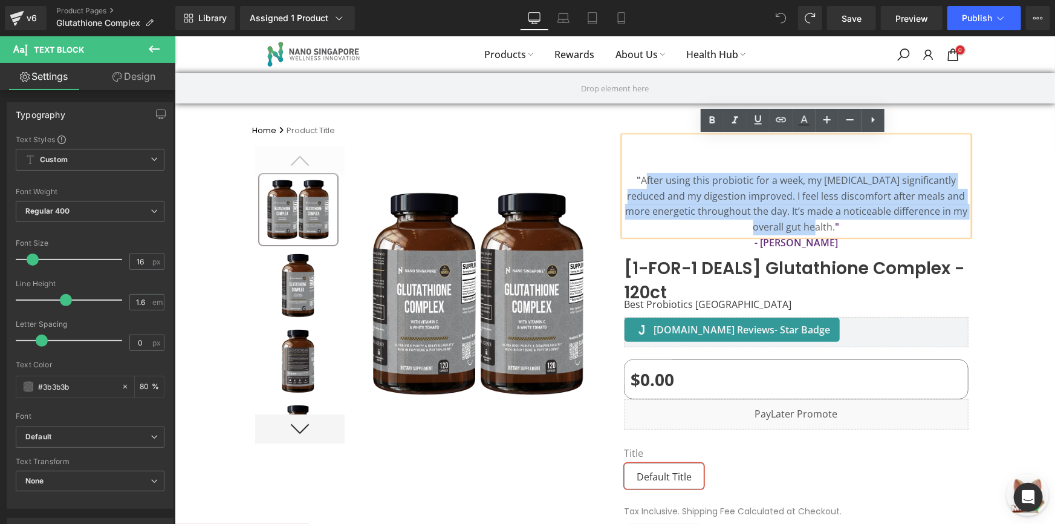
drag, startPoint x: 956, startPoint y: 210, endPoint x: 633, endPoint y: 180, distance: 325.0
click at [633, 180] on p "" After using this probiotic for a week, my [MEDICAL_DATA] significantly reduce…" at bounding box center [795, 203] width 345 height 62
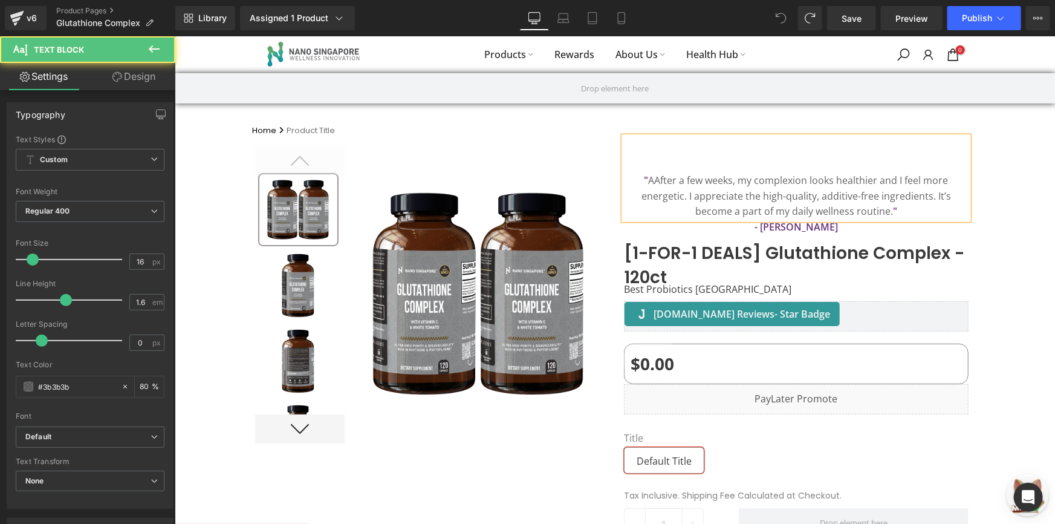
click at [631, 180] on p "" AAfter a few weeks, my complexion looks healthier and I feel more energetic. …" at bounding box center [795, 195] width 345 height 47
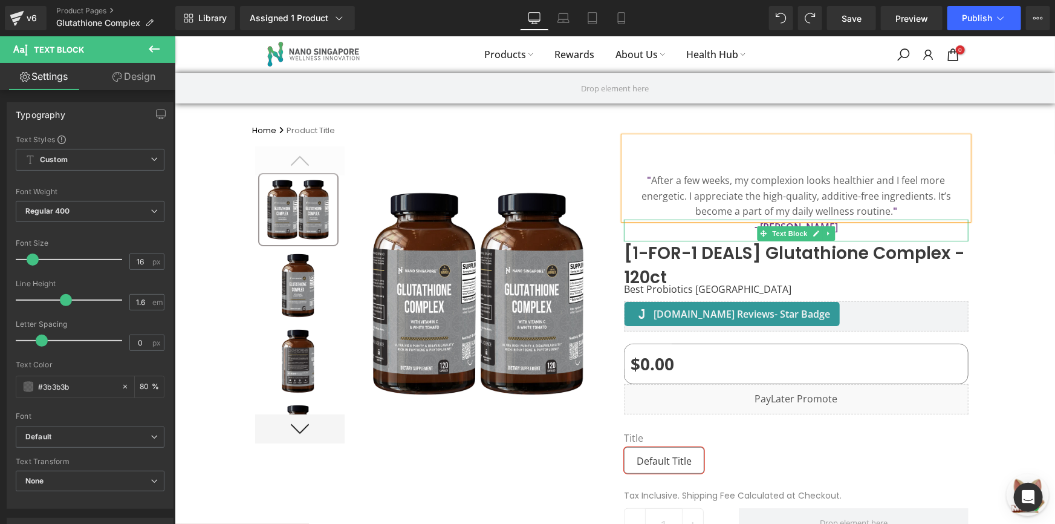
click at [800, 223] on strong "- [PERSON_NAME]" at bounding box center [795, 226] width 83 height 13
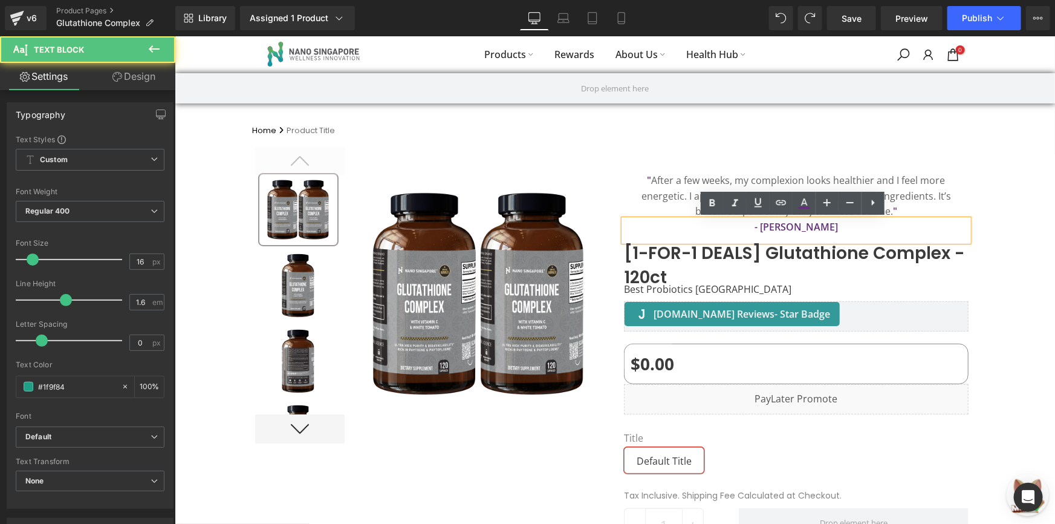
click at [802, 229] on strong "- [PERSON_NAME]" at bounding box center [795, 226] width 83 height 13
drag, startPoint x: 802, startPoint y: 229, endPoint x: 810, endPoint y: 237, distance: 10.7
click at [802, 233] on p "- [PERSON_NAME]" at bounding box center [795, 227] width 345 height 16
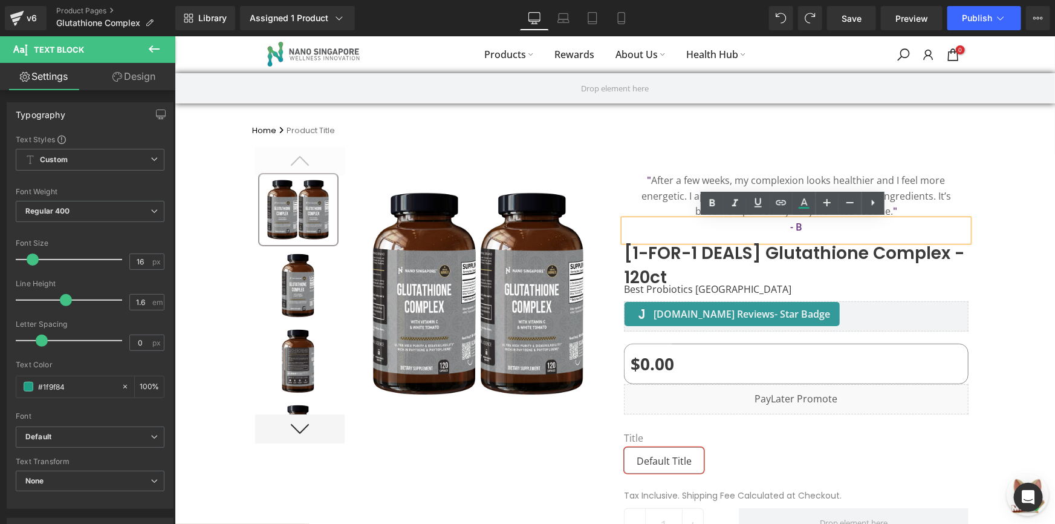
click at [809, 224] on p "- B" at bounding box center [795, 227] width 345 height 16
click at [810, 226] on p "- B" at bounding box center [795, 227] width 345 height 16
click at [847, 209] on p "" After a few weeks, my complexion looks healthier and I feel more energetic. I…" at bounding box center [795, 195] width 345 height 47
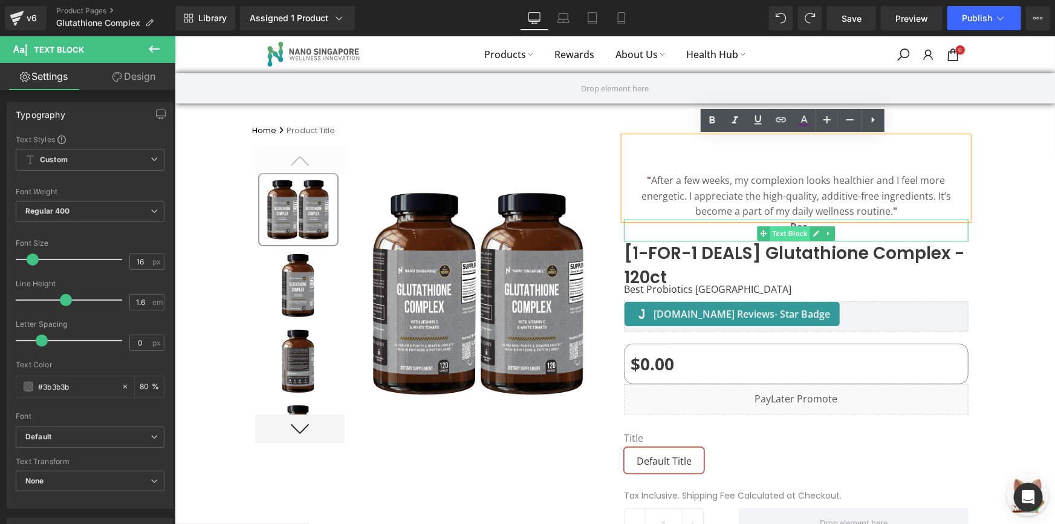
click at [802, 228] on ul "Text Block" at bounding box center [796, 233] width 78 height 15
click at [836, 229] on p "- Bea" at bounding box center [795, 227] width 345 height 16
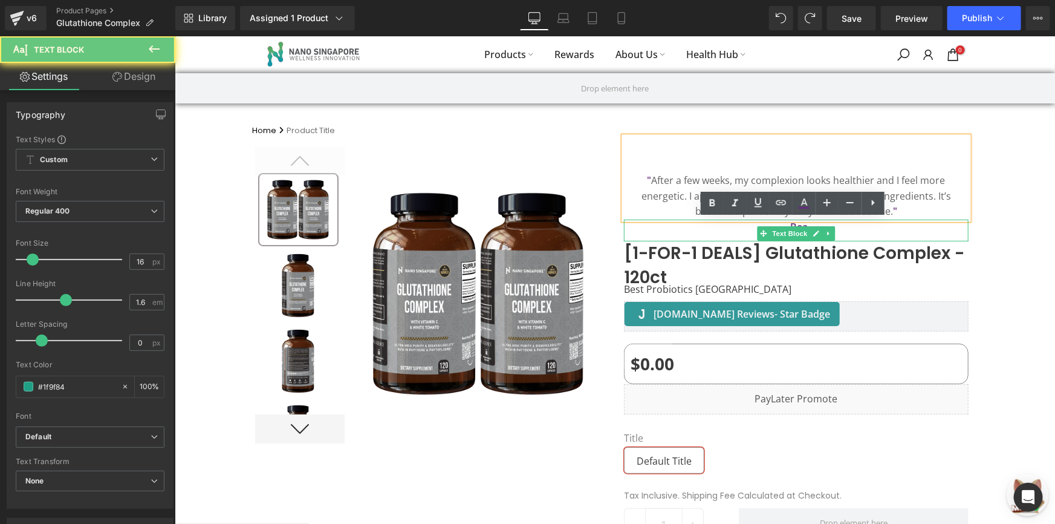
click at [836, 229] on p "- Bea" at bounding box center [795, 227] width 345 height 16
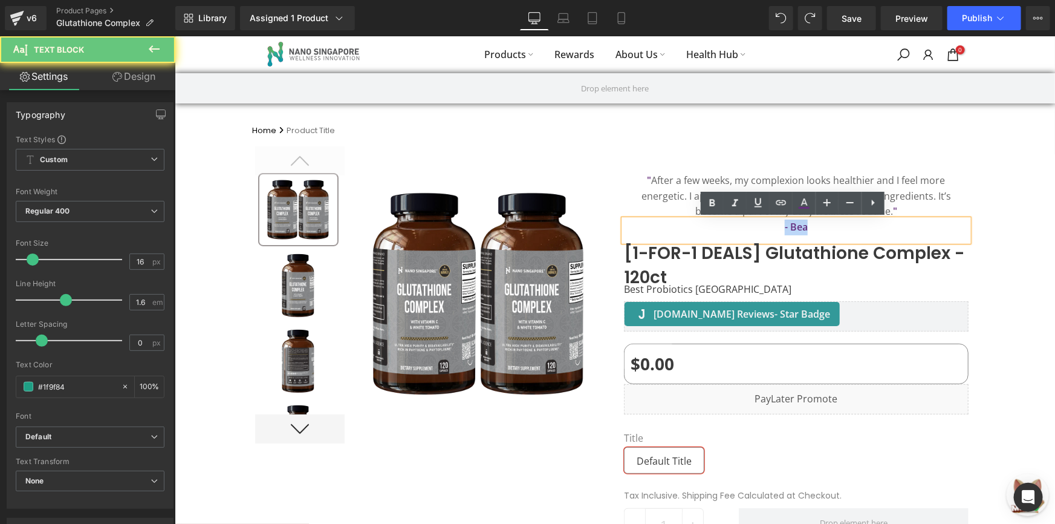
click at [836, 229] on p "- Bea" at bounding box center [795, 227] width 345 height 16
click at [807, 203] on icon at bounding box center [804, 203] width 15 height 15
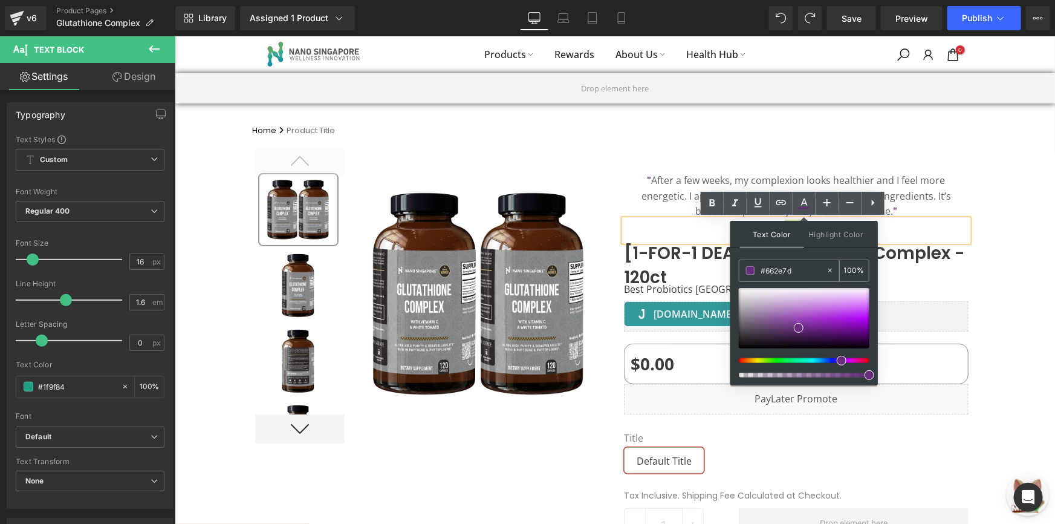
click at [783, 265] on input "#662e7d" at bounding box center [793, 270] width 65 height 13
paste input "3A4B55"
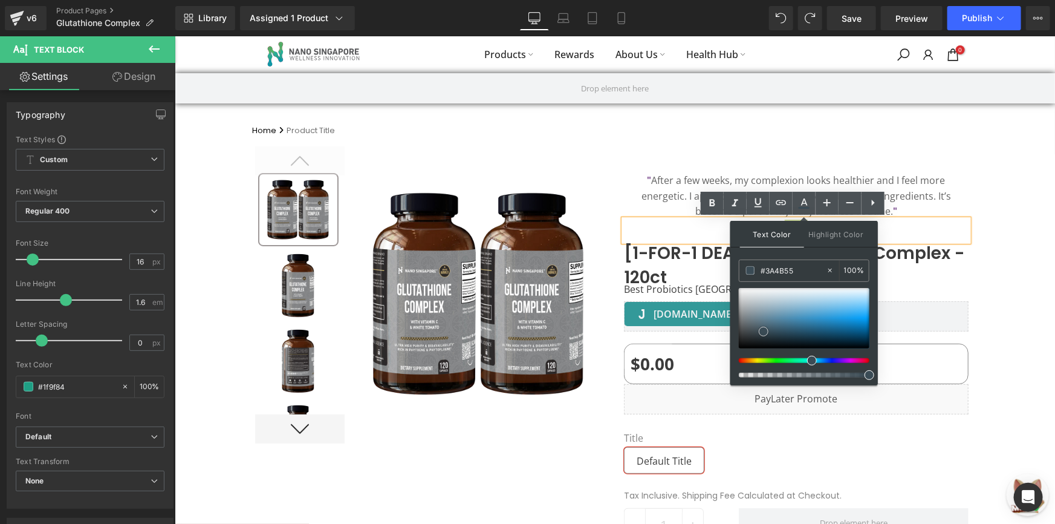
click at [764, 331] on span at bounding box center [764, 332] width 10 height 10
click at [962, 265] on span "[1-FOR-1 DEALS] Glutathione Complex - 120ct" at bounding box center [795, 265] width 345 height 48
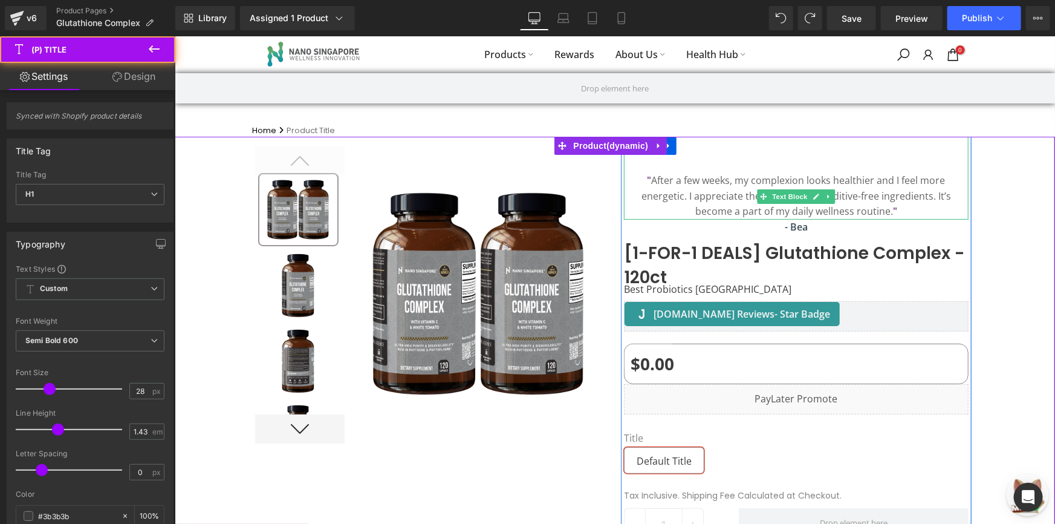
click at [636, 180] on p "" After a few weeks, my complexion looks healthier and I feel more energetic. I…" at bounding box center [795, 195] width 345 height 47
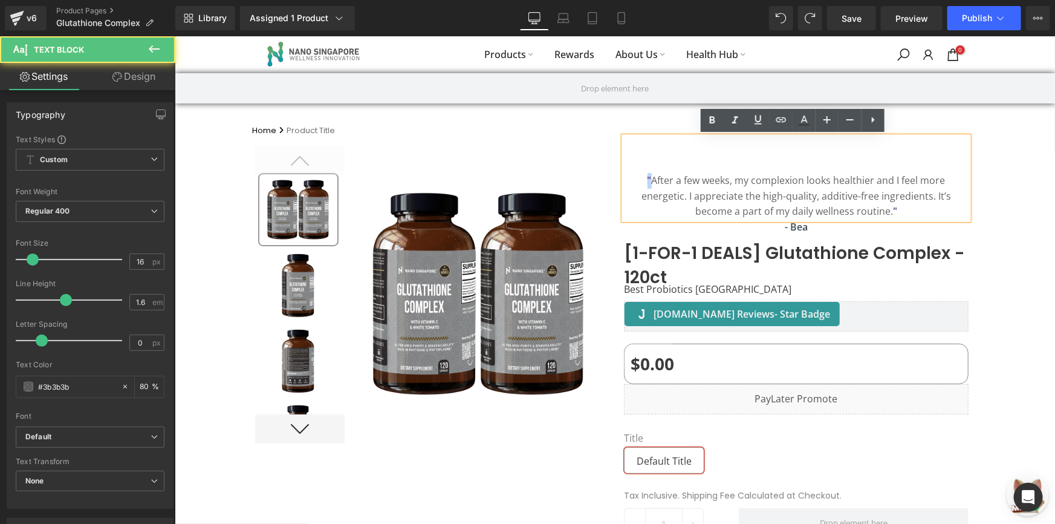
click at [647, 177] on b """ at bounding box center [649, 179] width 4 height 13
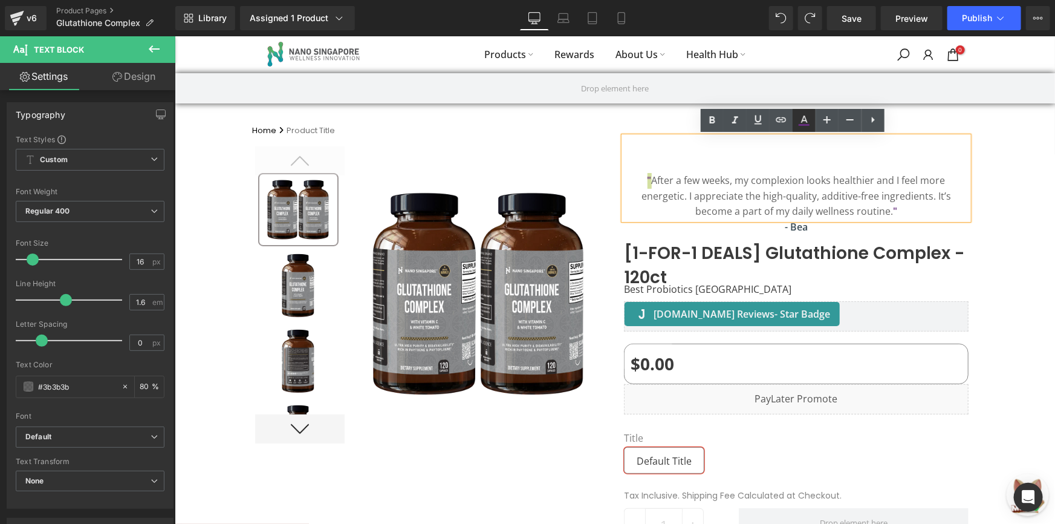
click at [797, 121] on icon at bounding box center [804, 120] width 15 height 15
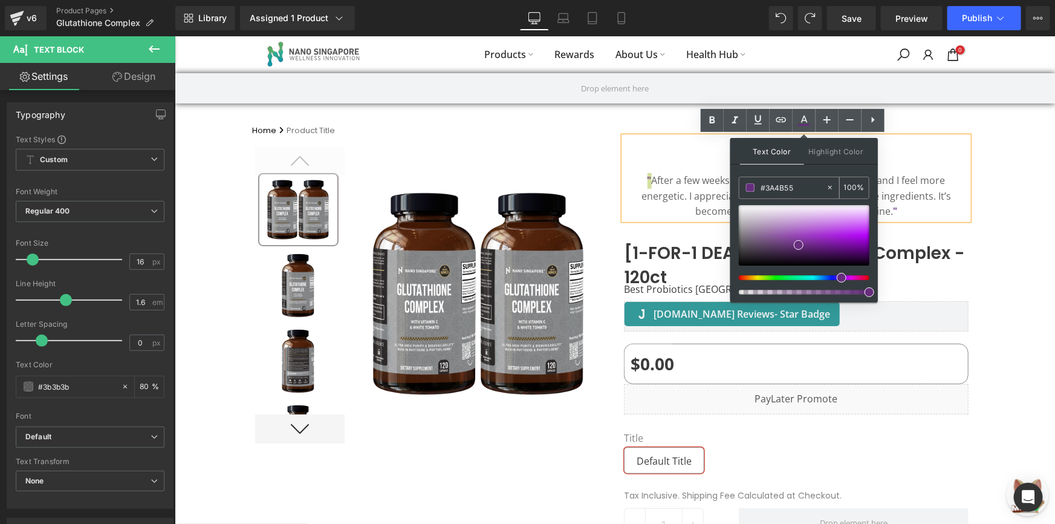
click at [794, 186] on input "#3A4B55" at bounding box center [793, 187] width 65 height 13
paste input "https://www.canva.com/design/DAGj6xlXgpA/NXigyWkzZJzk-fyqJsULbg/edit"
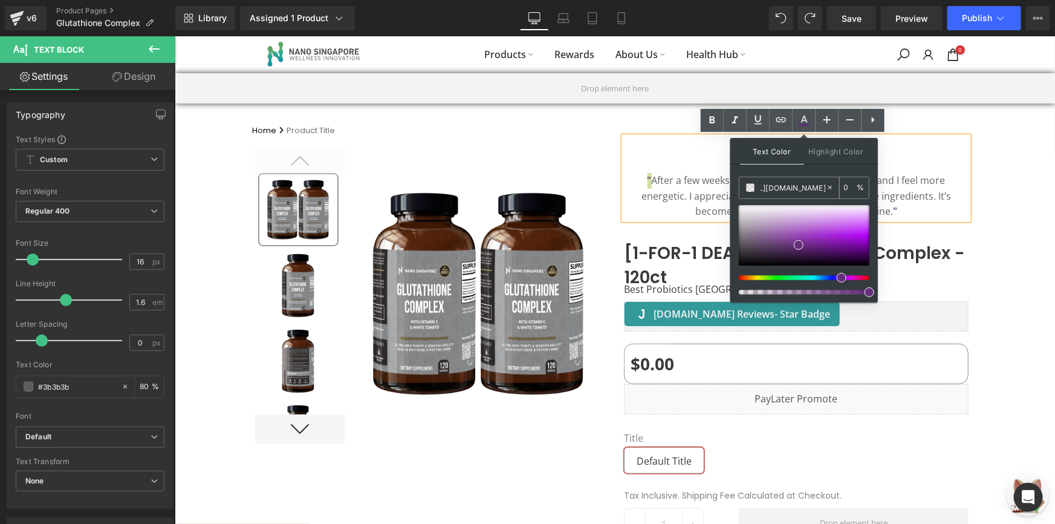
click at [795, 184] on input "https://www.canva.com/design/DAGj6xlXgpA/NXigyWkzZJzk-fyqJsULbg/edit" at bounding box center [793, 187] width 65 height 13
paste input "#3A4B55"
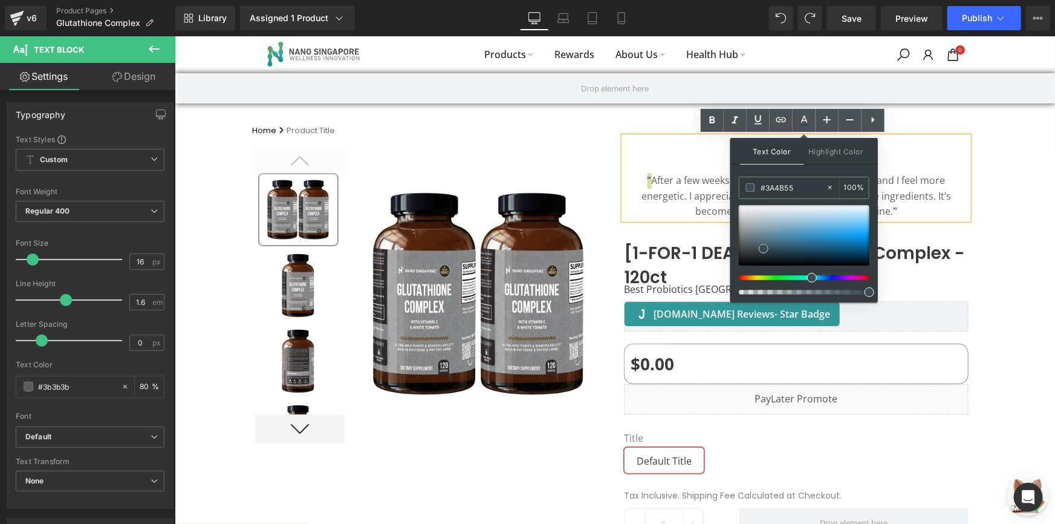
click at [761, 247] on span at bounding box center [764, 249] width 10 height 10
click at [876, 180] on div "Text Color Highlight Color #333333 #3A4B55 100 % none 0 %" at bounding box center [805, 220] width 148 height 164
click at [888, 191] on p "" After a few weeks, my complexion looks healthier and I feel more energetic. I…" at bounding box center [795, 195] width 345 height 47
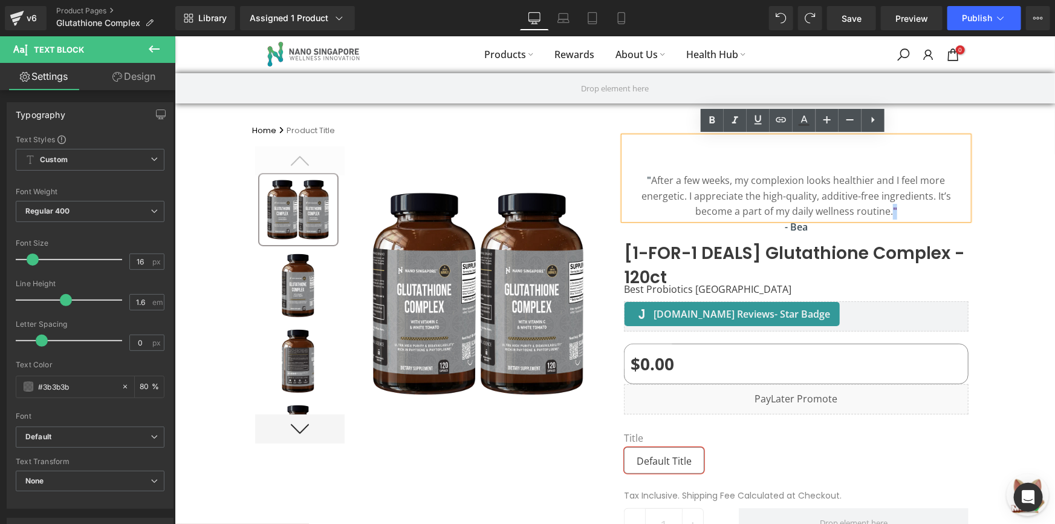
drag, startPoint x: 855, startPoint y: 211, endPoint x: 836, endPoint y: 212, distance: 18.2
click at [836, 212] on p "" After a few weeks, my complexion looks healthier and I feel more energetic. I…" at bounding box center [795, 195] width 345 height 47
click at [808, 119] on icon at bounding box center [804, 120] width 15 height 15
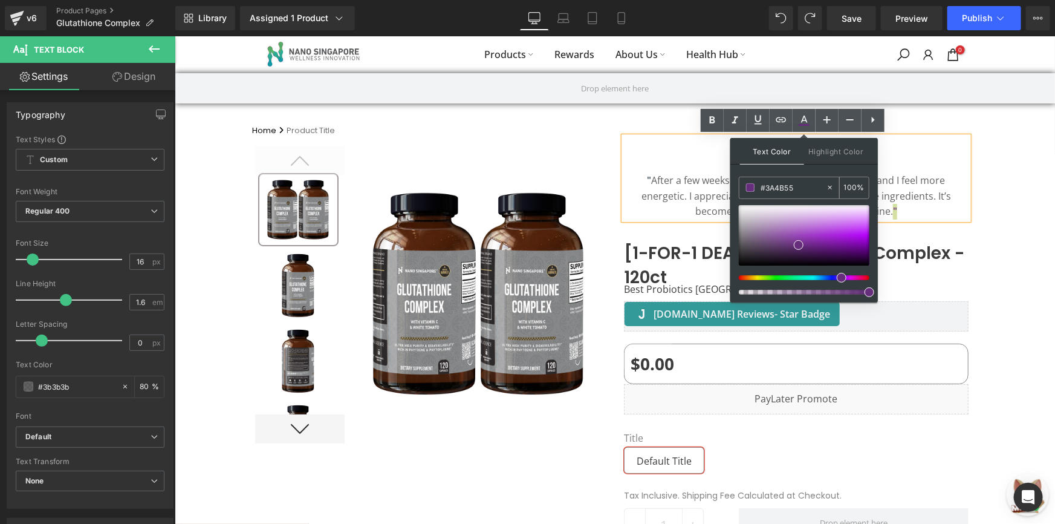
click at [792, 190] on input "#3A4B55" at bounding box center [793, 187] width 65 height 13
click at [792, 190] on input "#662e7d" at bounding box center [793, 187] width 65 height 13
paste input "3A4B55"
type input "#3A4B55"
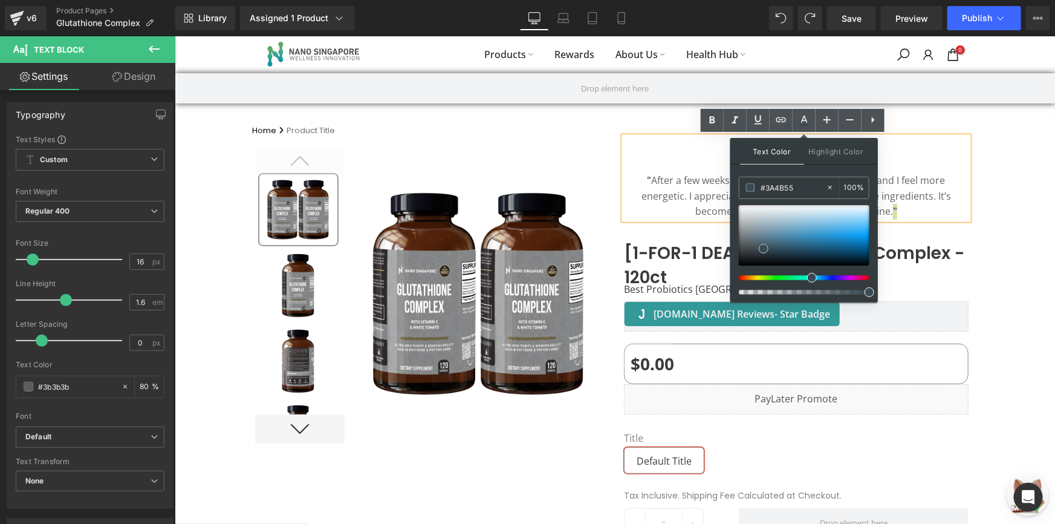
click at [761, 246] on span at bounding box center [764, 249] width 10 height 10
click at [957, 205] on p "" After a few weeks, my complexion looks healthier and I feel more energetic. I…" at bounding box center [795, 195] width 345 height 47
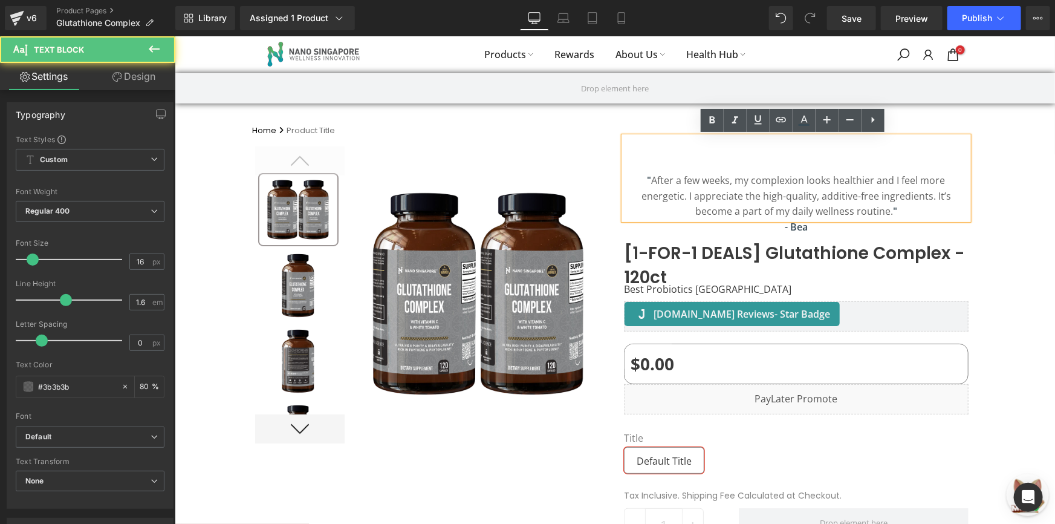
click at [994, 189] on div at bounding box center [614, 427] width 881 height 583
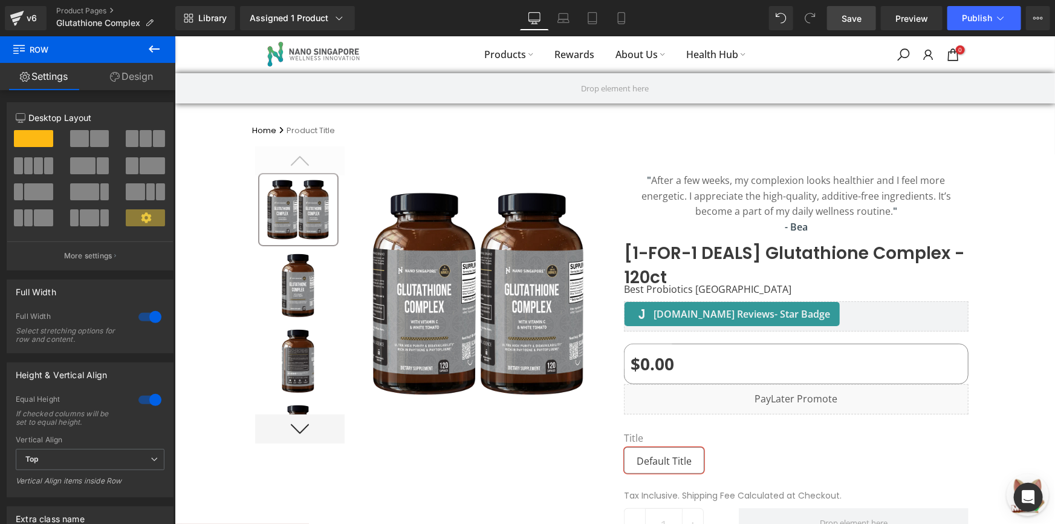
click at [860, 18] on span "Save" at bounding box center [852, 18] width 20 height 13
drag, startPoint x: 1054, startPoint y: 94, endPoint x: 1229, endPoint y: 39, distance: 183.2
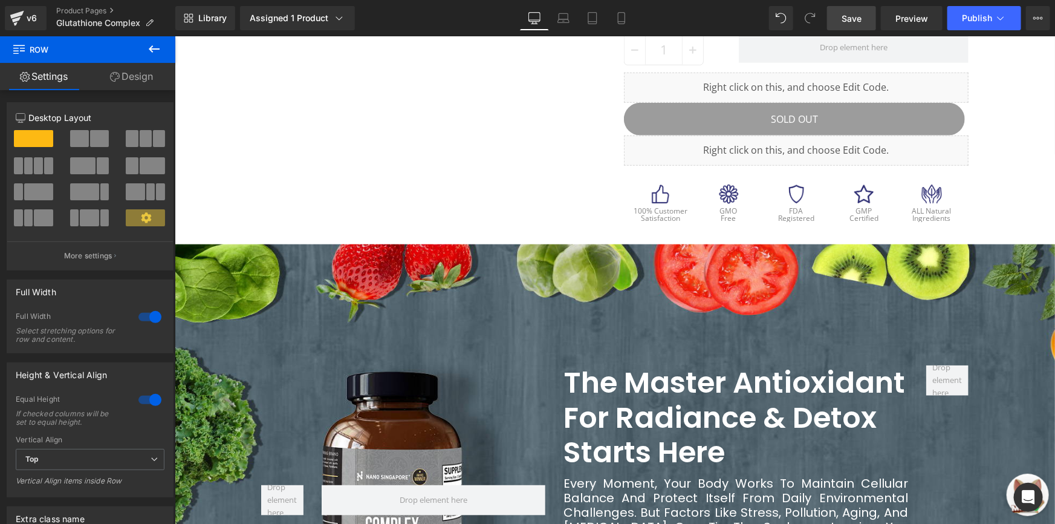
scroll to position [547, 0]
